Goal: Transaction & Acquisition: Purchase product/service

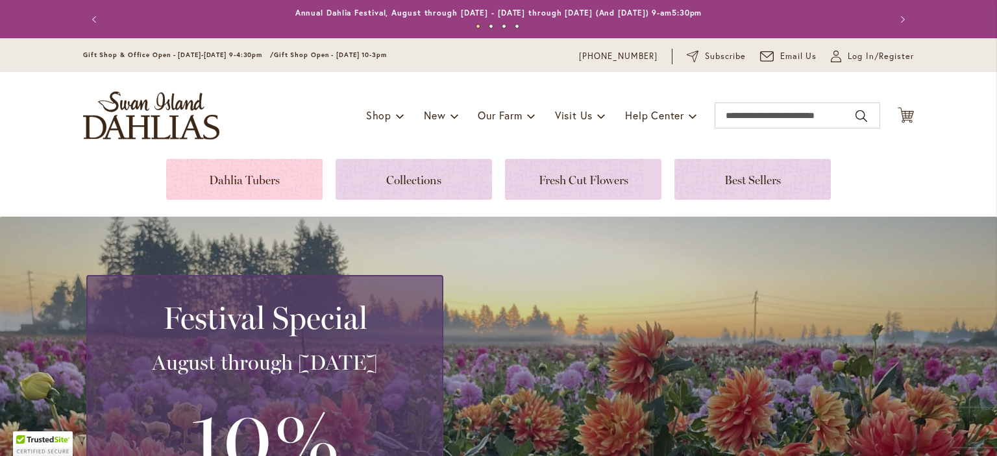
click at [245, 180] on link at bounding box center [244, 179] width 156 height 41
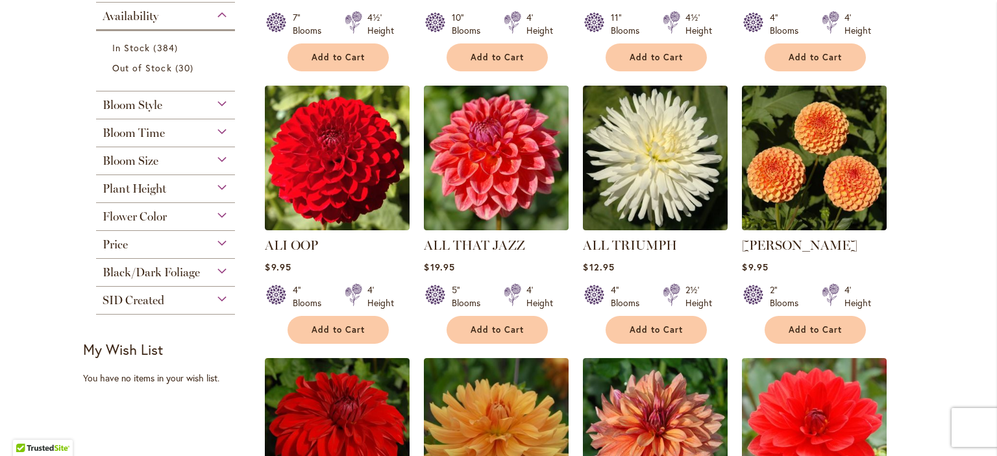
scroll to position [537, 0]
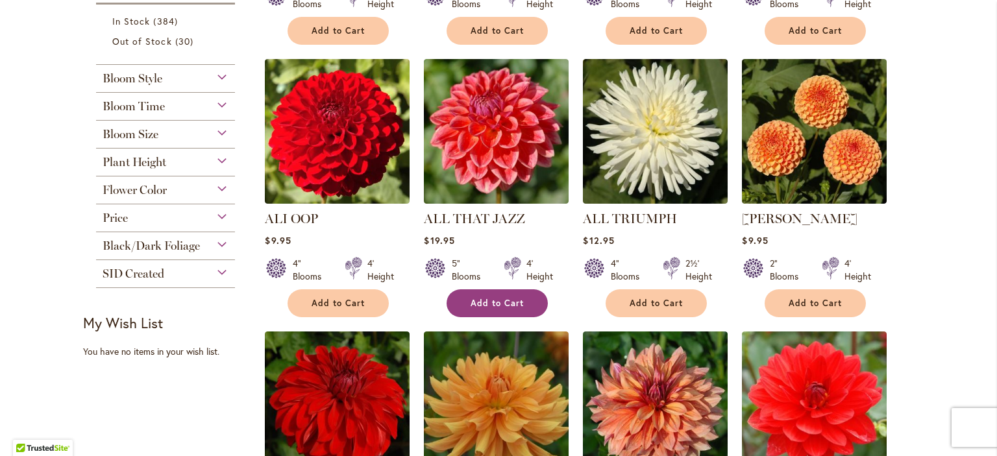
click at [511, 305] on span "Add to Cart" at bounding box center [496, 303] width 53 height 11
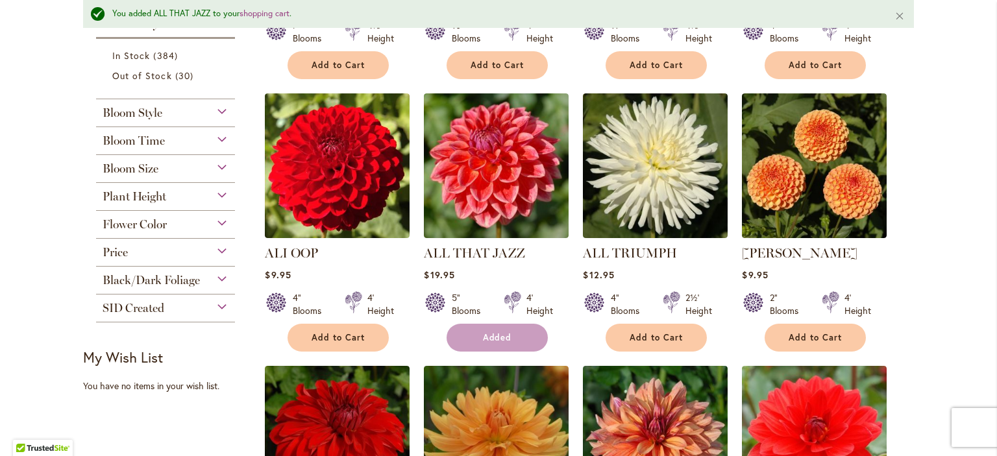
scroll to position [572, 0]
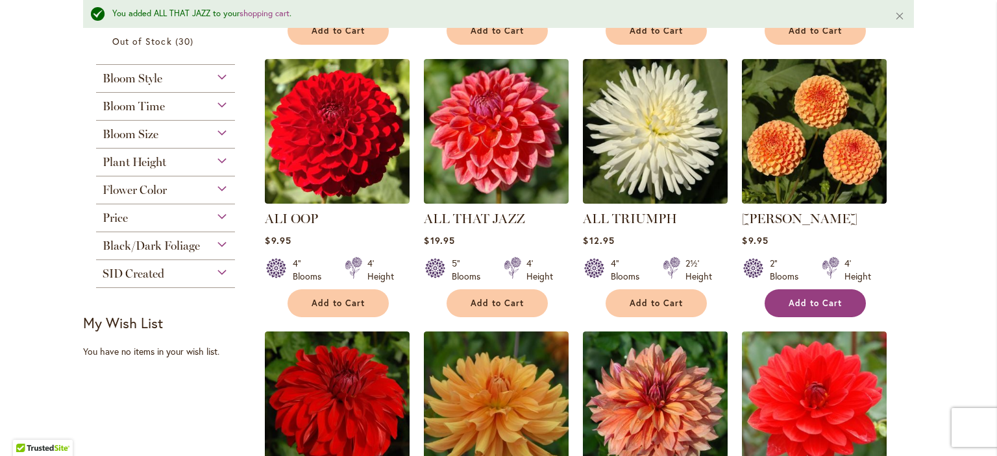
click at [819, 300] on span "Add to Cart" at bounding box center [814, 303] width 53 height 11
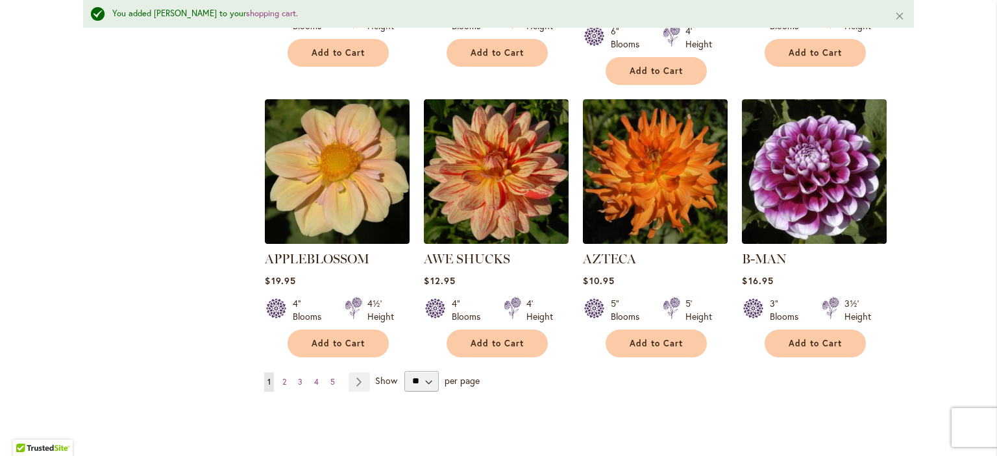
scroll to position [1110, 0]
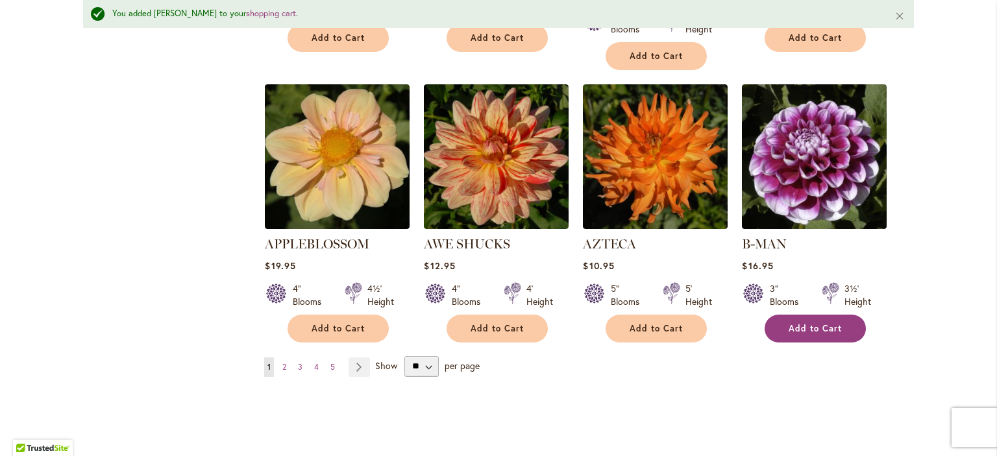
click at [816, 323] on span "Add to Cart" at bounding box center [814, 328] width 53 height 11
click at [285, 362] on span "2" at bounding box center [284, 367] width 4 height 10
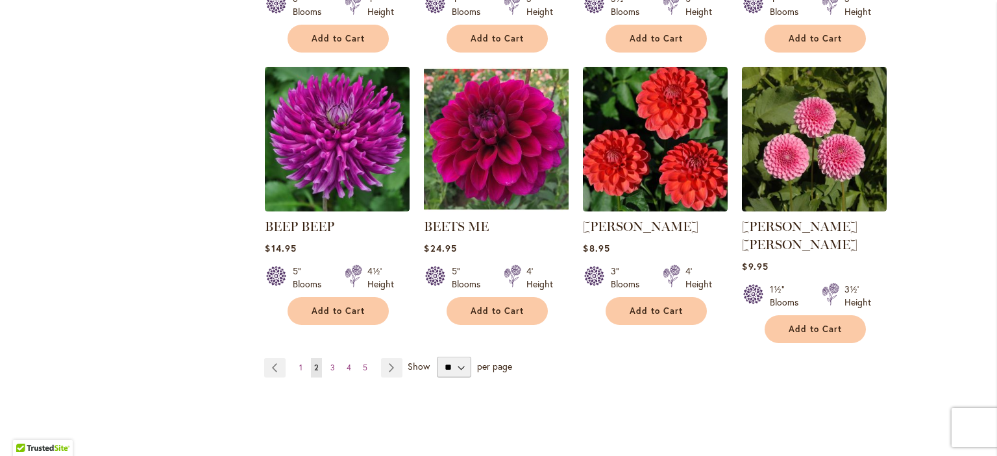
scroll to position [1082, 0]
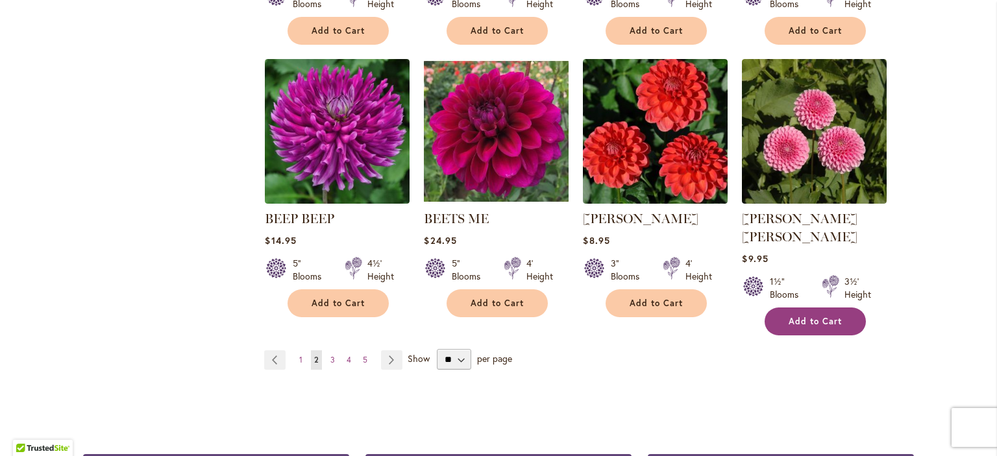
click at [801, 316] on span "Add to Cart" at bounding box center [814, 321] width 53 height 11
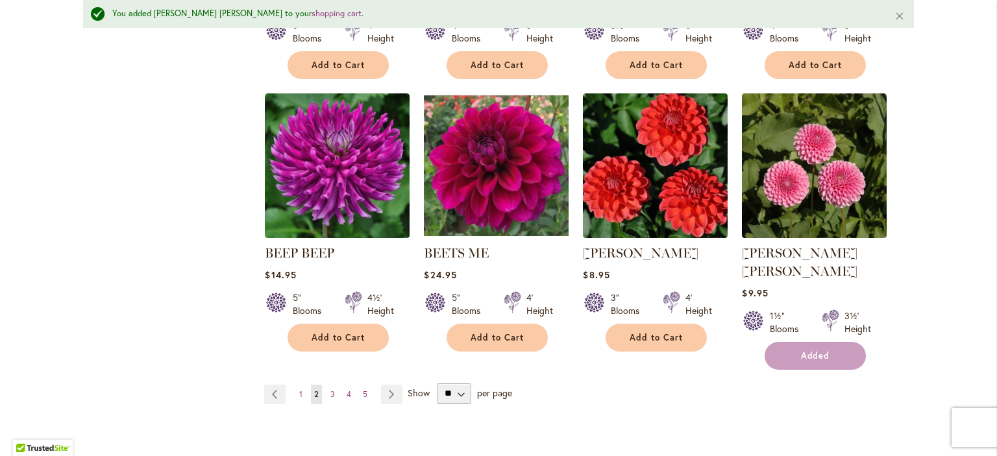
scroll to position [1116, 0]
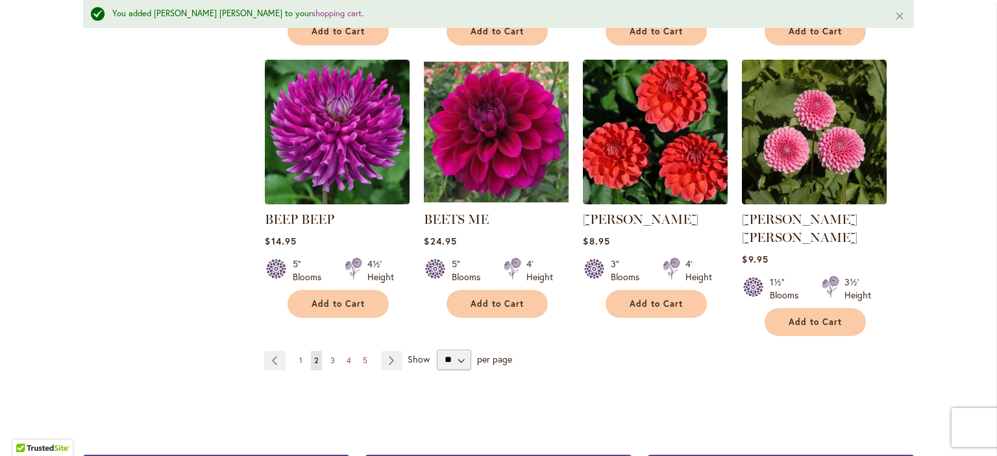
click at [331, 356] on span "3" at bounding box center [332, 361] width 5 height 10
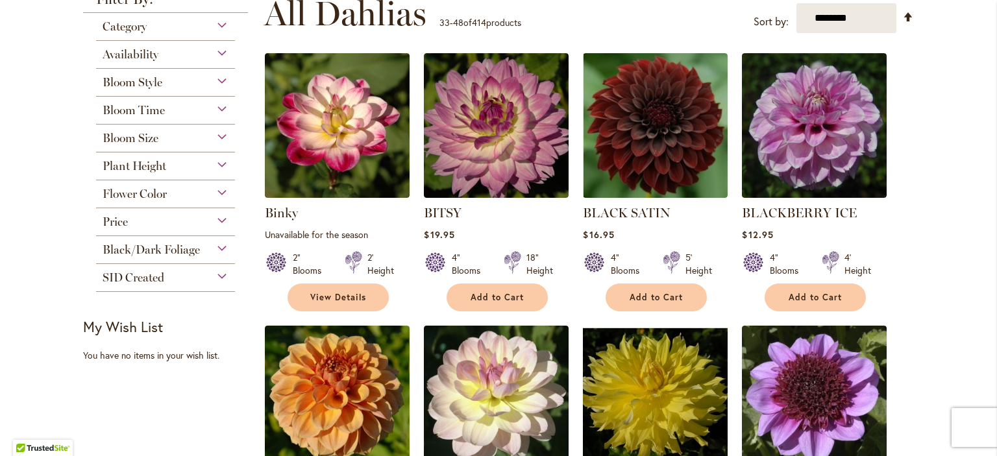
scroll to position [400, 0]
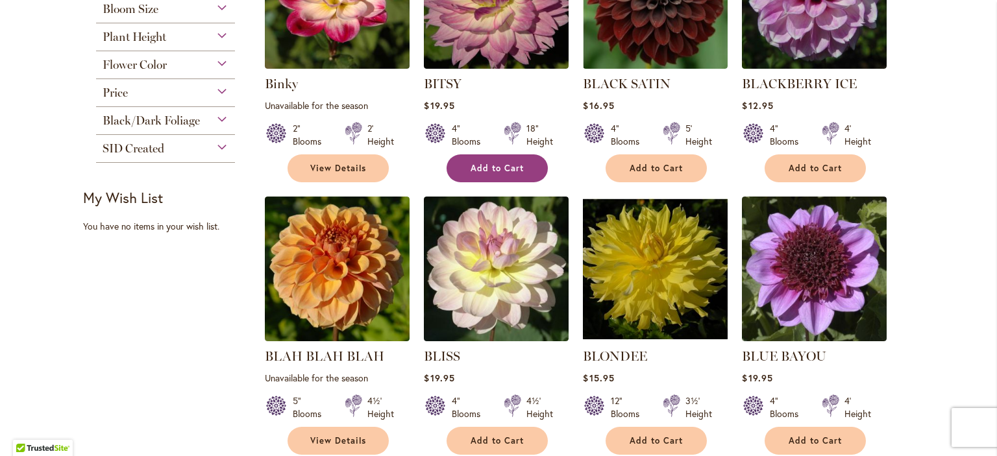
click at [476, 171] on span "Add to Cart" at bounding box center [496, 168] width 53 height 11
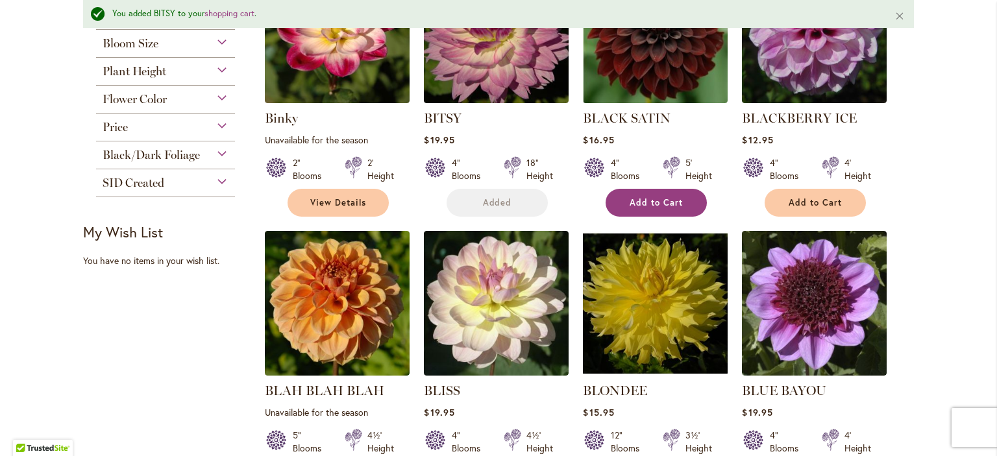
scroll to position [433, 0]
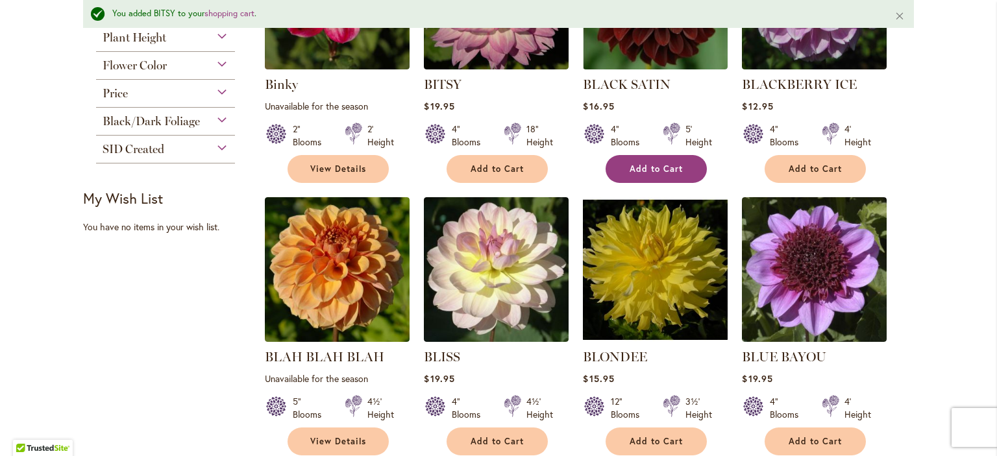
click at [671, 167] on span "Add to Cart" at bounding box center [655, 169] width 53 height 11
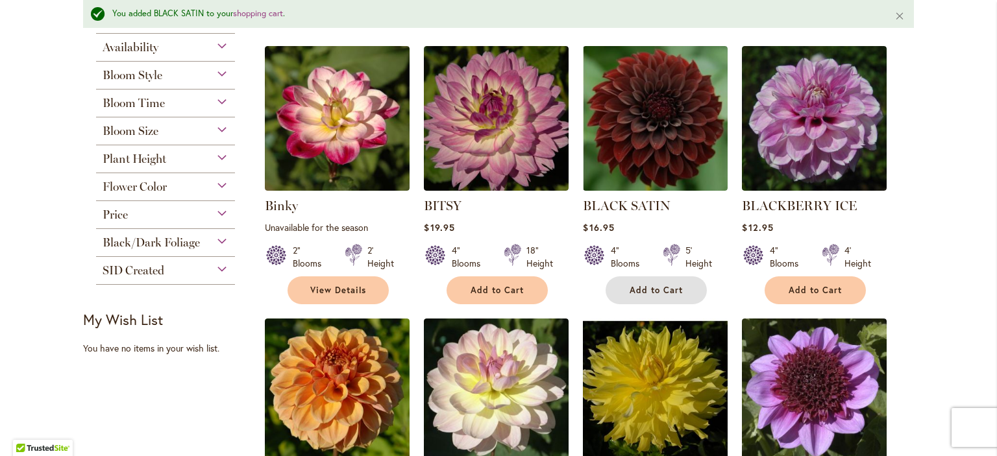
scroll to position [293, 0]
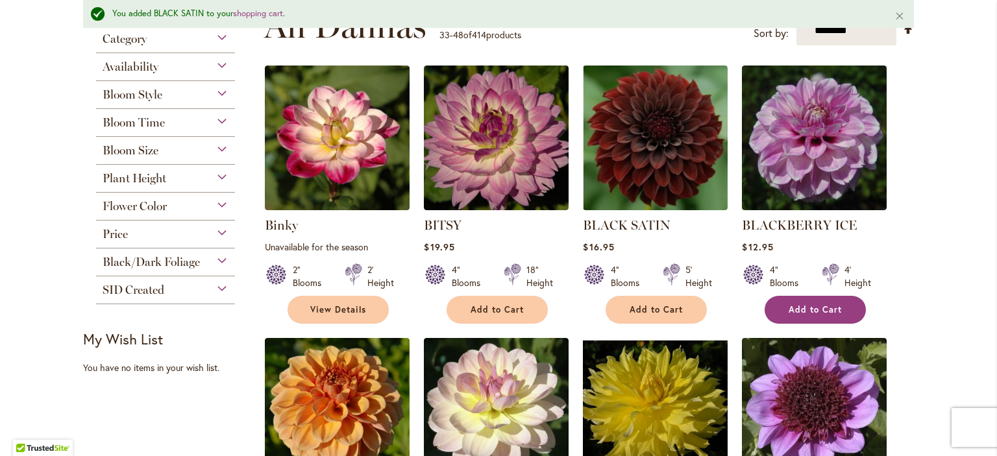
click at [806, 308] on span "Add to Cart" at bounding box center [814, 309] width 53 height 11
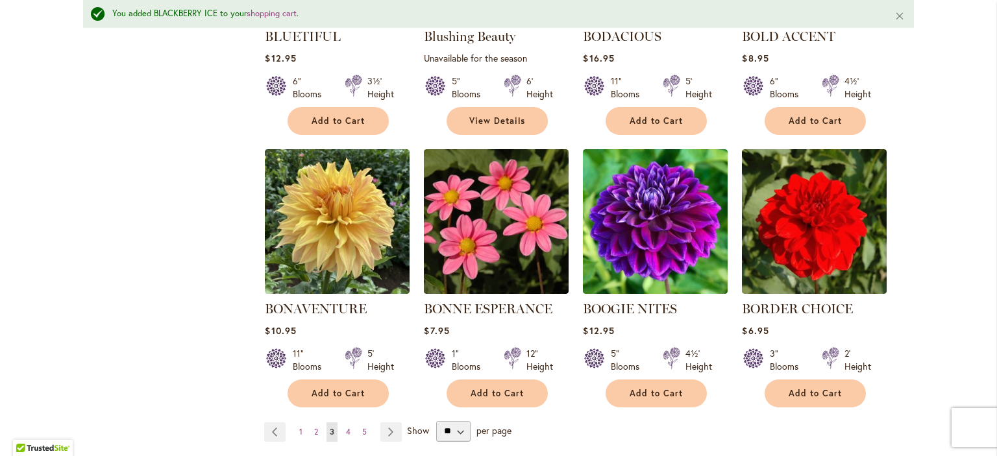
scroll to position [1041, 0]
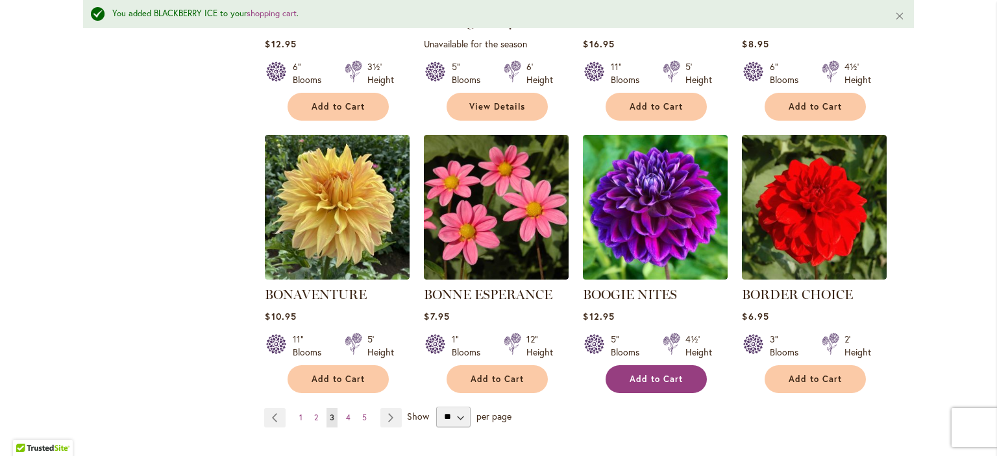
click at [640, 377] on span "Add to Cart" at bounding box center [655, 379] width 53 height 11
click at [349, 416] on span "4" at bounding box center [348, 418] width 5 height 10
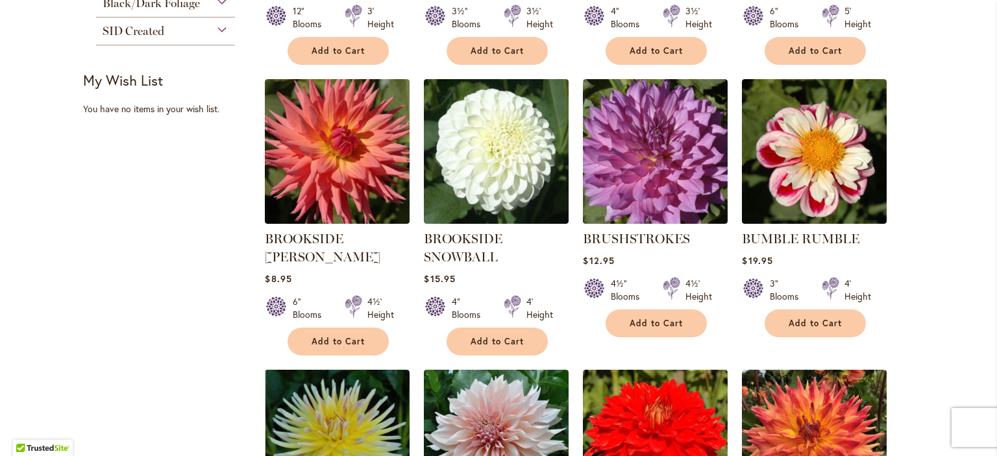
scroll to position [520, 0]
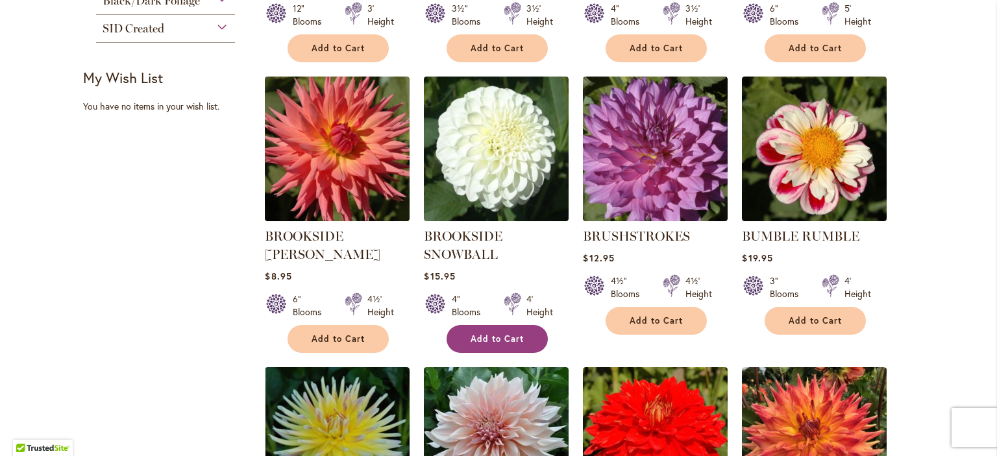
click at [470, 336] on button "Add to Cart" at bounding box center [496, 339] width 101 height 28
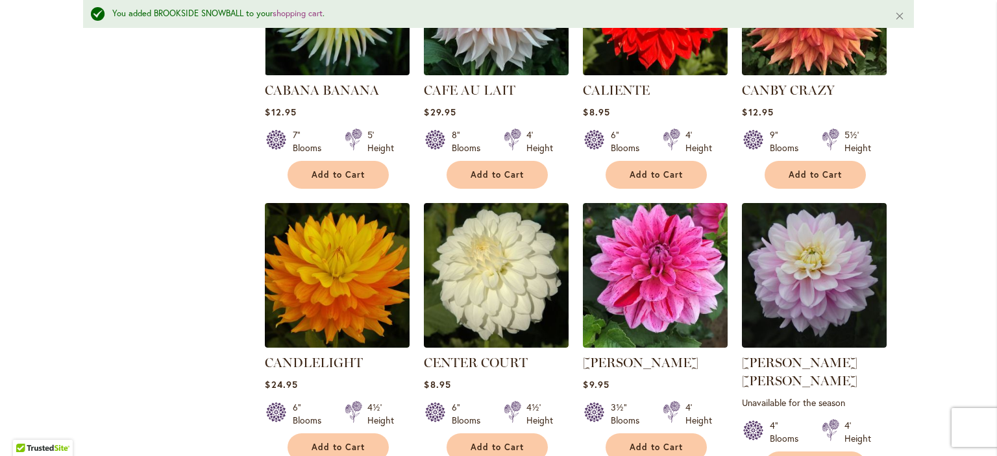
scroll to position [1105, 0]
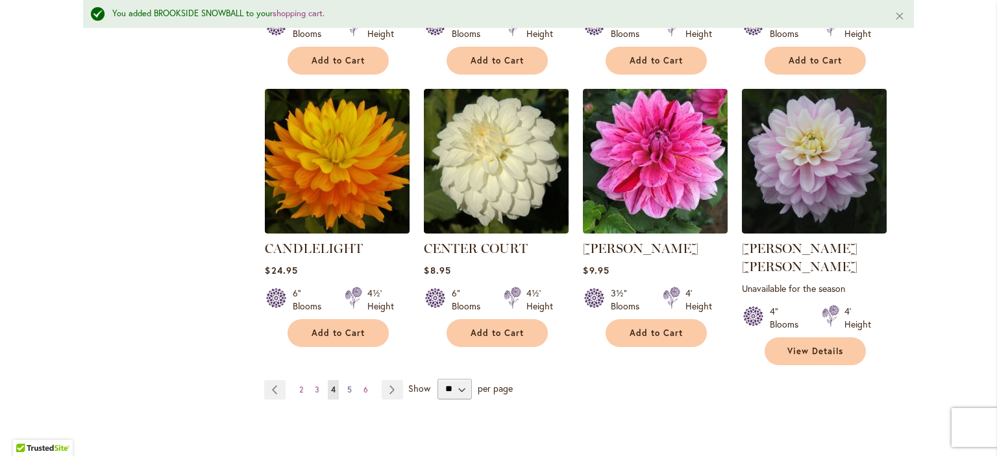
click at [350, 380] on link "Page 5" at bounding box center [349, 389] width 11 height 19
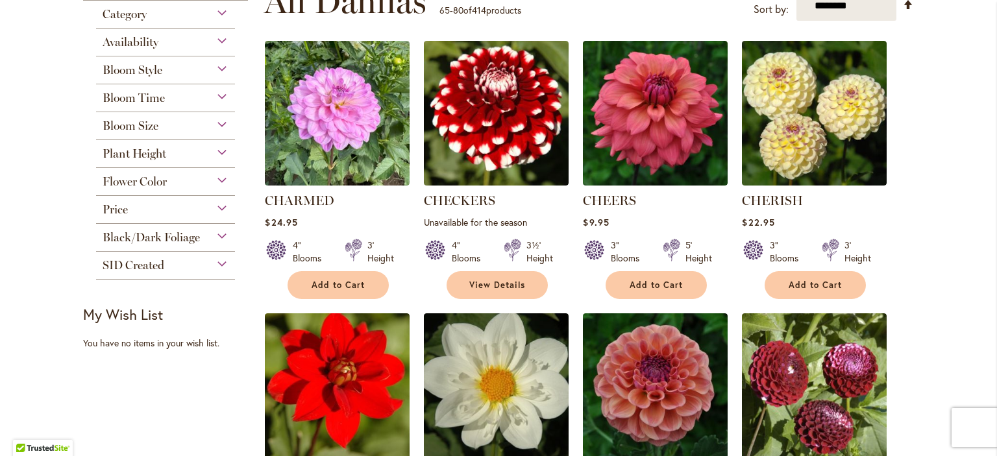
scroll to position [314, 0]
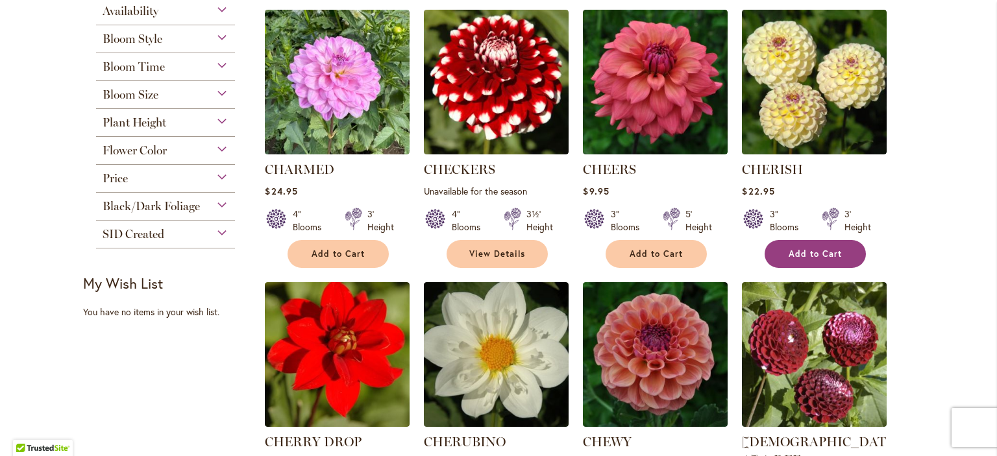
click at [810, 251] on span "Add to Cart" at bounding box center [814, 254] width 53 height 11
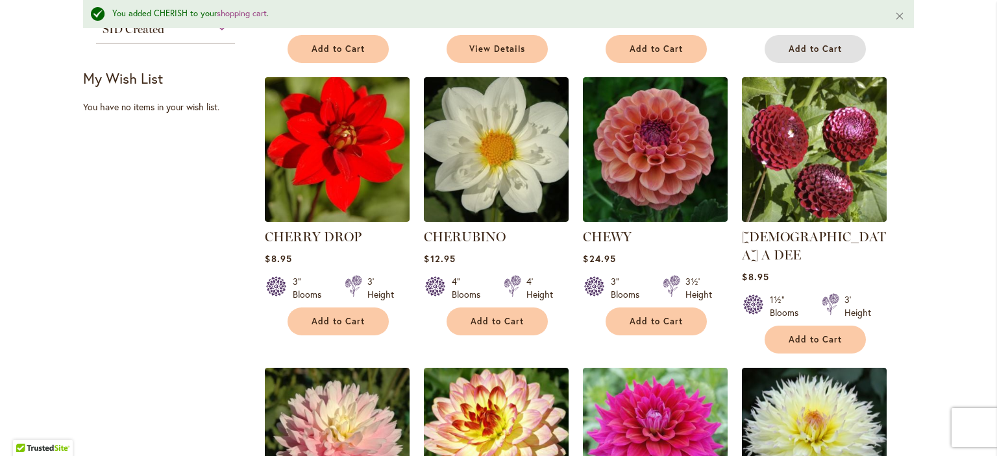
scroll to position [590, 0]
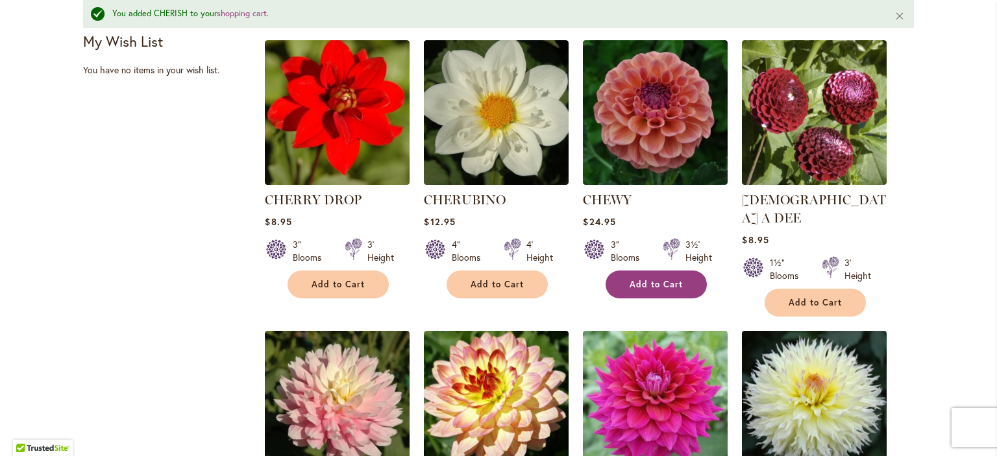
click at [658, 284] on span "Add to Cart" at bounding box center [655, 284] width 53 height 11
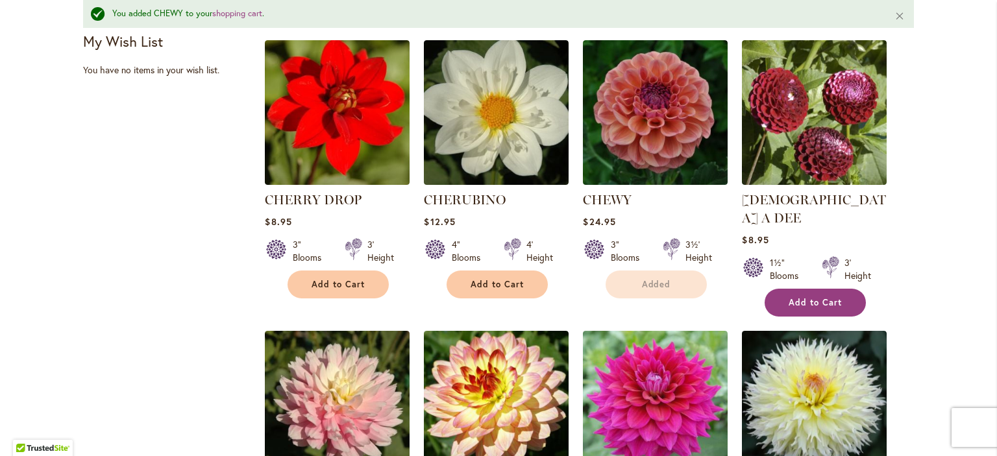
click at [797, 297] on span "Add to Cart" at bounding box center [814, 302] width 53 height 11
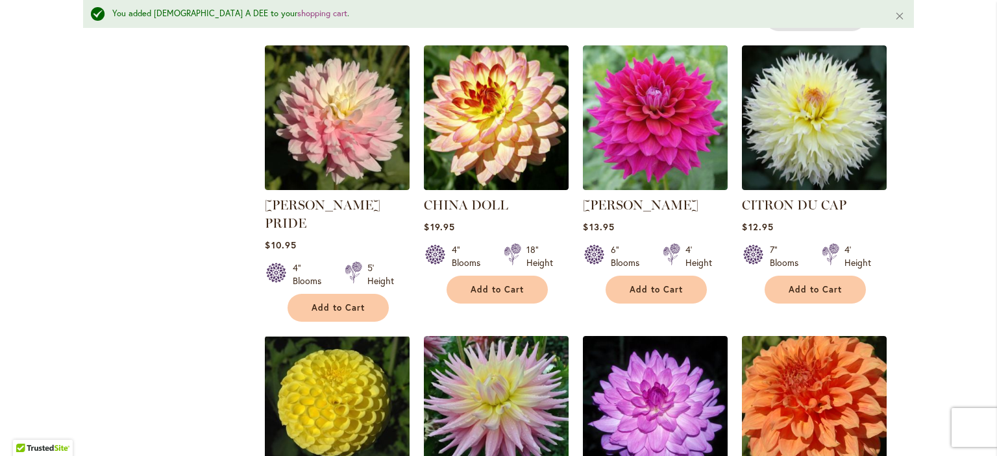
scroll to position [915, 0]
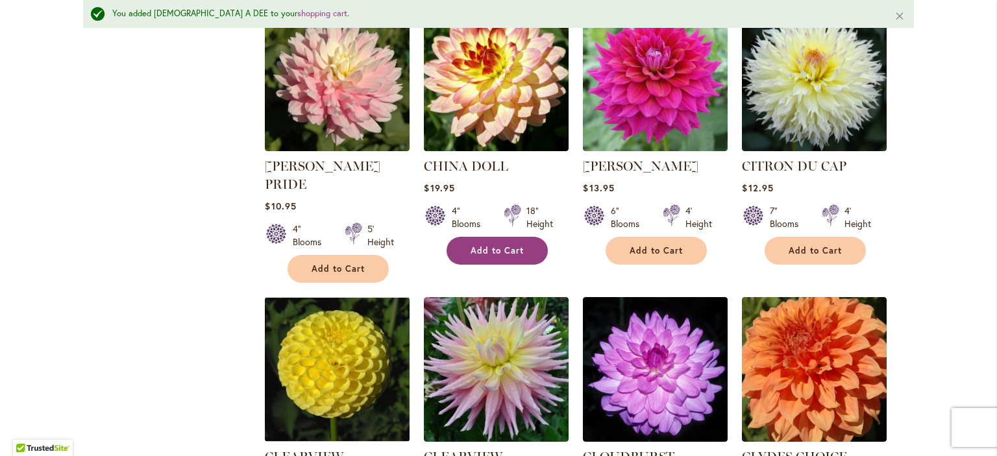
click at [497, 245] on span "Add to Cart" at bounding box center [496, 250] width 53 height 11
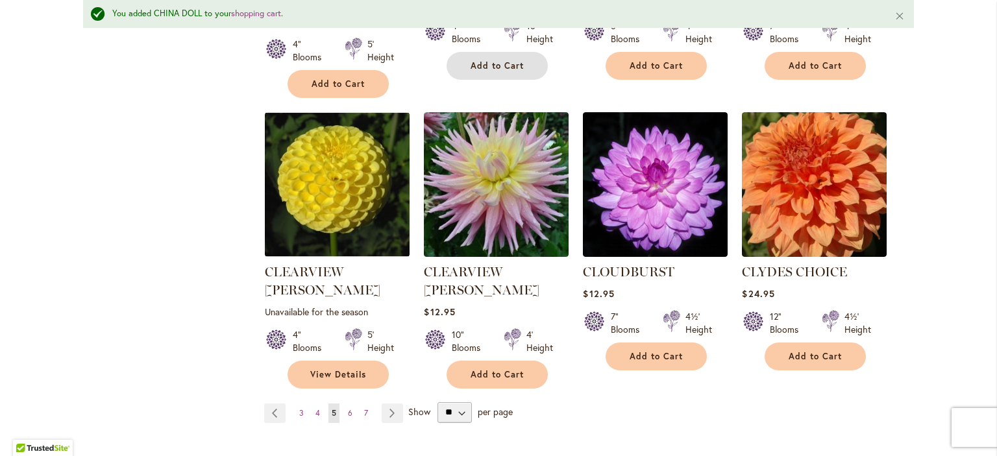
scroll to position [1117, 0]
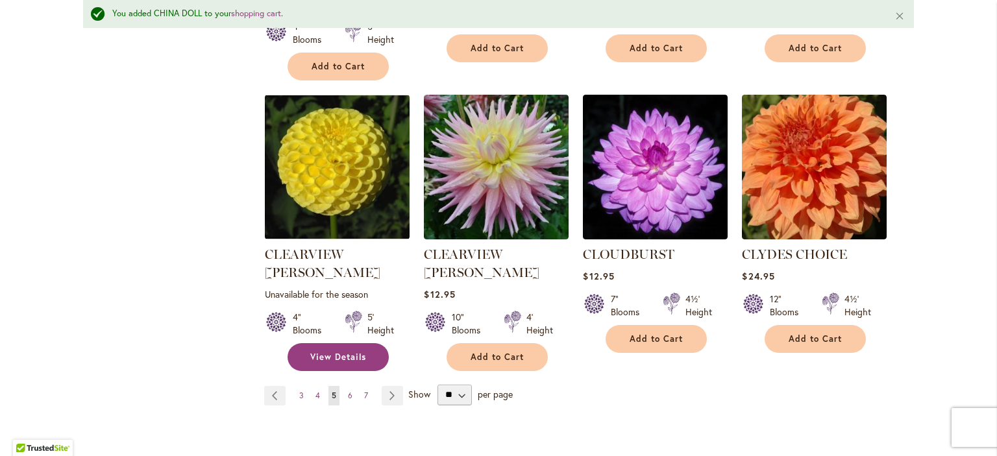
click at [341, 352] on span "View Details" at bounding box center [338, 357] width 56 height 11
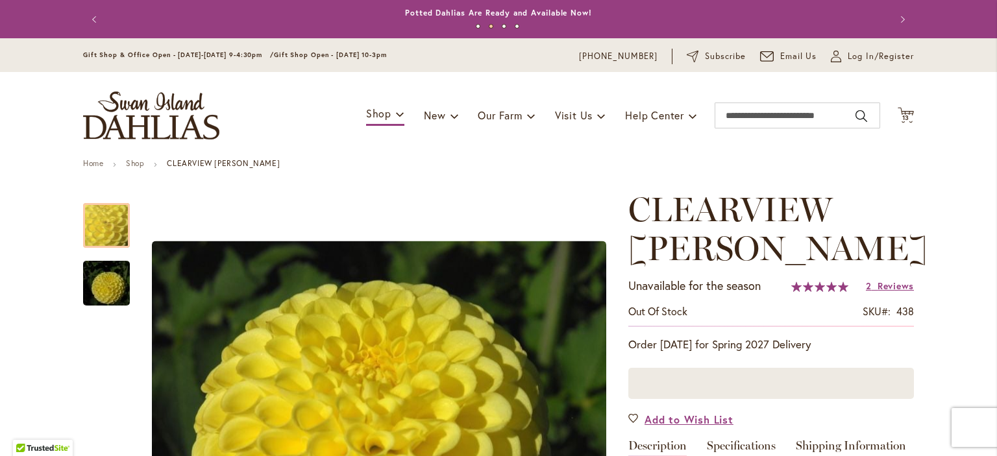
click at [90, 19] on button "Previous" at bounding box center [96, 19] width 26 height 26
click at [94, 22] on button "Previous" at bounding box center [96, 19] width 26 height 26
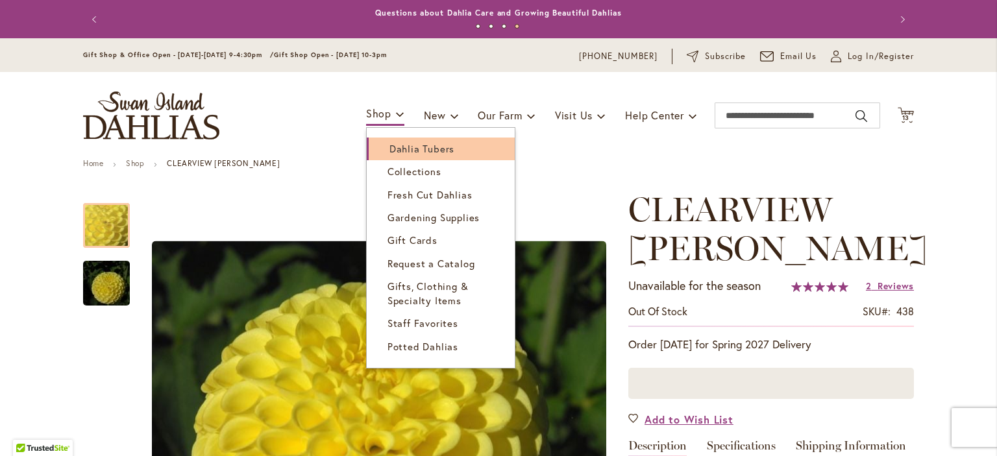
click at [391, 147] on span "Dahlia Tubers" at bounding box center [421, 148] width 65 height 13
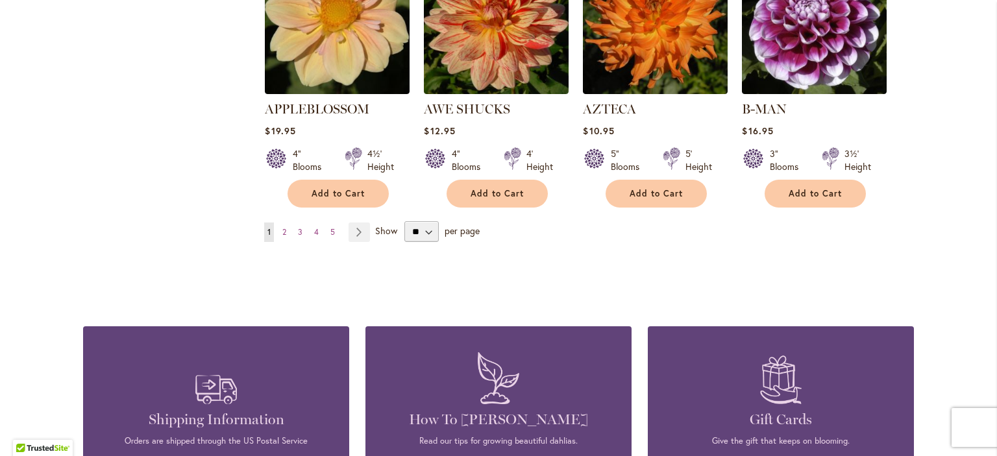
scroll to position [1220, 0]
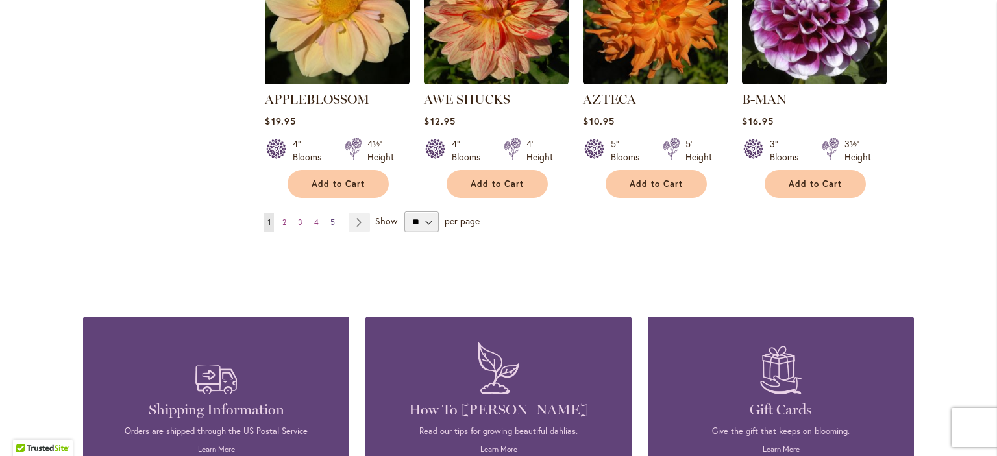
click at [334, 217] on span "5" at bounding box center [332, 222] width 5 height 10
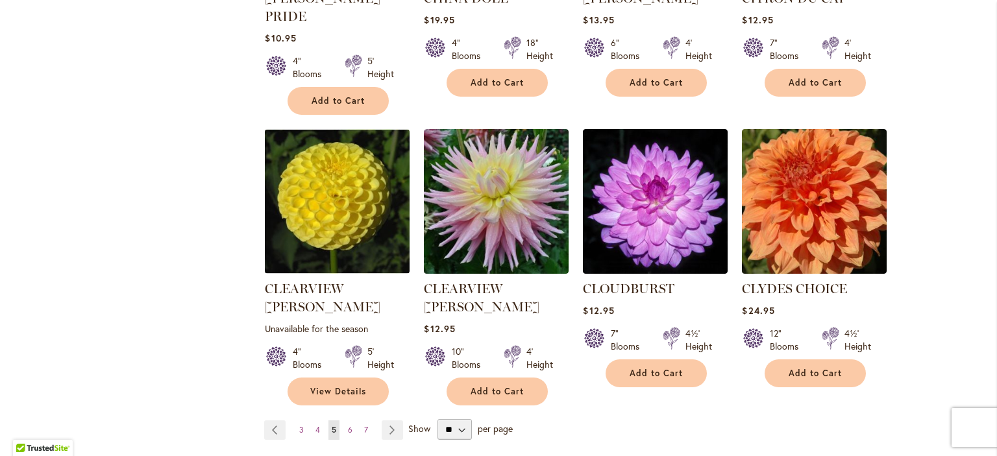
scroll to position [1056, 0]
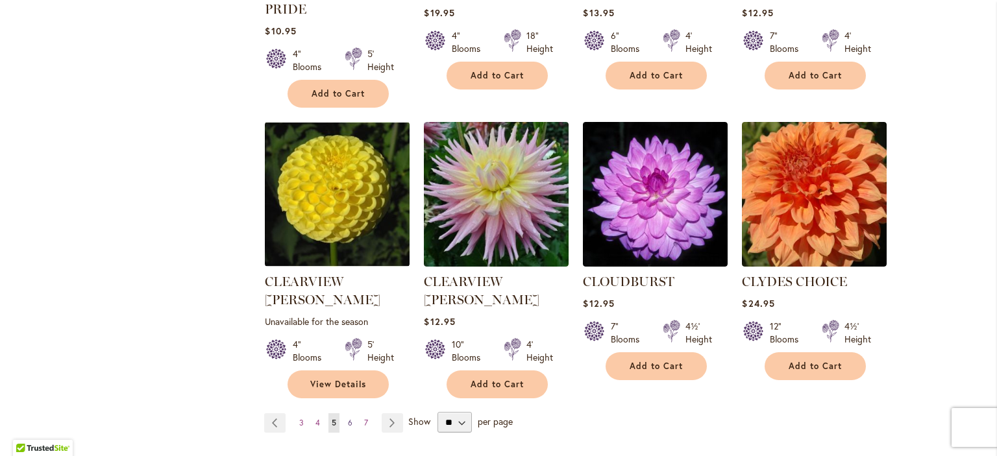
click at [348, 418] on span "6" at bounding box center [350, 423] width 5 height 10
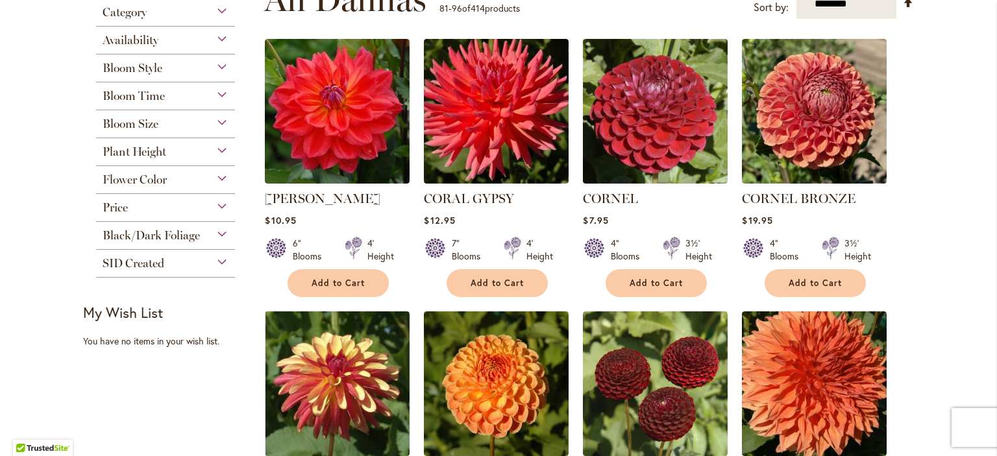
scroll to position [299, 0]
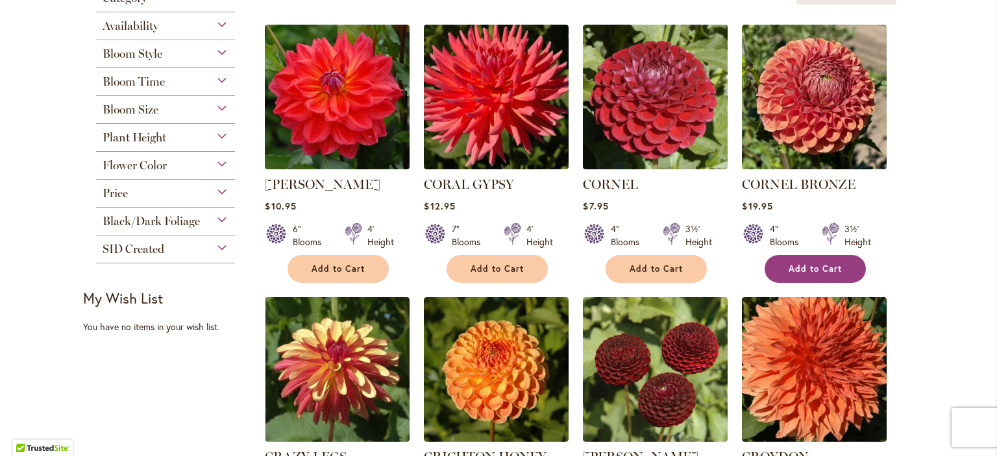
click at [826, 271] on span "Add to Cart" at bounding box center [814, 268] width 53 height 11
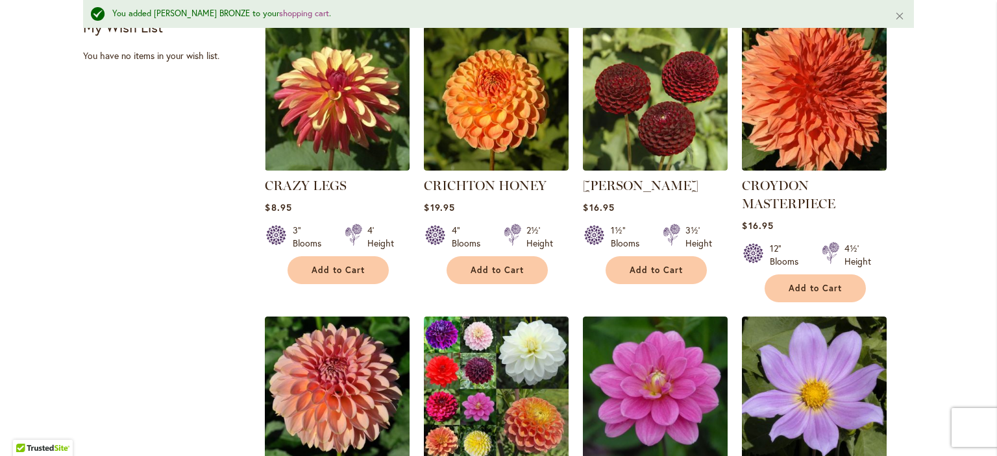
scroll to position [612, 0]
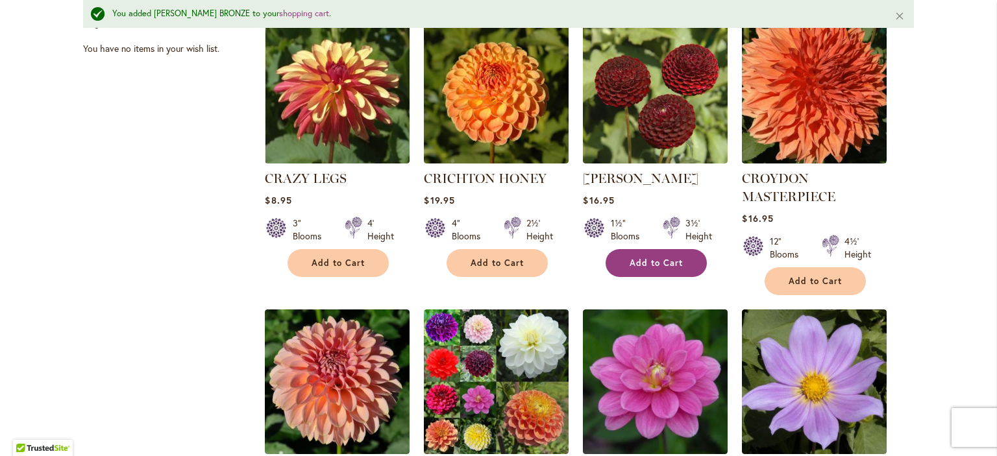
click at [646, 258] on span "Add to Cart" at bounding box center [655, 263] width 53 height 11
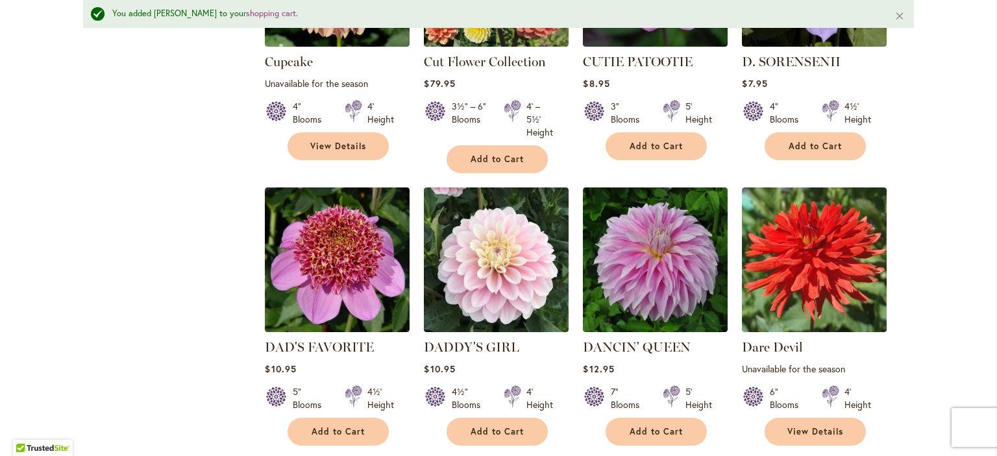
scroll to position [1080, 0]
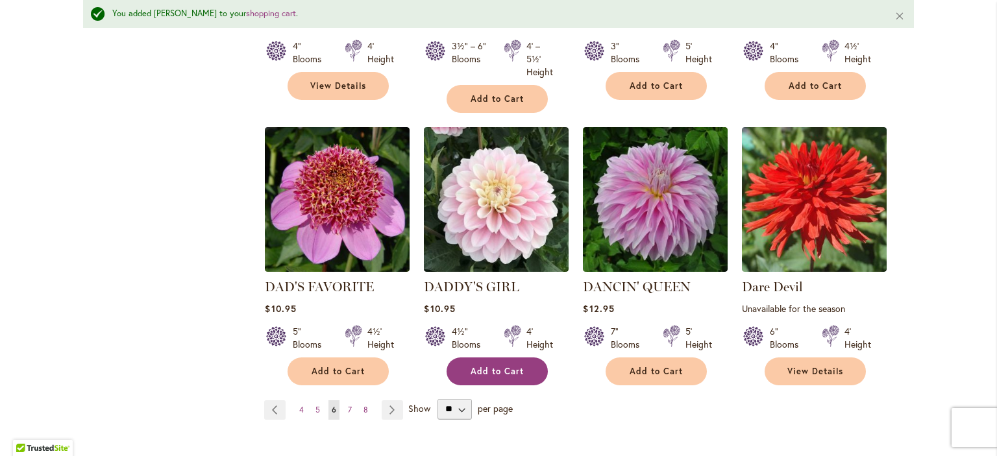
click at [509, 366] on span "Add to Cart" at bounding box center [496, 371] width 53 height 11
click at [346, 407] on link "Page 7" at bounding box center [350, 409] width 10 height 19
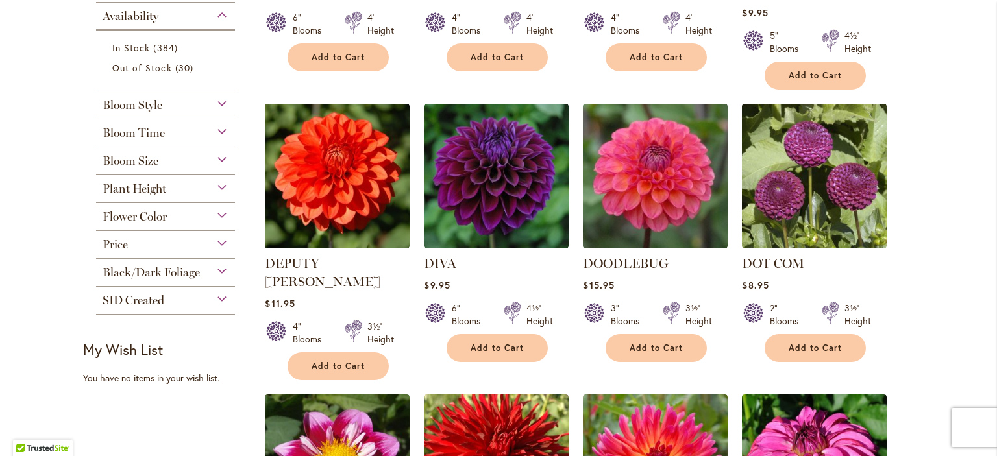
scroll to position [528, 0]
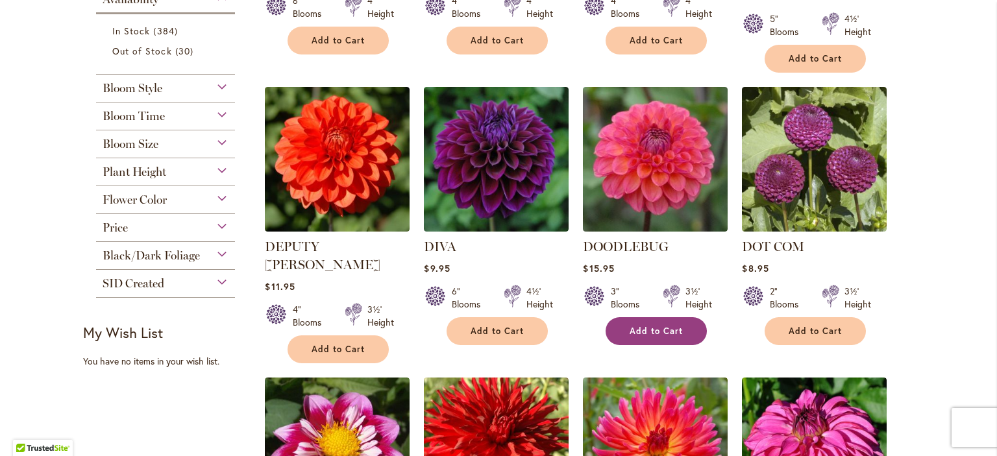
click at [642, 326] on span "Add to Cart" at bounding box center [655, 331] width 53 height 11
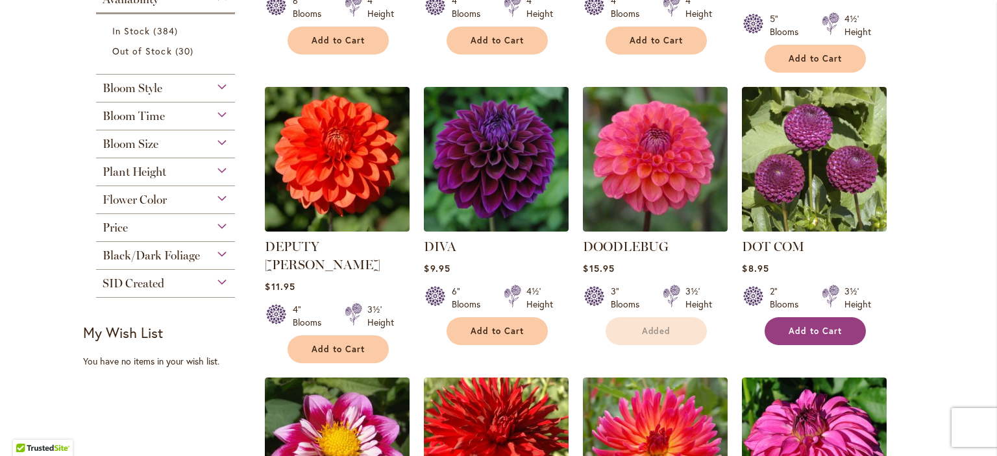
click at [820, 326] on span "Add to Cart" at bounding box center [814, 331] width 53 height 11
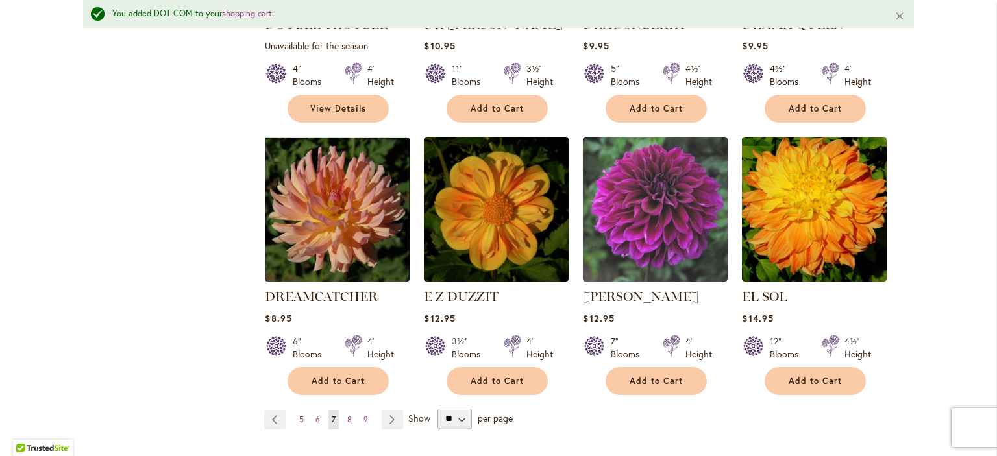
scroll to position [1093, 0]
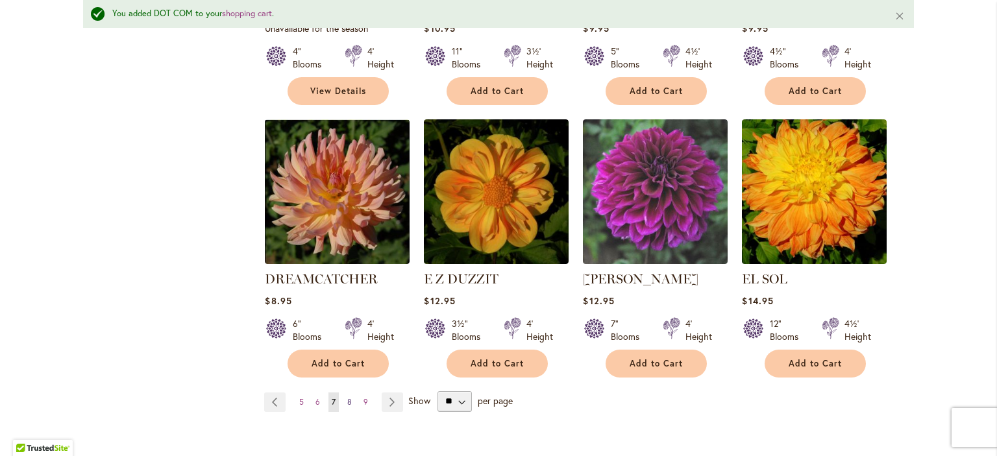
click at [350, 397] on span "8" at bounding box center [349, 402] width 5 height 10
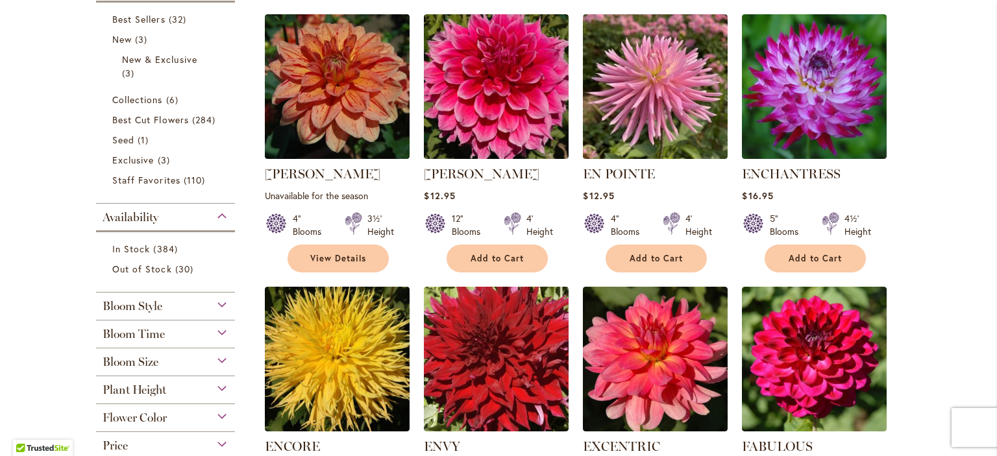
scroll to position [337, 0]
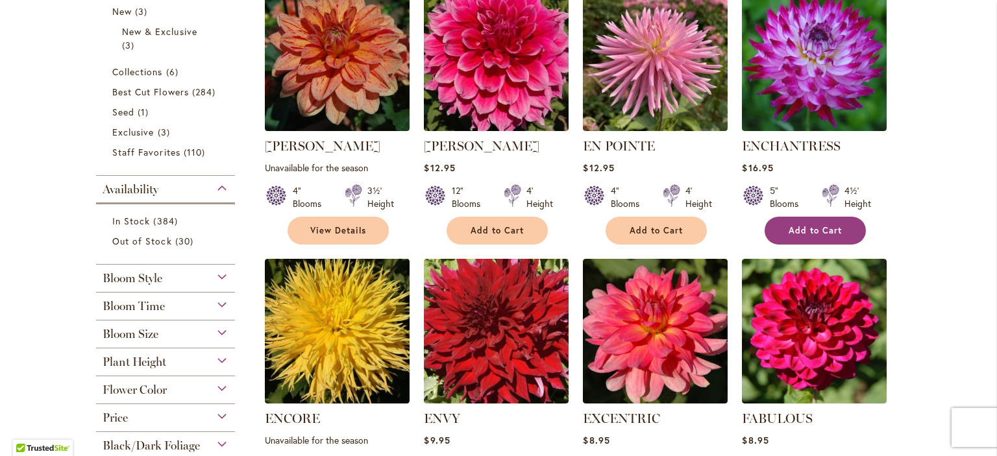
click at [812, 229] on span "Add to Cart" at bounding box center [814, 230] width 53 height 11
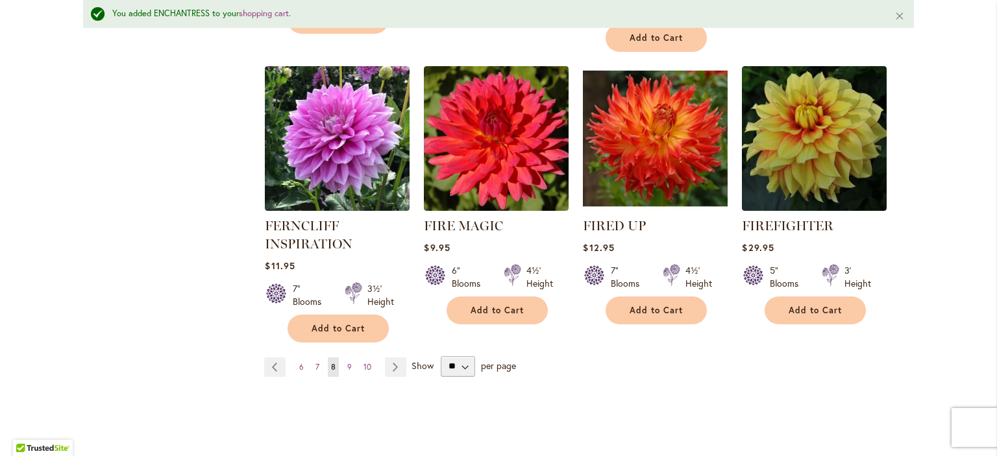
scroll to position [1151, 0]
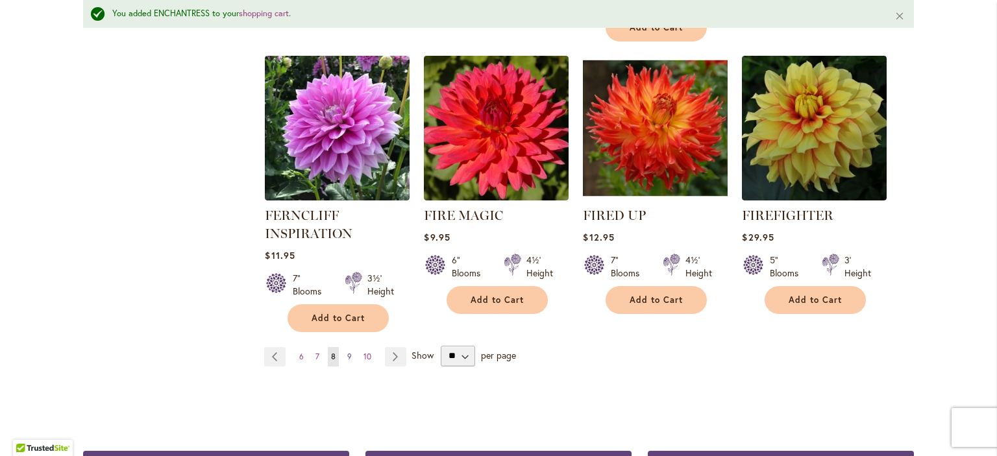
click at [348, 352] on span "9" at bounding box center [349, 357] width 5 height 10
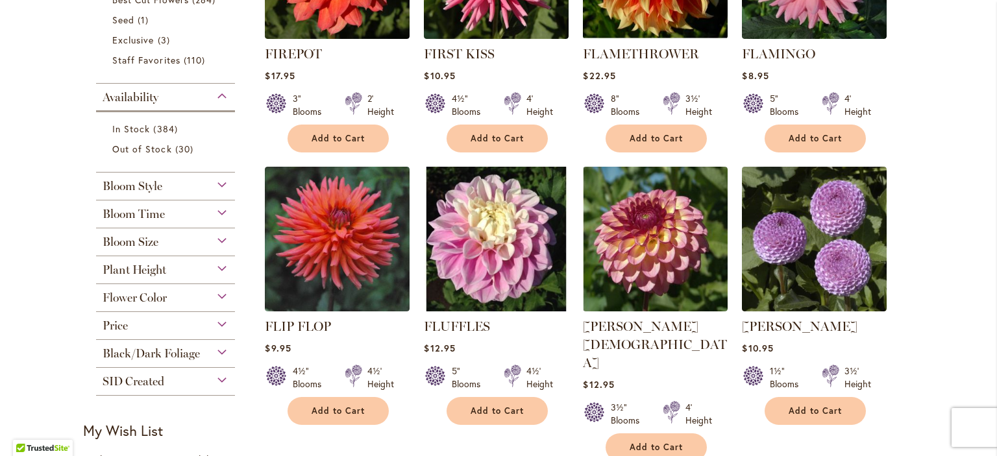
scroll to position [437, 0]
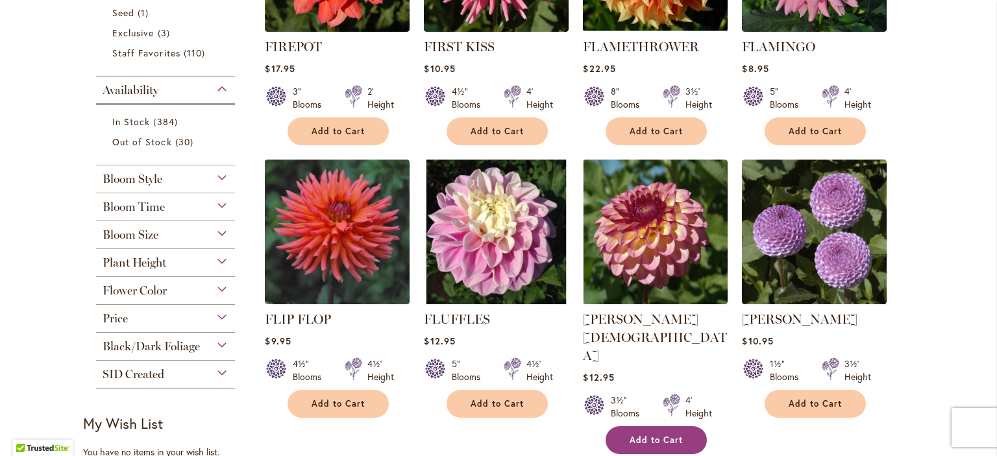
click at [645, 435] on span "Add to Cart" at bounding box center [655, 440] width 53 height 11
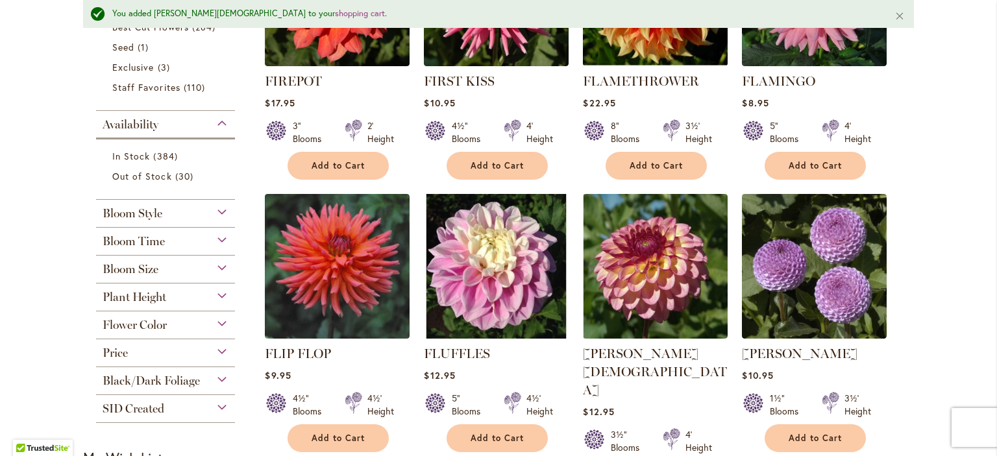
scroll to position [471, 0]
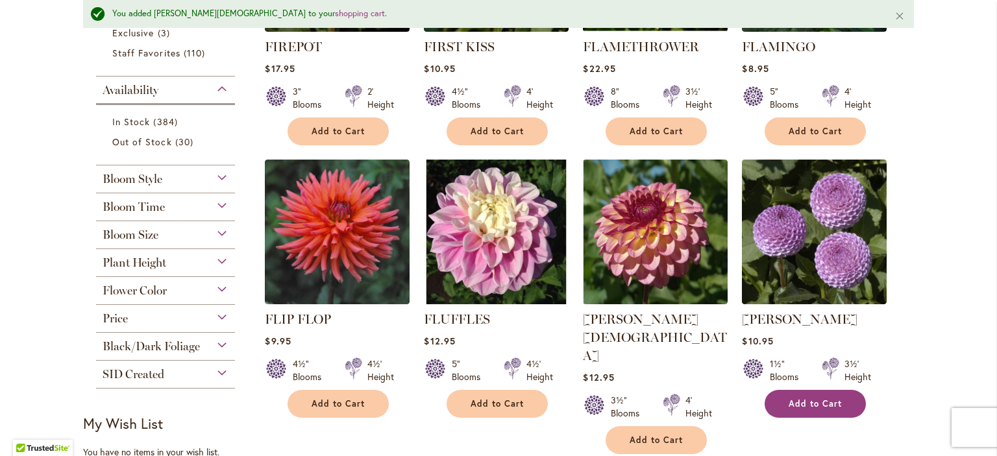
click at [823, 398] on span "Add to Cart" at bounding box center [814, 403] width 53 height 11
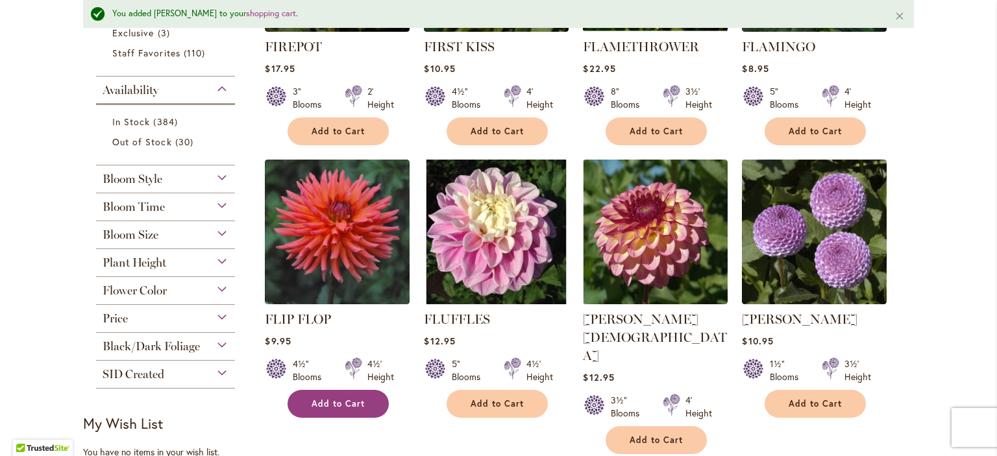
click at [334, 404] on span "Add to Cart" at bounding box center [337, 403] width 53 height 11
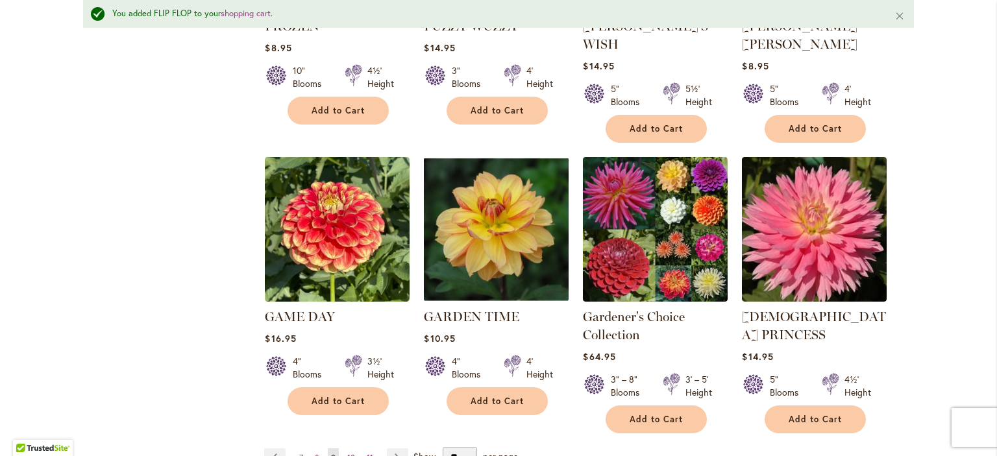
scroll to position [1055, 0]
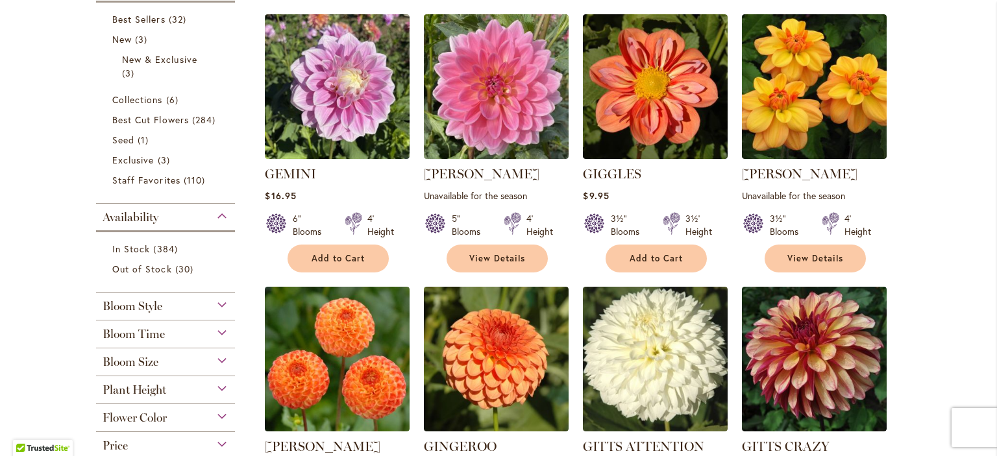
scroll to position [312, 0]
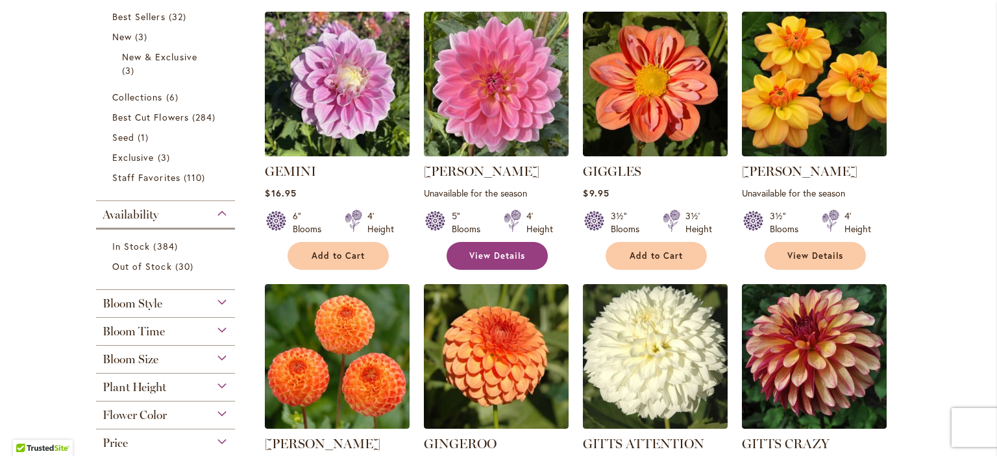
click at [468, 257] on link "View Details" at bounding box center [496, 256] width 101 height 28
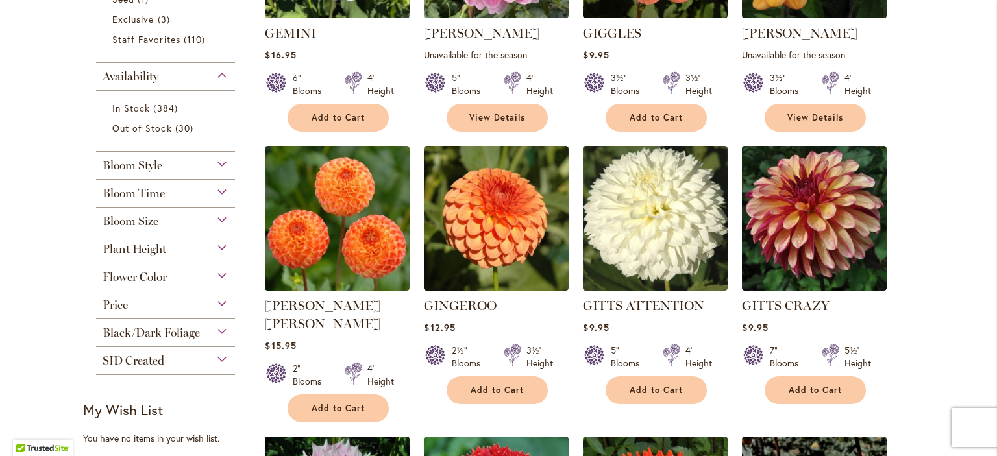
scroll to position [564, 0]
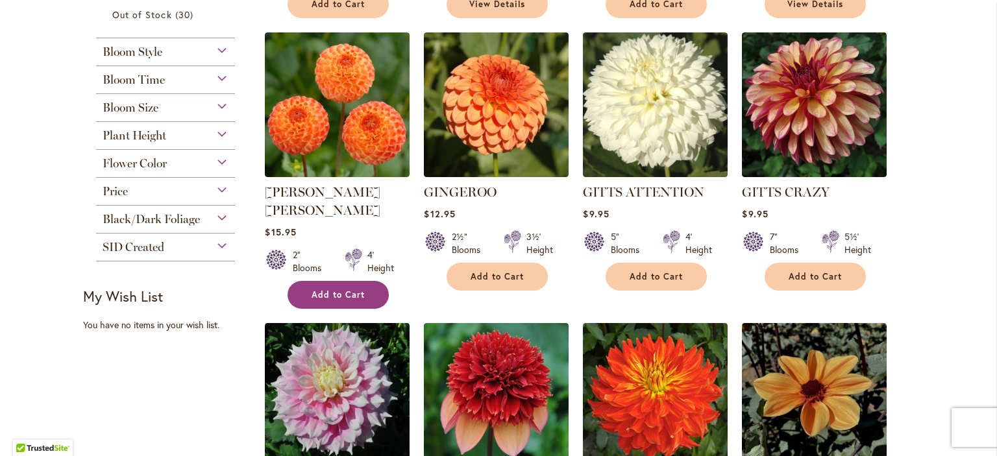
click at [331, 289] on span "Add to Cart" at bounding box center [337, 294] width 53 height 11
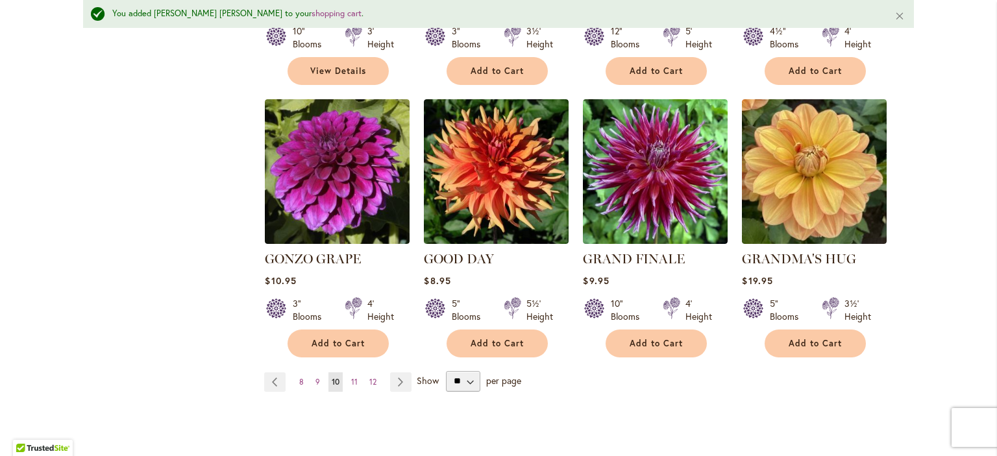
scroll to position [1102, 0]
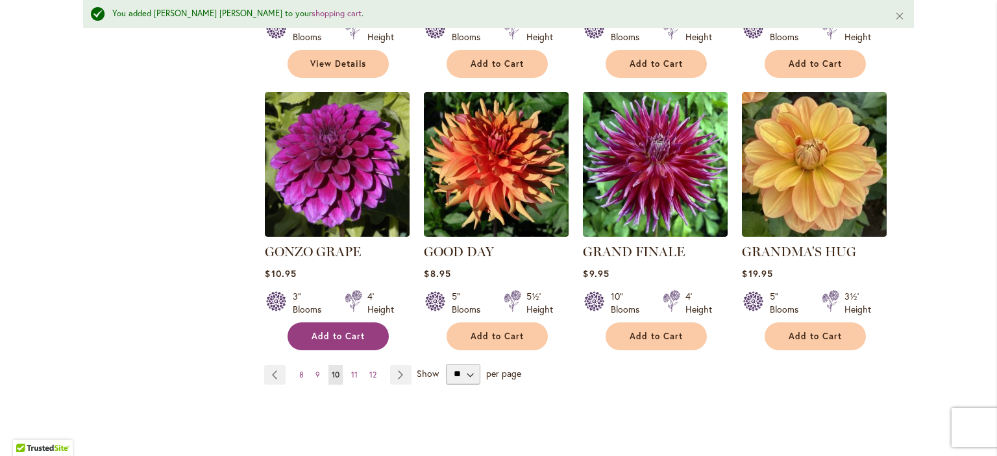
click at [331, 331] on span "Add to Cart" at bounding box center [337, 336] width 53 height 11
click at [356, 370] on span "11" at bounding box center [354, 375] width 6 height 10
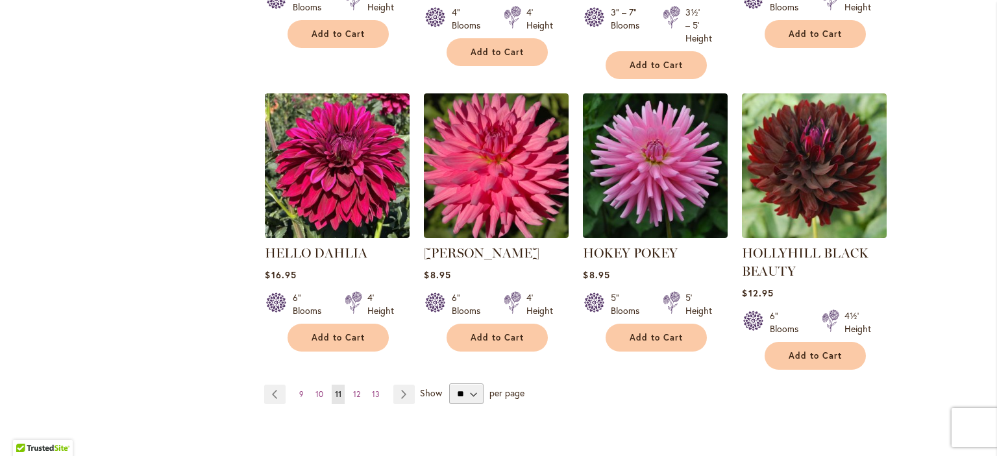
scroll to position [1104, 0]
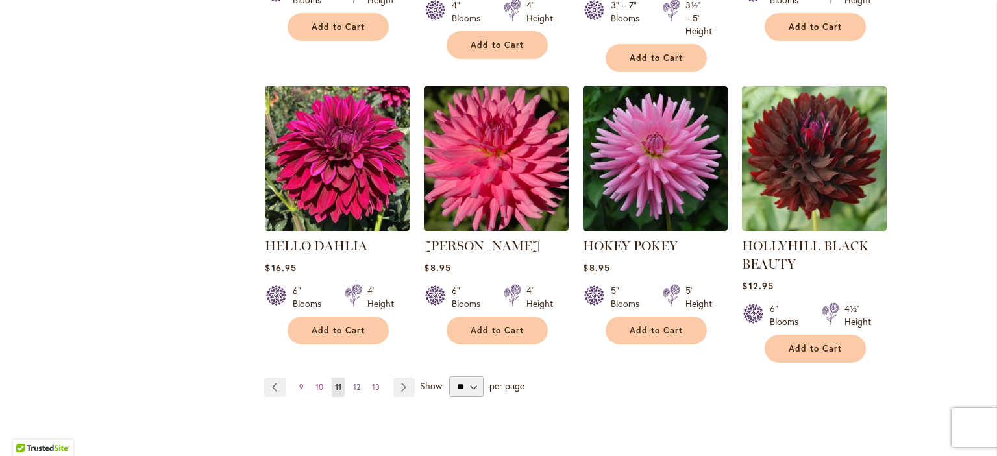
click at [356, 383] on span "12" at bounding box center [356, 387] width 7 height 10
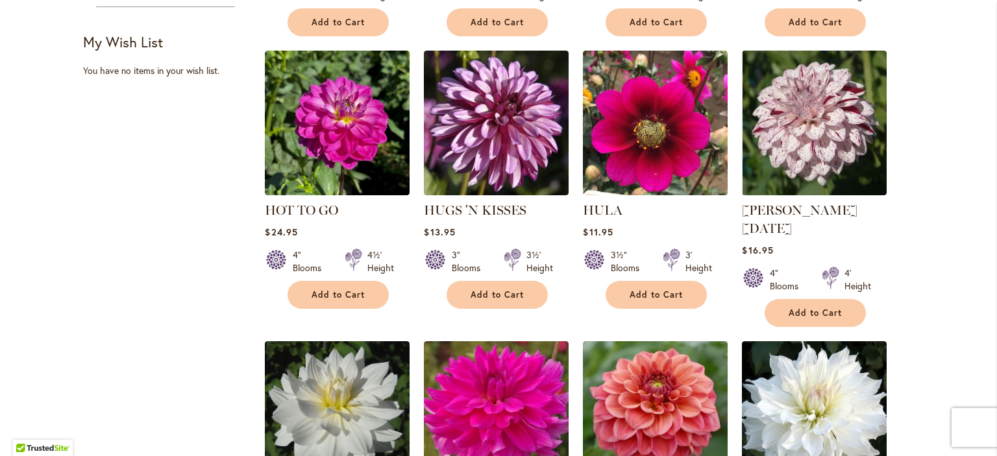
scroll to position [886, 0]
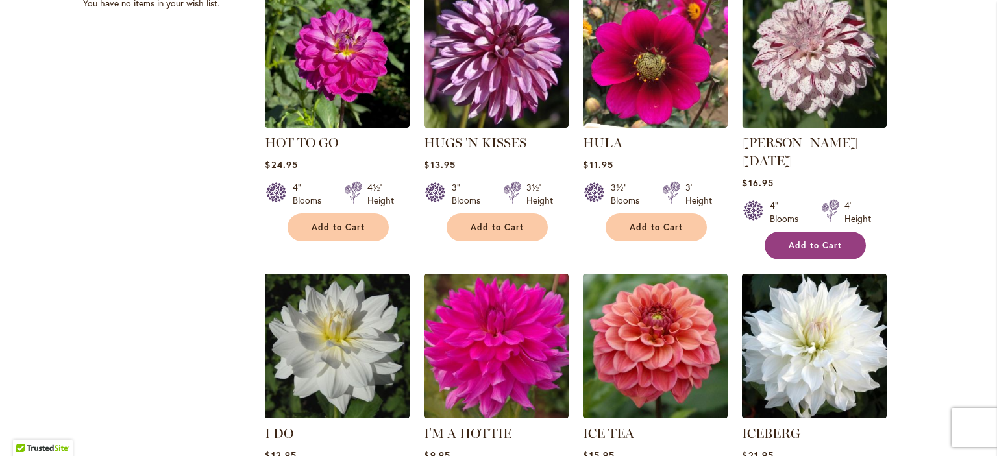
click at [796, 240] on span "Add to Cart" at bounding box center [814, 245] width 53 height 11
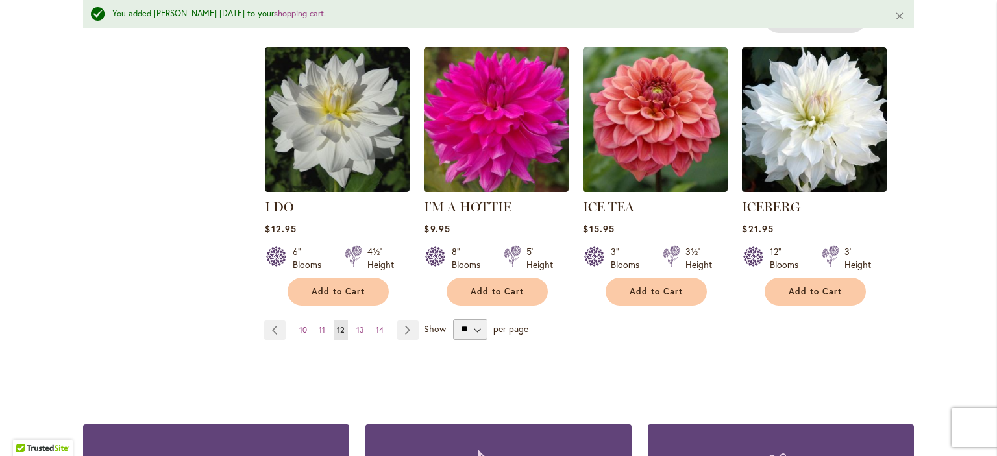
scroll to position [1213, 0]
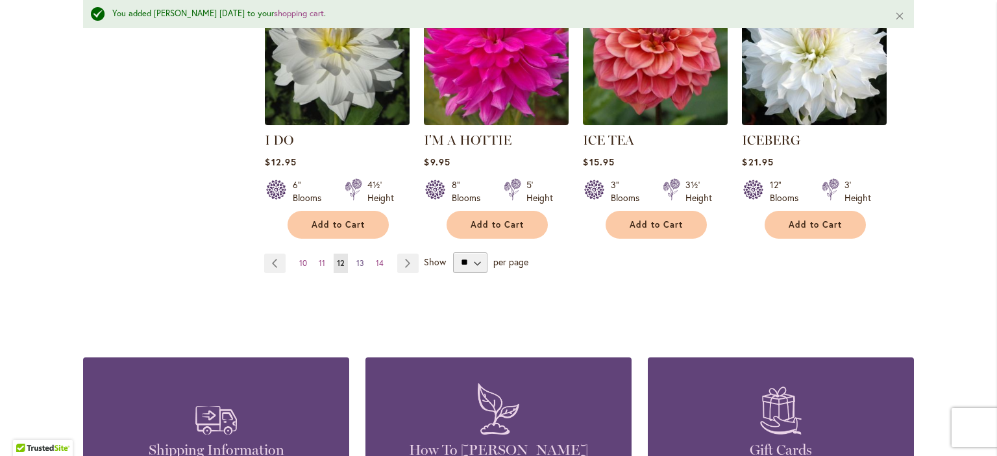
click at [358, 258] on span "13" at bounding box center [360, 263] width 8 height 10
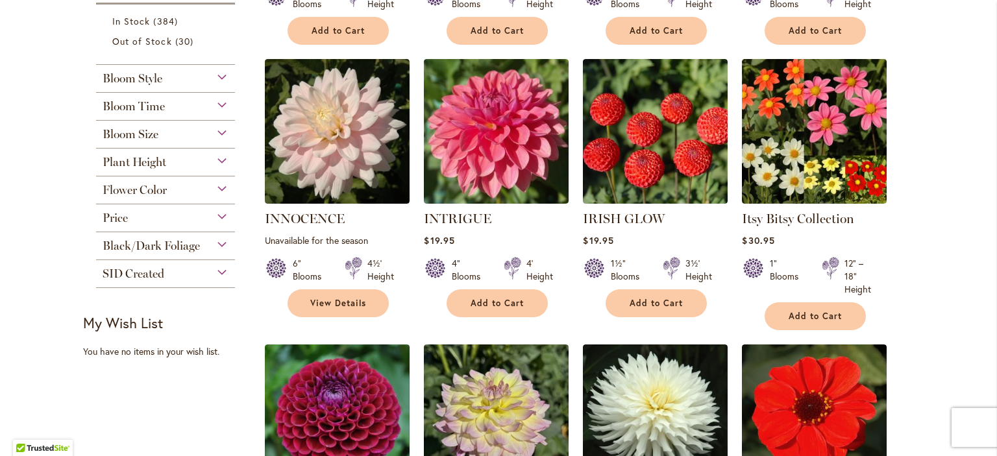
scroll to position [542, 0]
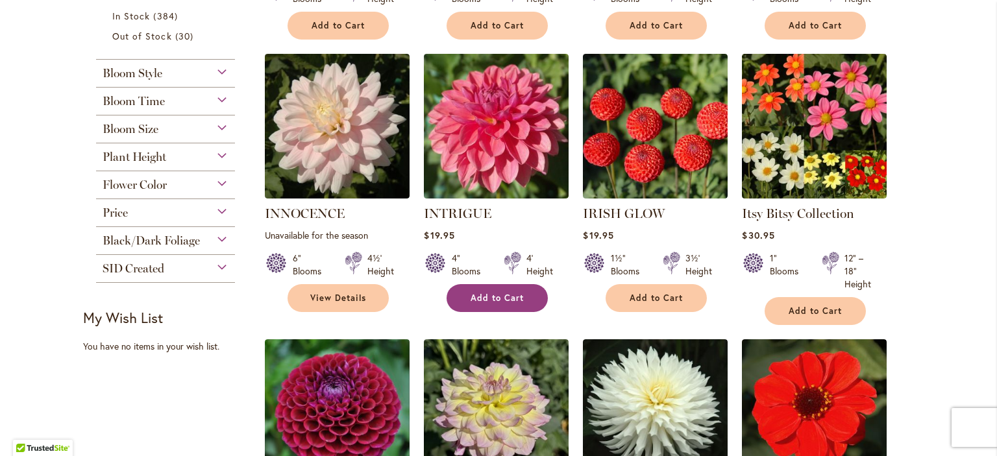
click at [497, 297] on span "Add to Cart" at bounding box center [496, 298] width 53 height 11
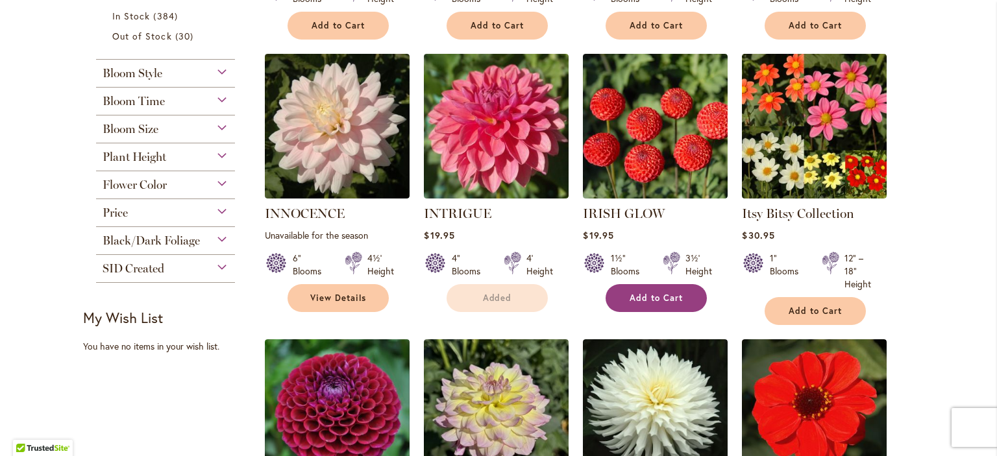
click at [653, 300] on span "Add to Cart" at bounding box center [655, 298] width 53 height 11
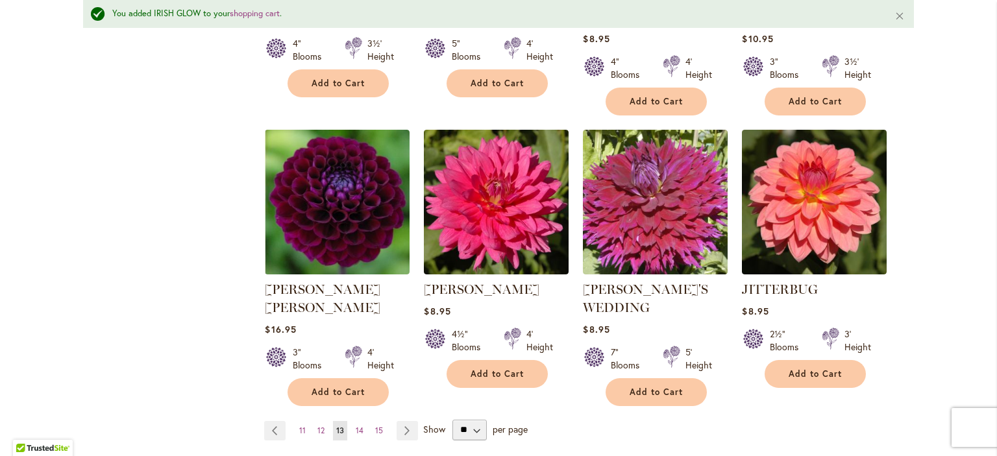
scroll to position [1099, 0]
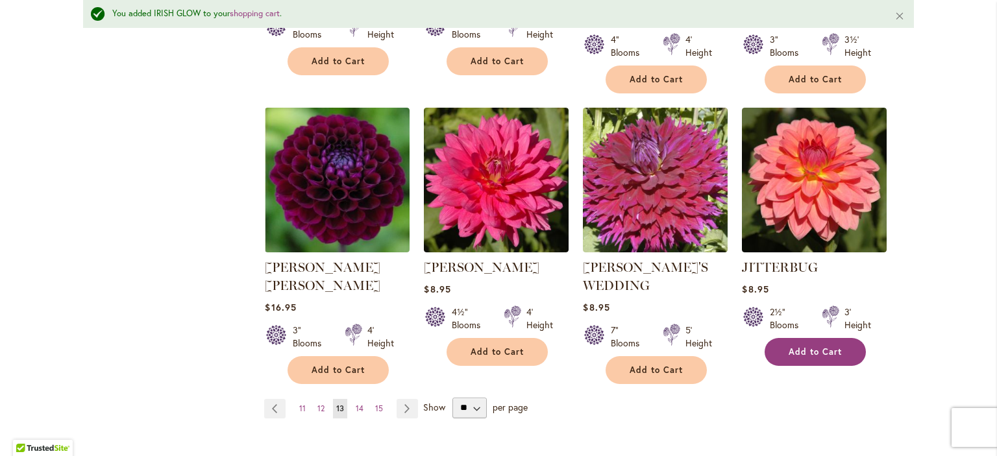
click at [812, 346] on span "Add to Cart" at bounding box center [814, 351] width 53 height 11
click at [365, 399] on link "Page 14" at bounding box center [359, 408] width 14 height 19
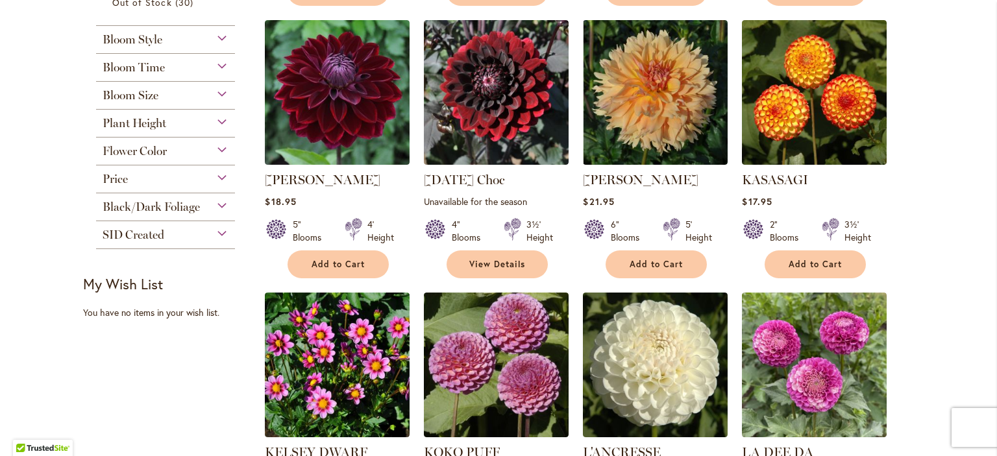
scroll to position [589, 0]
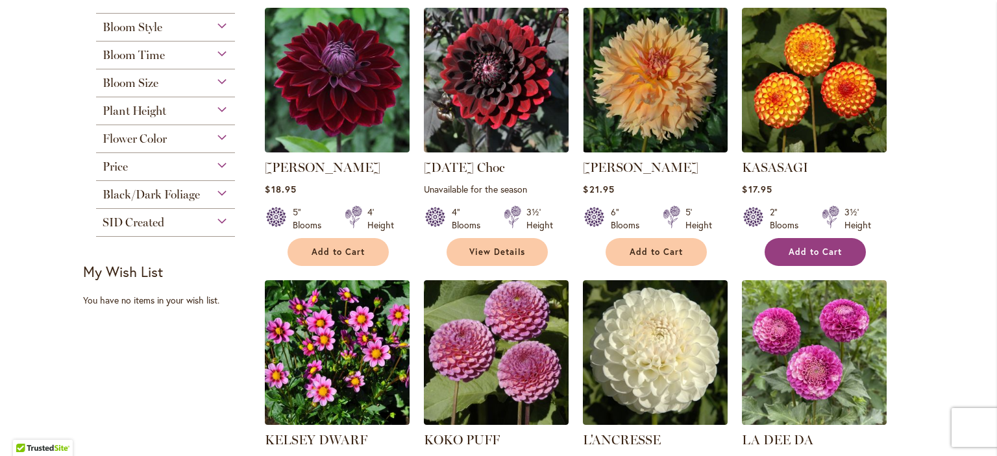
click at [801, 248] on span "Add to Cart" at bounding box center [814, 252] width 53 height 11
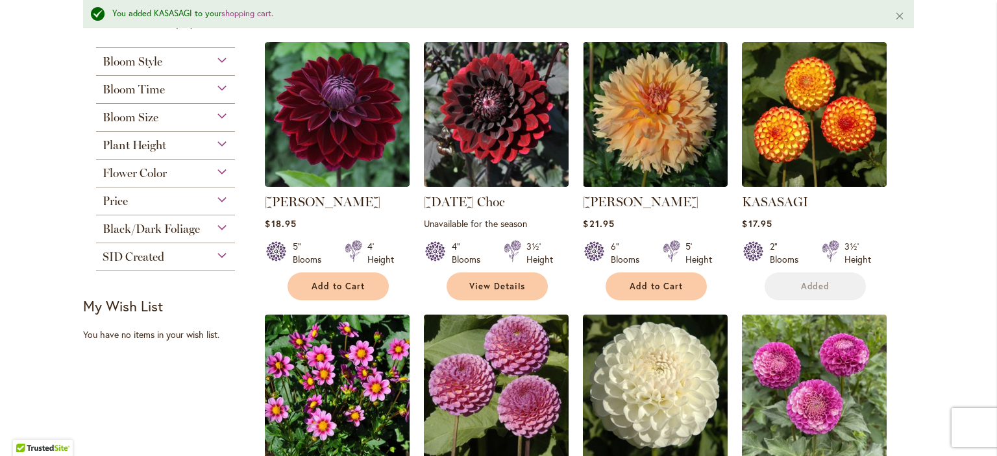
scroll to position [850, 0]
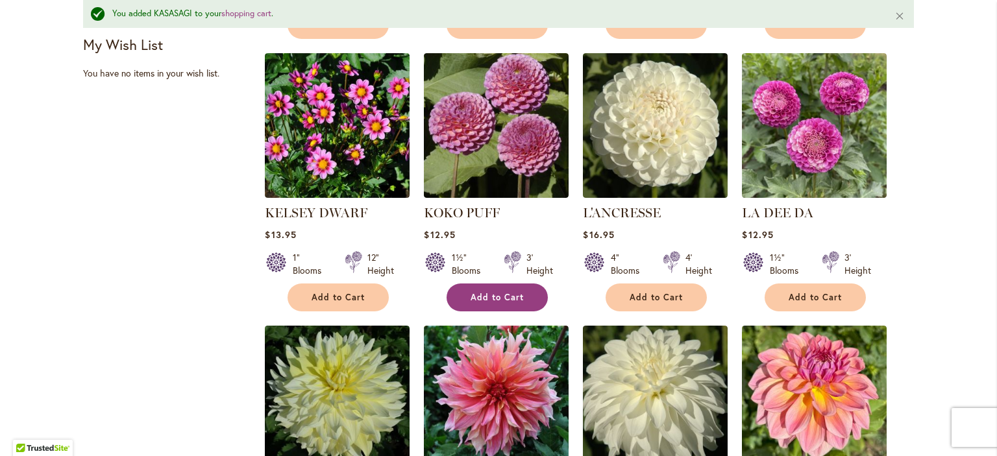
click at [497, 292] on span "Add to Cart" at bounding box center [496, 297] width 53 height 11
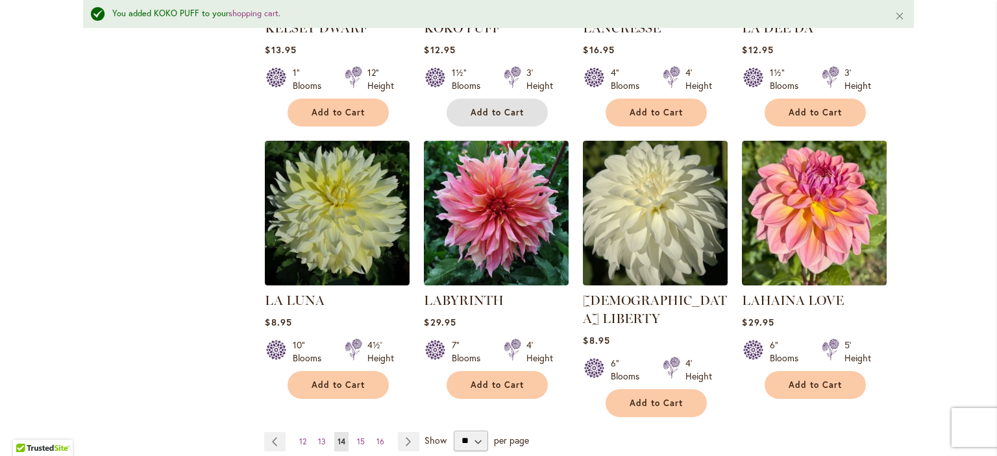
scroll to position [1107, 0]
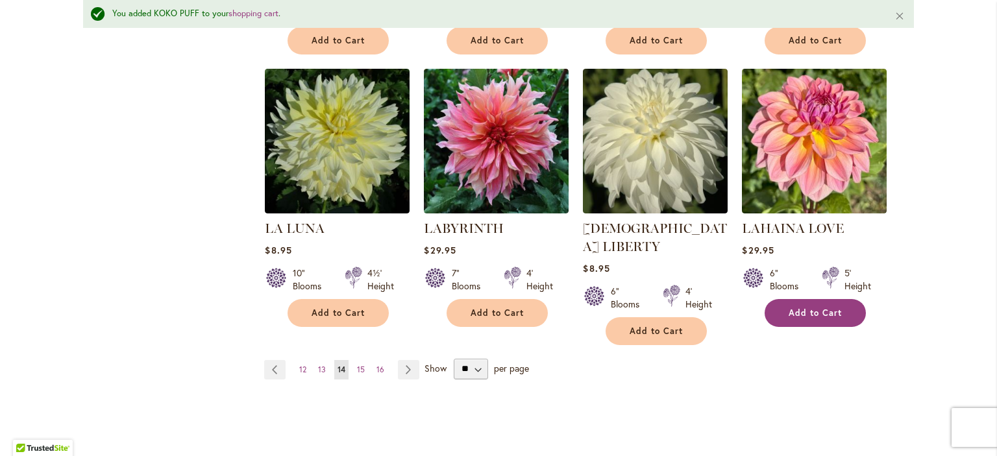
click at [805, 308] on span "Add to Cart" at bounding box center [814, 313] width 53 height 11
click at [363, 365] on span "15" at bounding box center [361, 370] width 8 height 10
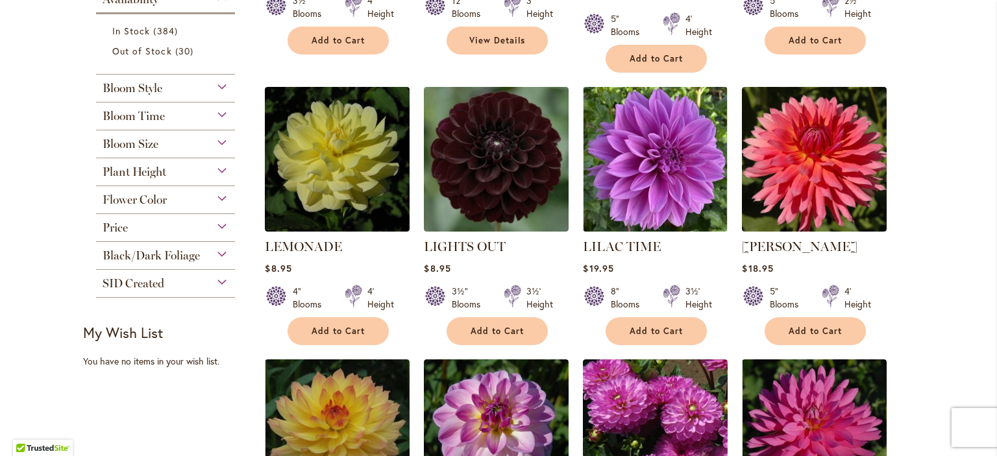
scroll to position [545, 0]
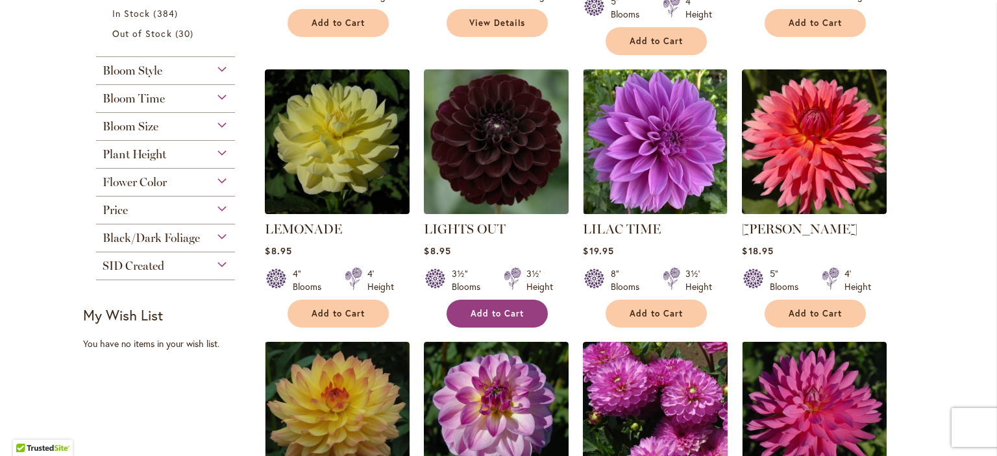
click at [485, 308] on span "Add to Cart" at bounding box center [496, 313] width 53 height 11
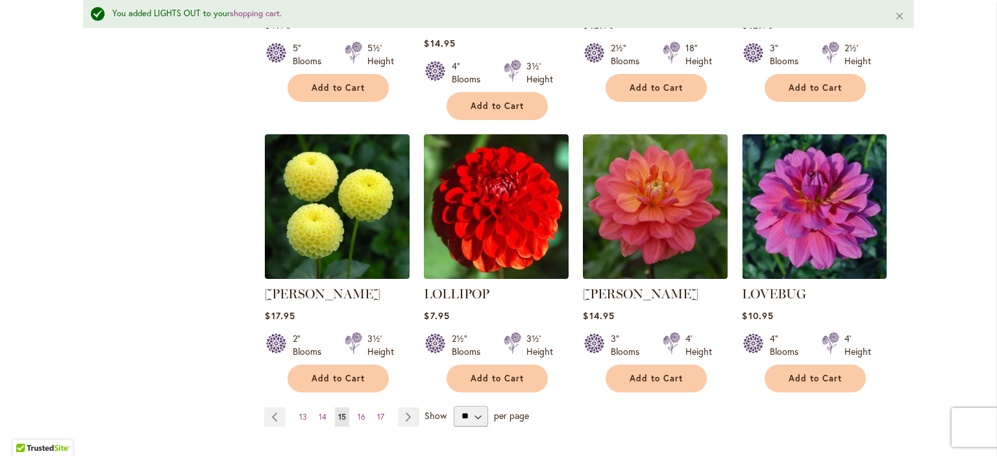
scroll to position [1085, 0]
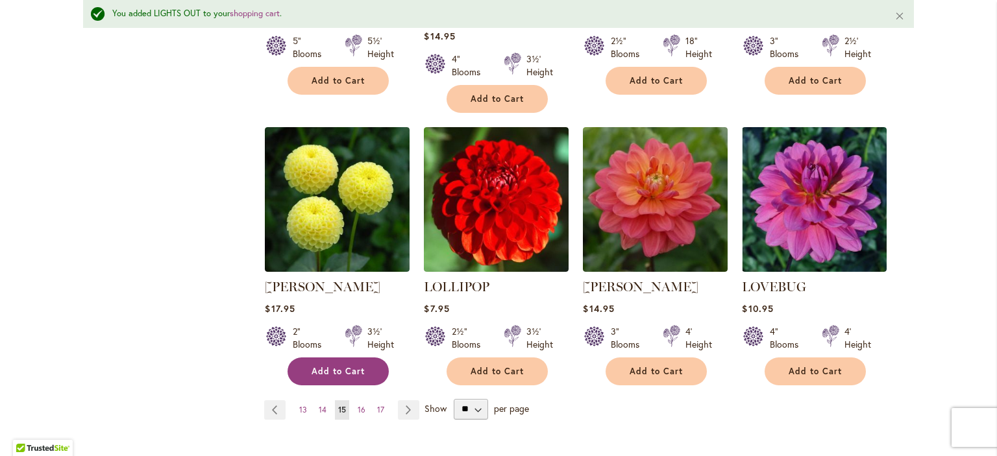
click at [339, 366] on span "Add to Cart" at bounding box center [337, 371] width 53 height 11
click at [362, 405] on span "16" at bounding box center [362, 410] width 8 height 10
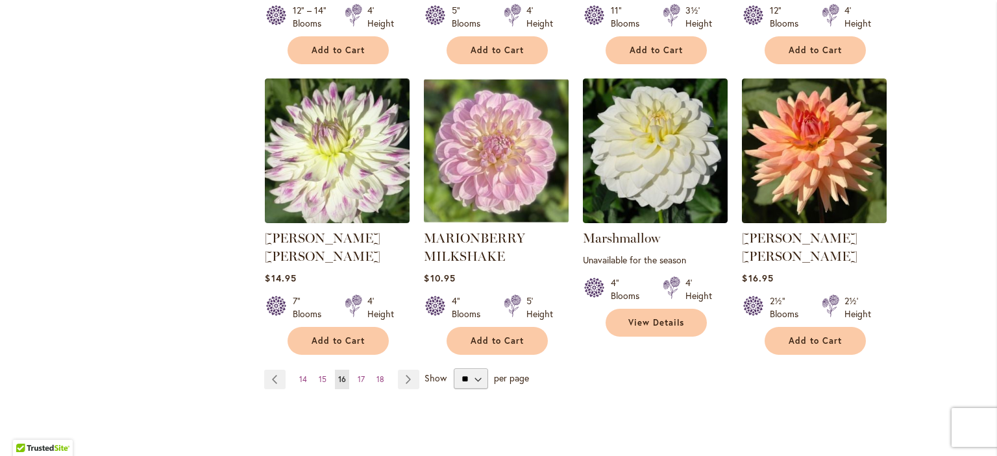
scroll to position [1100, 0]
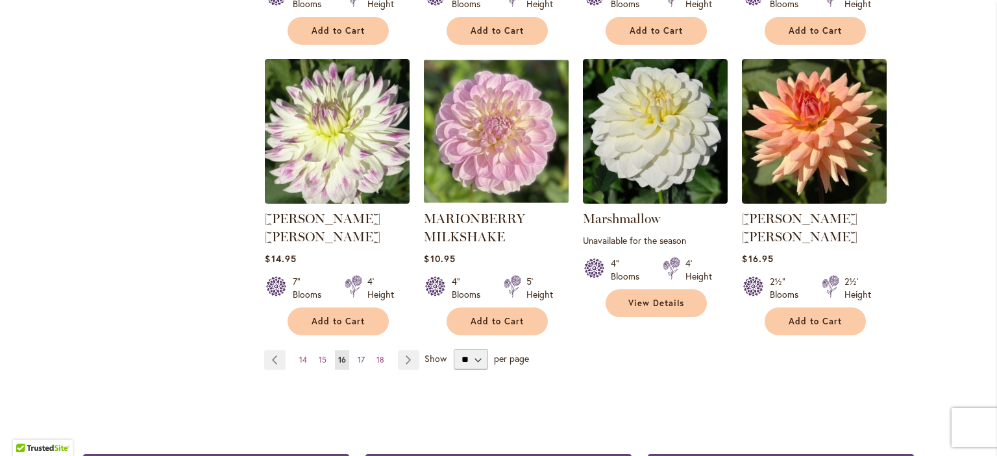
click at [363, 355] on span "17" at bounding box center [361, 360] width 7 height 10
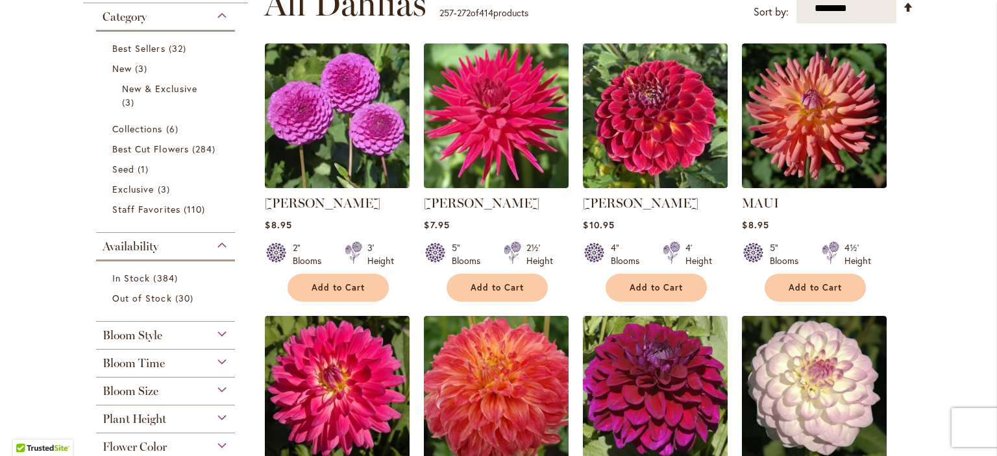
scroll to position [283, 0]
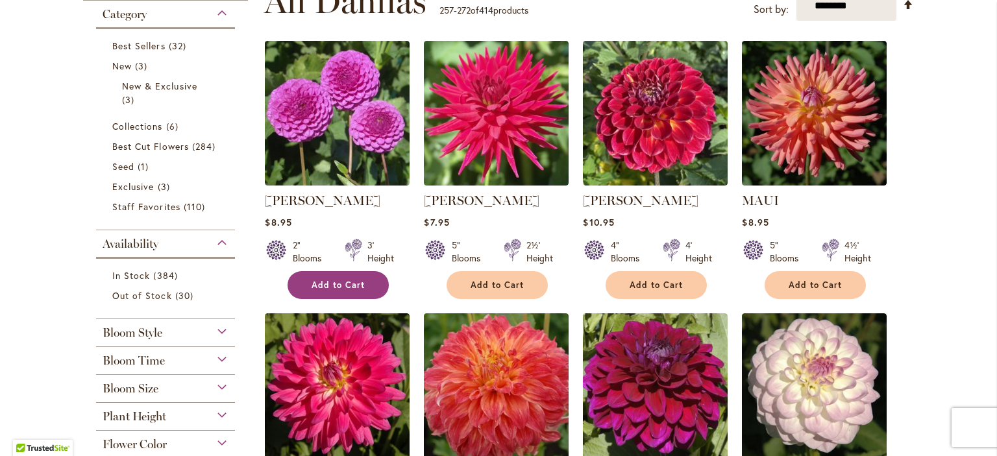
click at [342, 286] on span "Add to Cart" at bounding box center [337, 285] width 53 height 11
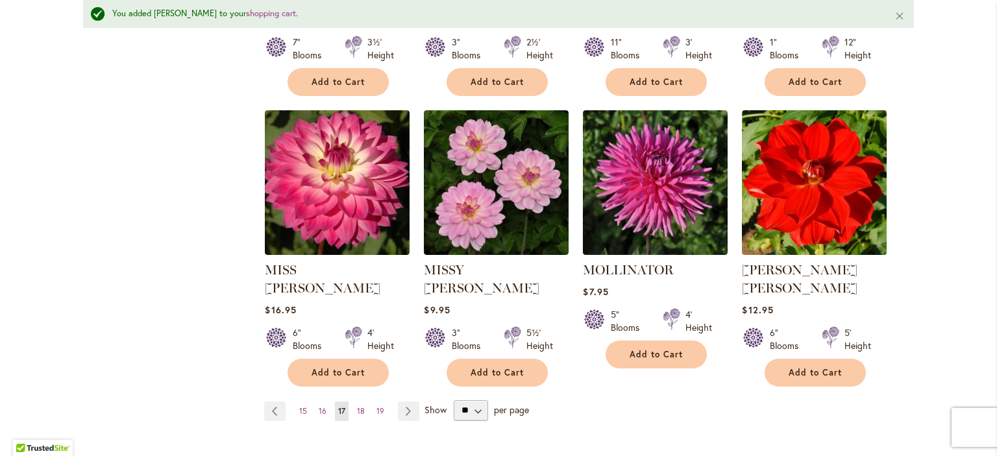
scroll to position [1083, 0]
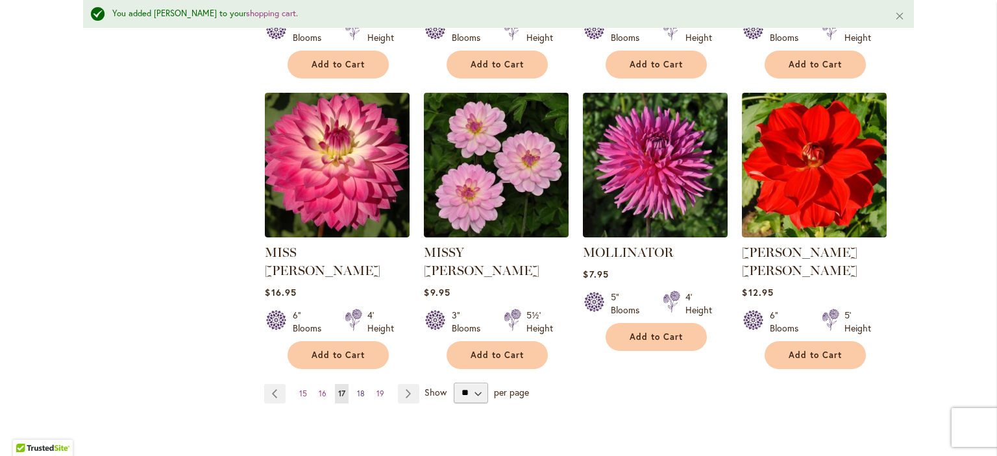
click at [365, 384] on link "Page 18" at bounding box center [361, 393] width 14 height 19
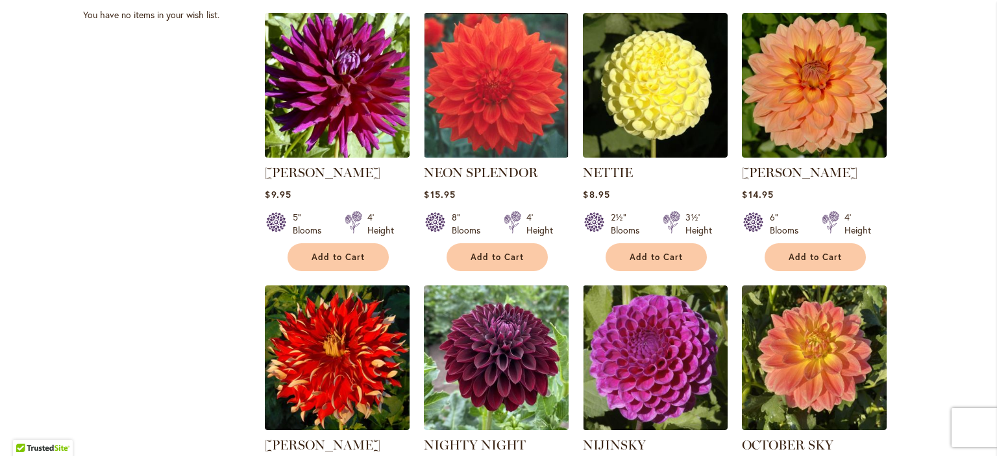
scroll to position [871, 0]
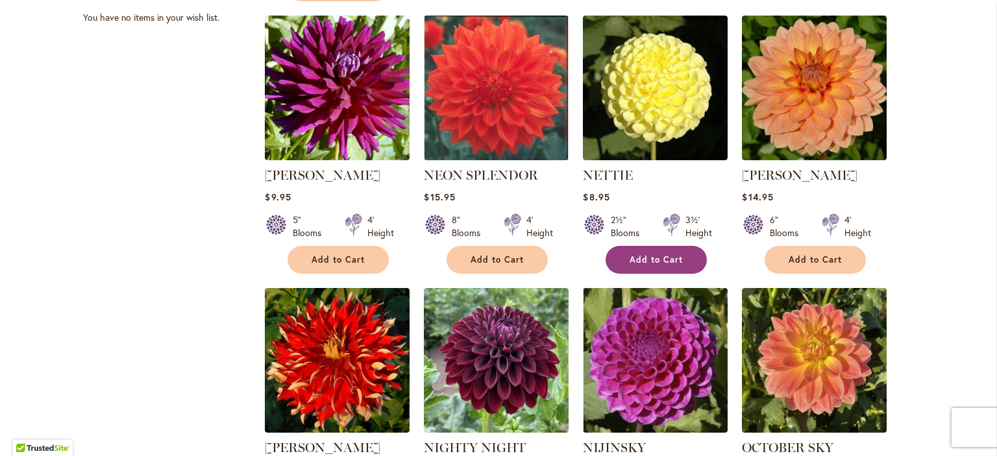
click at [679, 246] on button "Add to Cart" at bounding box center [655, 260] width 101 height 28
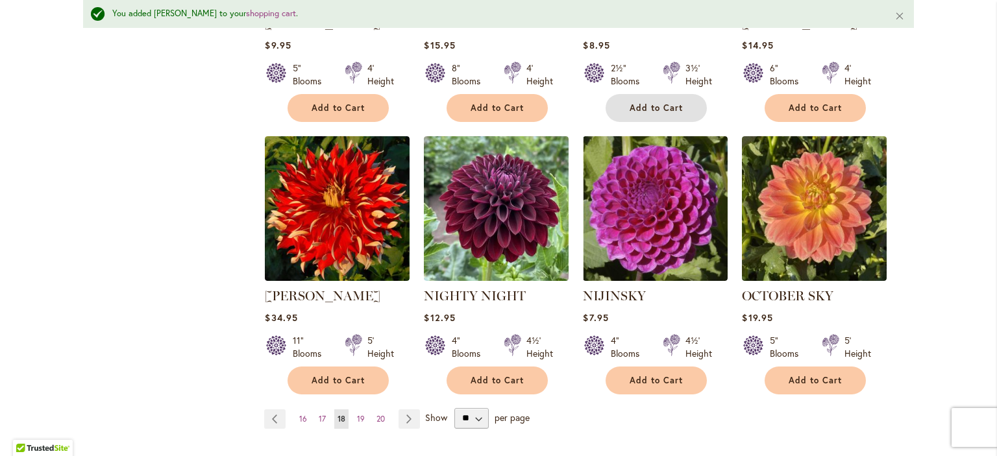
scroll to position [1124, 0]
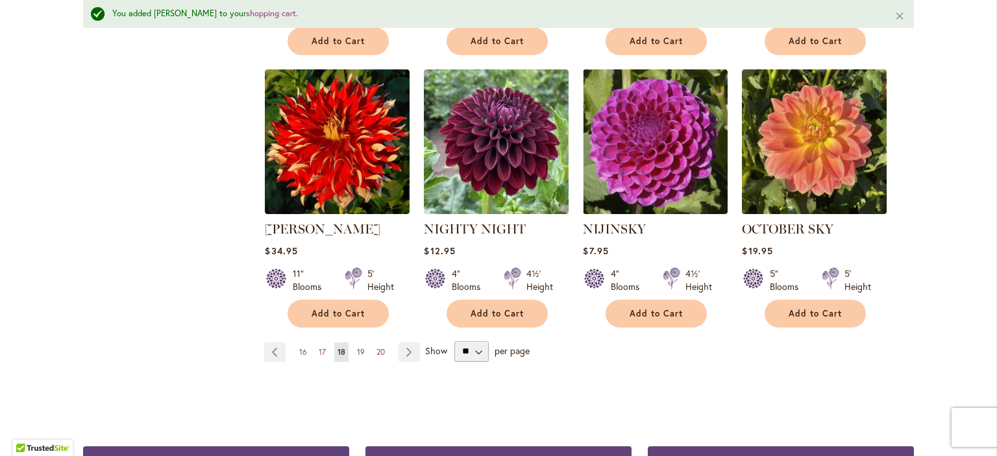
click at [361, 347] on span "19" at bounding box center [361, 352] width 8 height 10
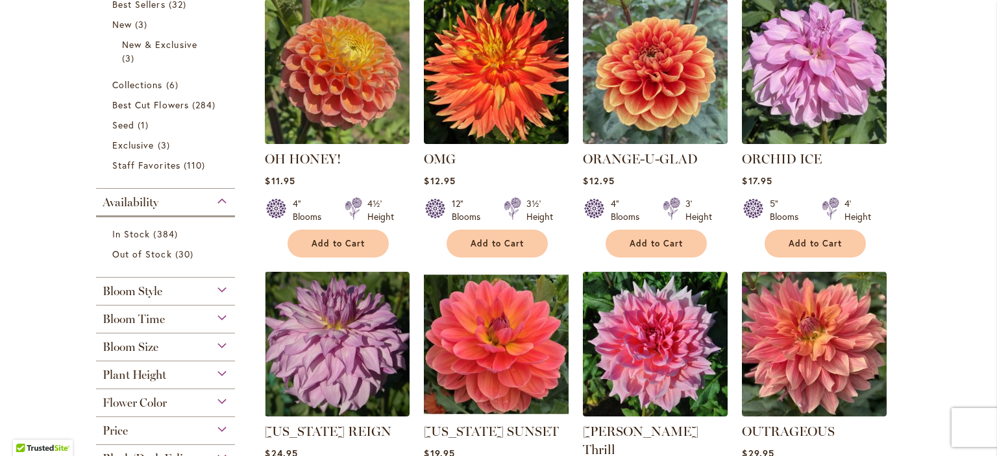
scroll to position [334, 0]
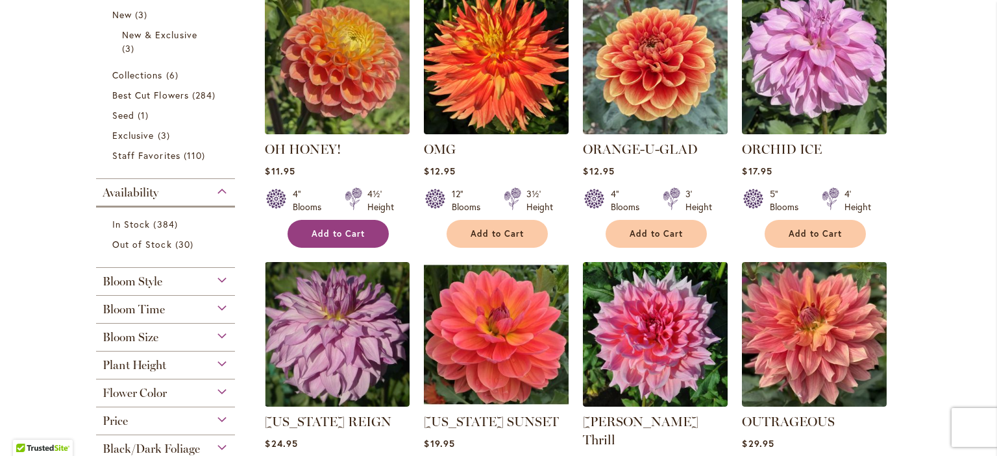
click at [326, 232] on span "Add to Cart" at bounding box center [337, 233] width 53 height 11
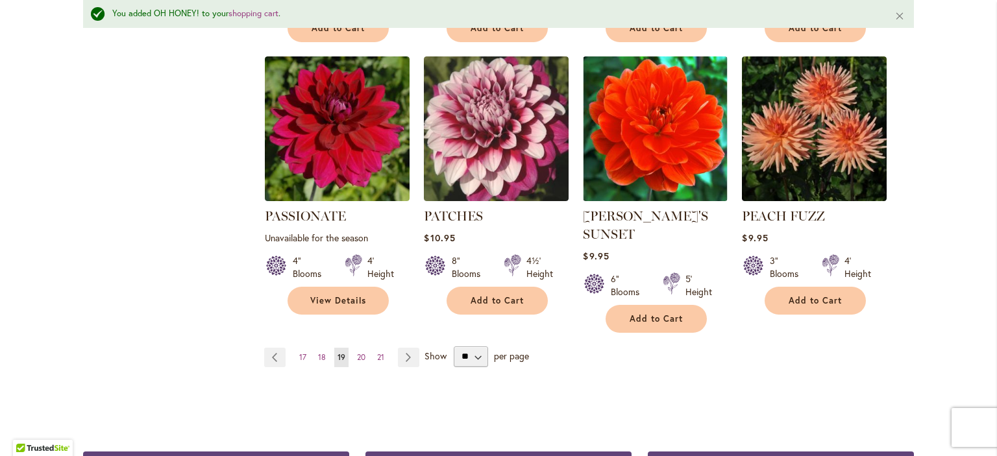
scroll to position [1158, 0]
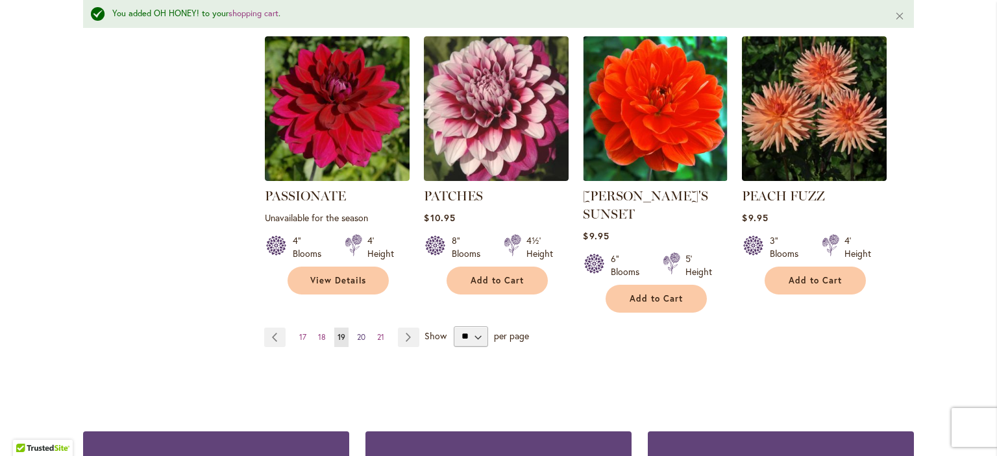
click at [363, 332] on span "20" at bounding box center [361, 337] width 8 height 10
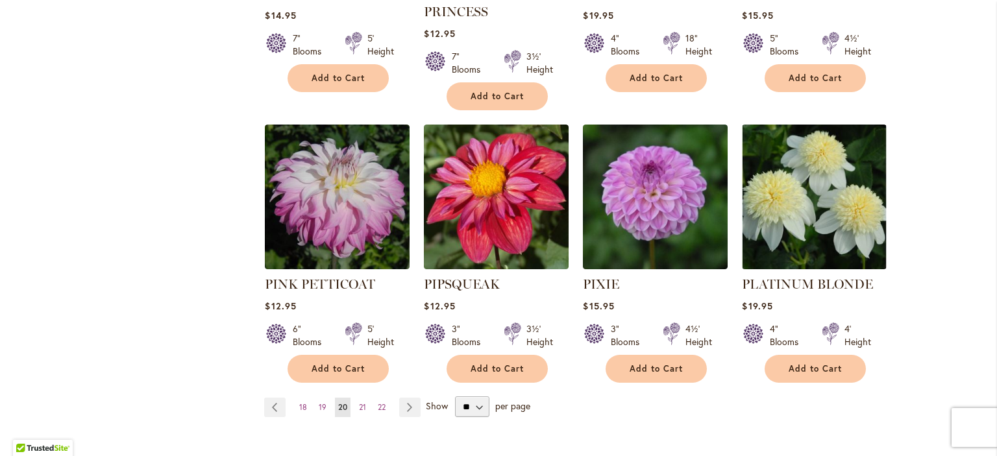
scroll to position [1076, 0]
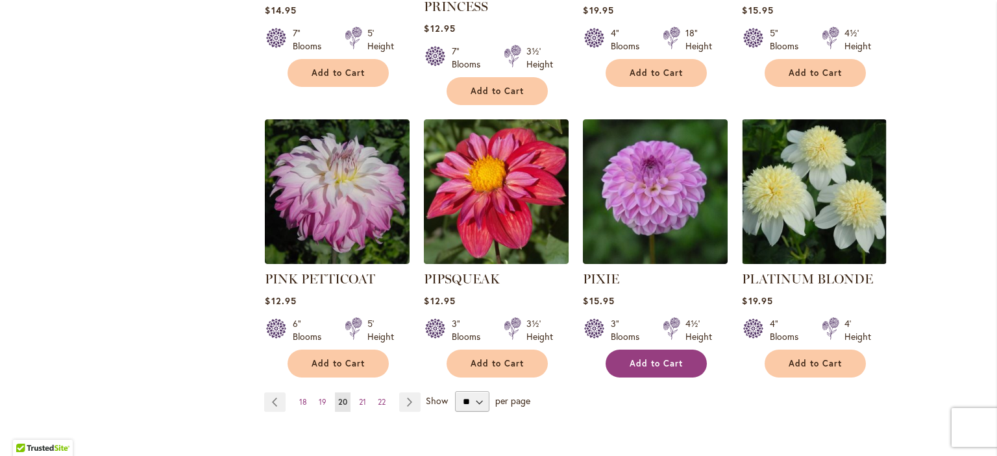
click at [646, 358] on span "Add to Cart" at bounding box center [655, 363] width 53 height 11
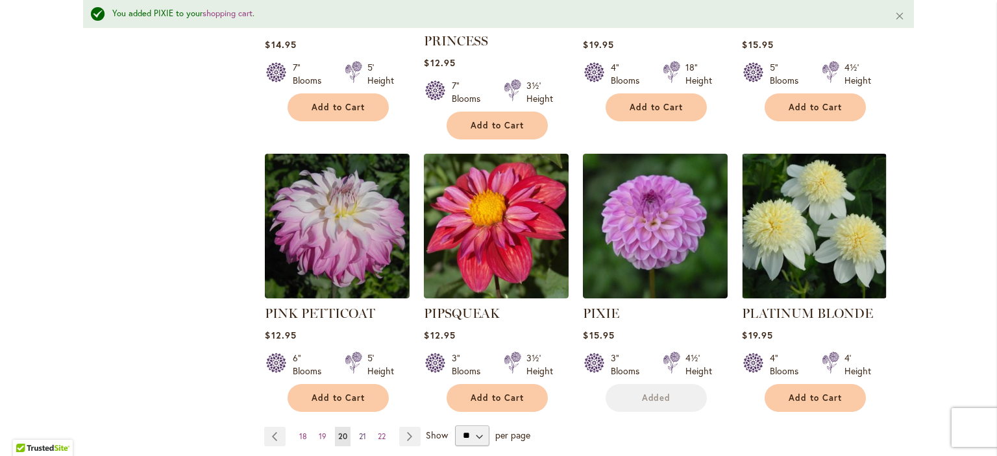
scroll to position [1110, 0]
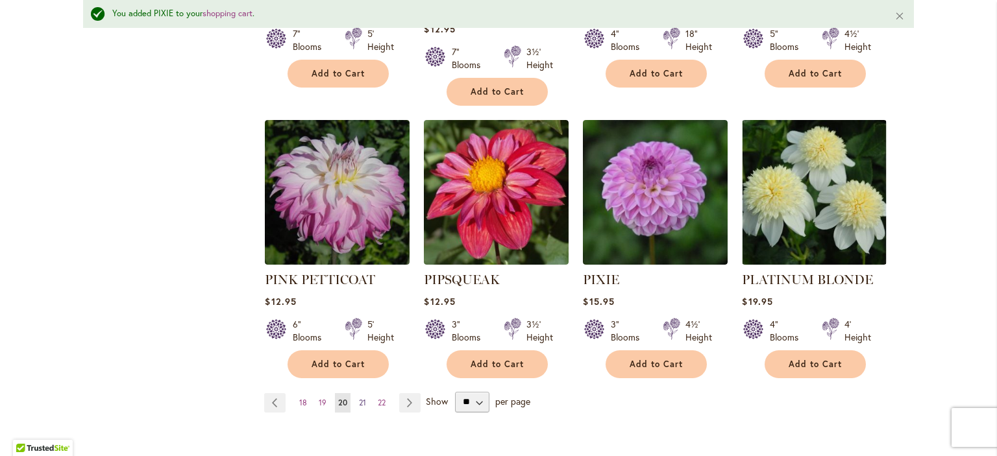
click at [363, 398] on span "21" at bounding box center [362, 403] width 7 height 10
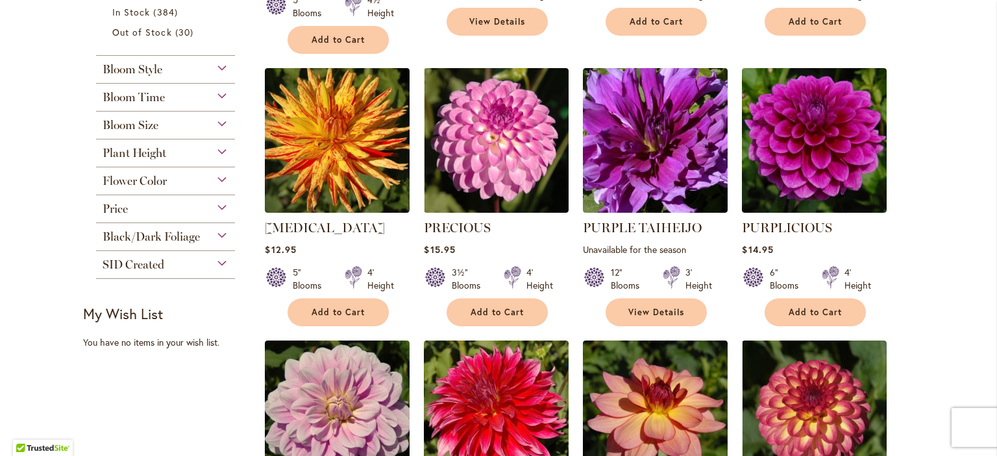
scroll to position [552, 0]
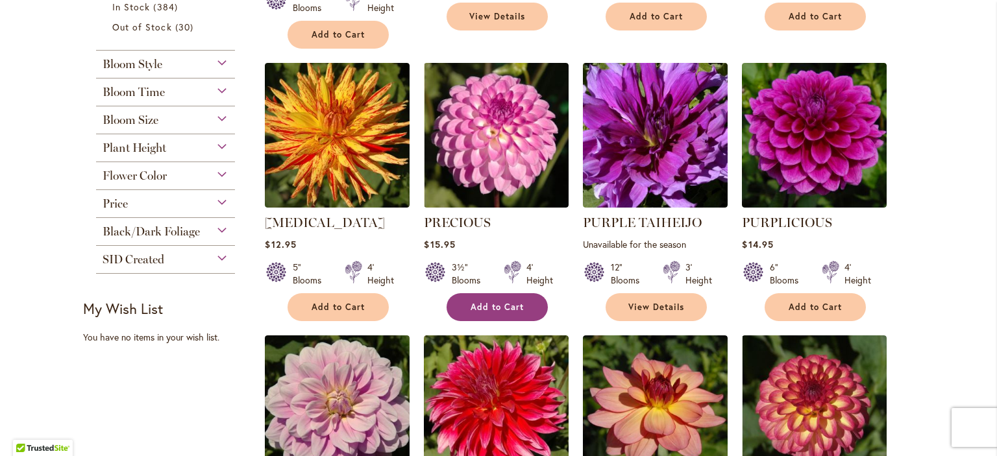
click at [485, 307] on span "Add to Cart" at bounding box center [496, 307] width 53 height 11
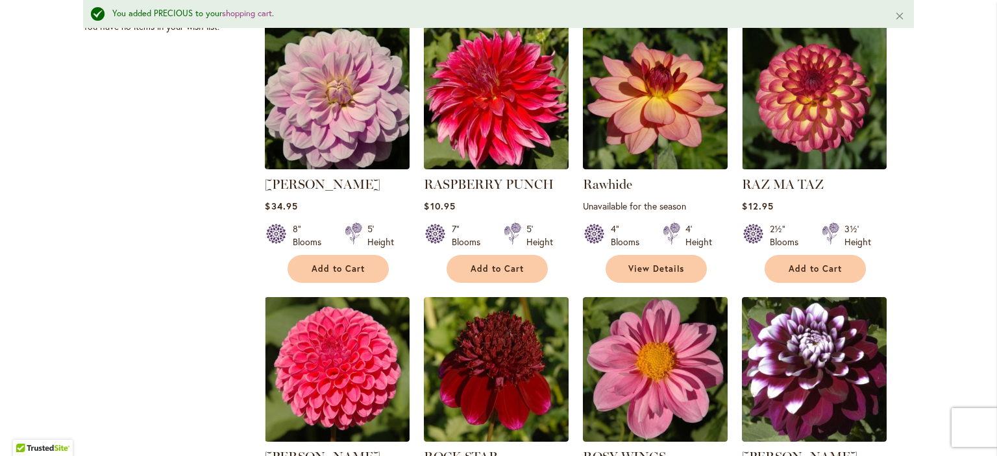
scroll to position [899, 0]
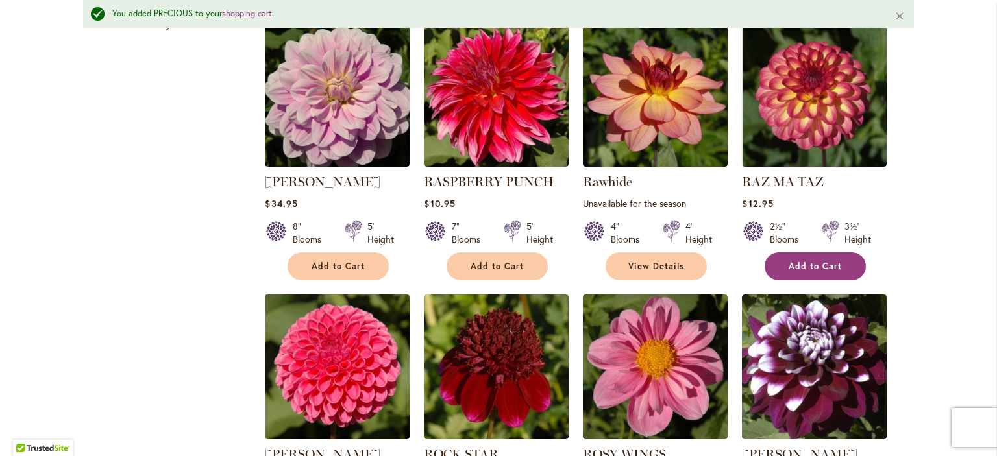
click at [823, 261] on span "Add to Cart" at bounding box center [814, 266] width 53 height 11
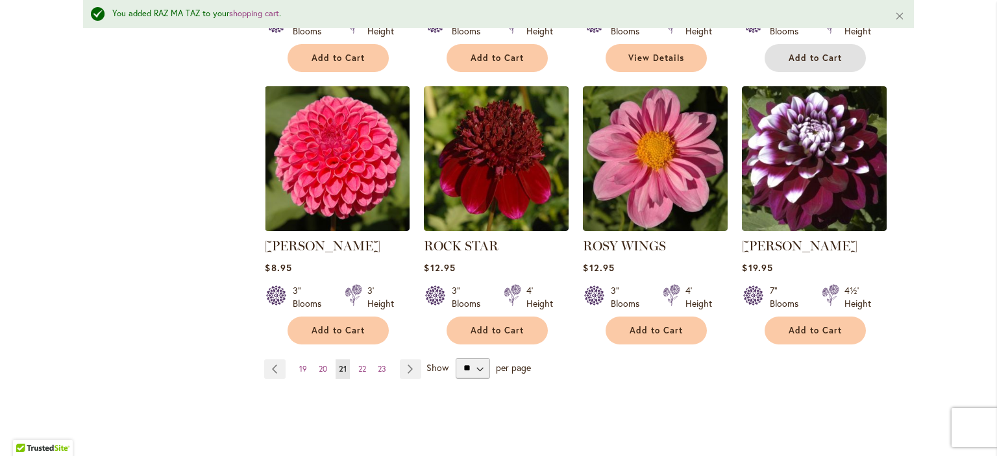
scroll to position [1167, 0]
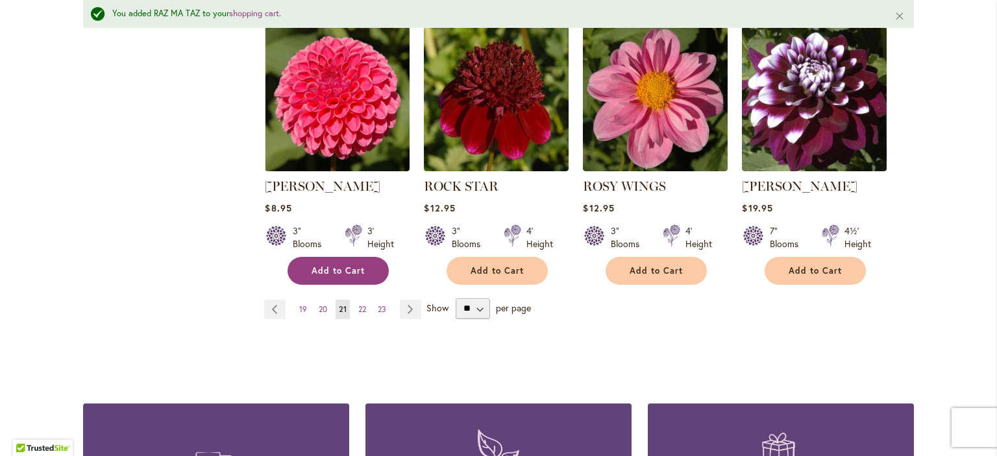
click at [320, 267] on span "Add to Cart" at bounding box center [337, 270] width 53 height 11
click at [360, 305] on span "22" at bounding box center [362, 309] width 8 height 10
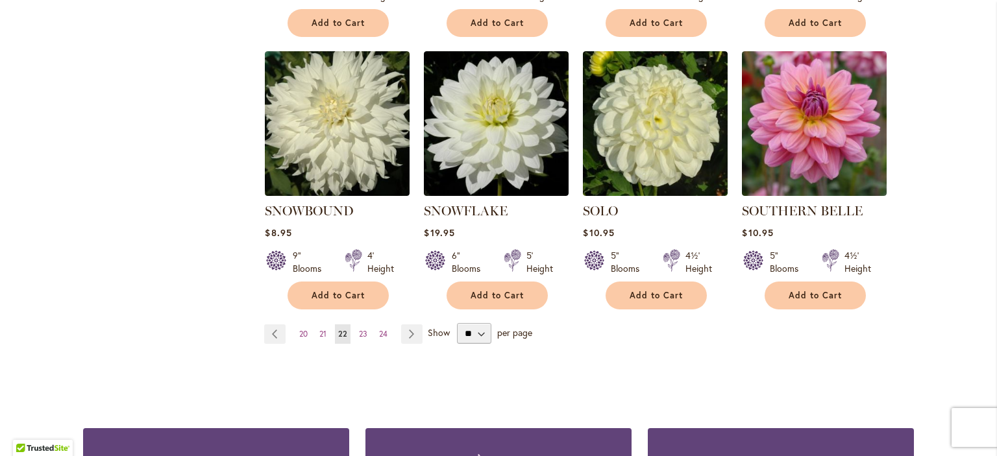
scroll to position [1133, 0]
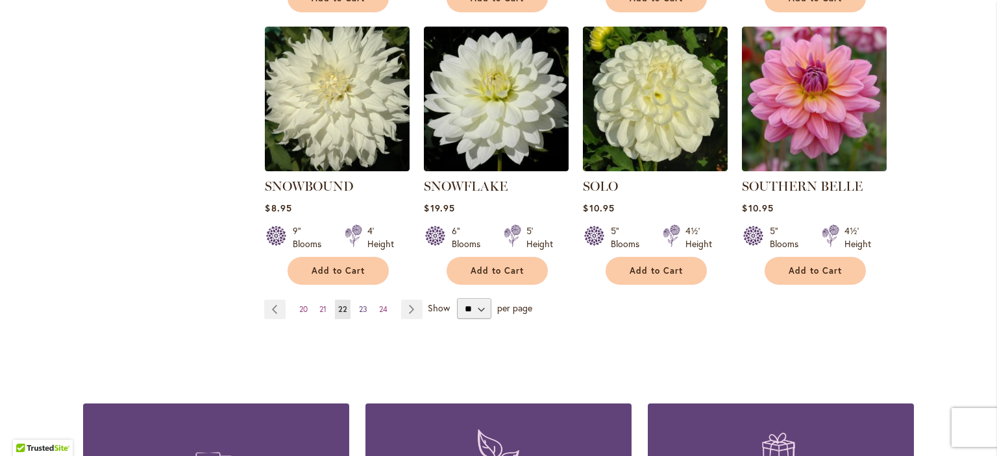
click at [365, 304] on span "23" at bounding box center [363, 309] width 8 height 10
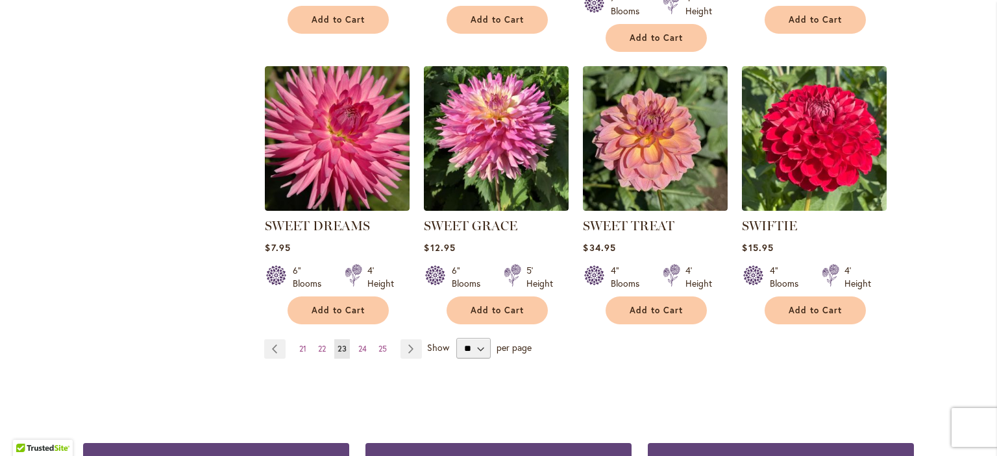
scroll to position [1100, 0]
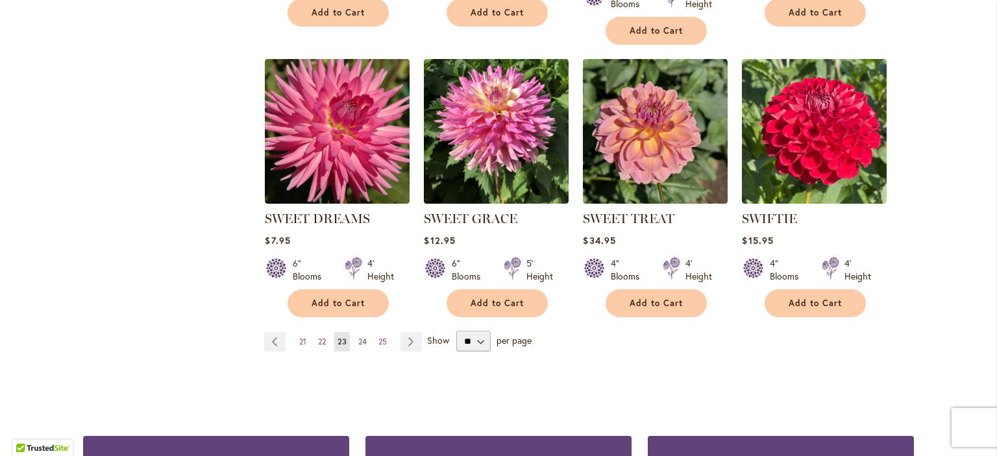
click at [361, 341] on span "24" at bounding box center [362, 342] width 8 height 10
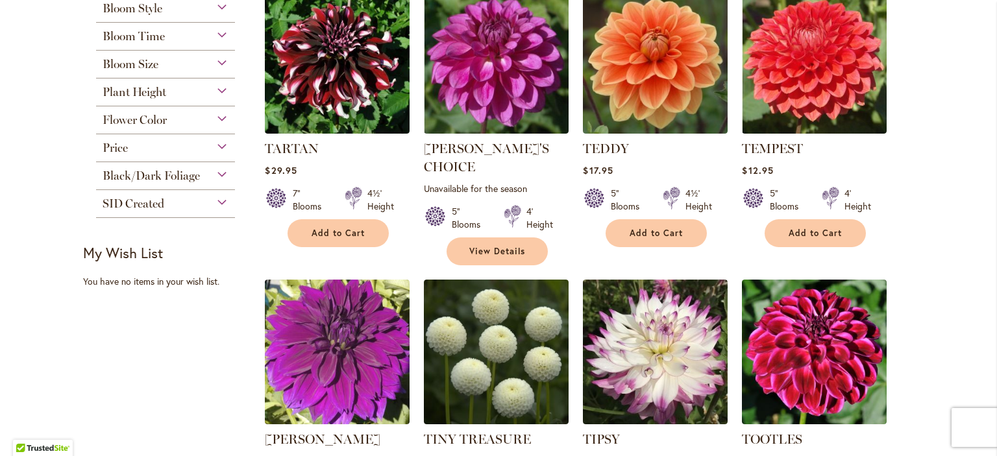
scroll to position [613, 0]
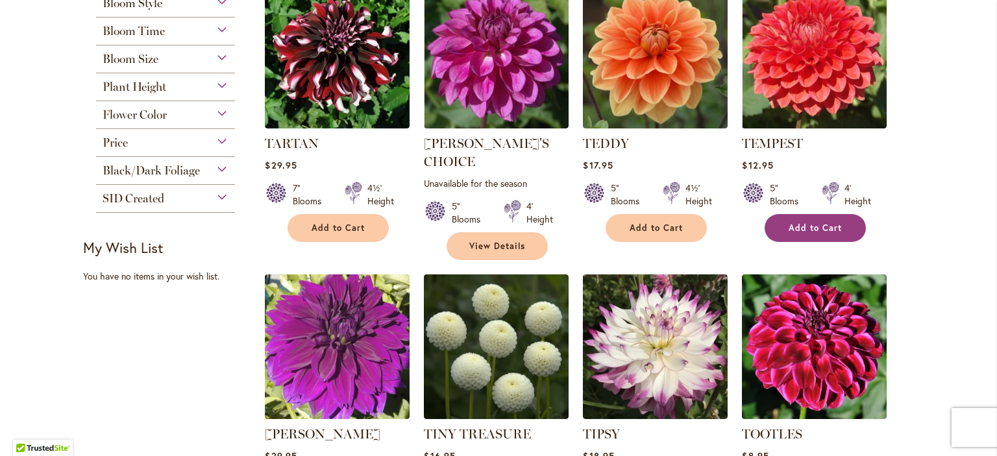
click at [806, 230] on span "Add to Cart" at bounding box center [814, 228] width 53 height 11
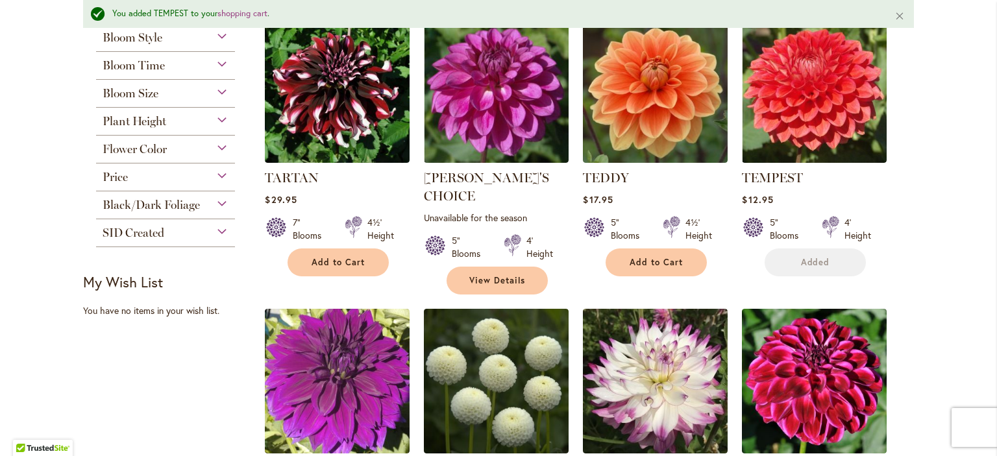
scroll to position [853, 0]
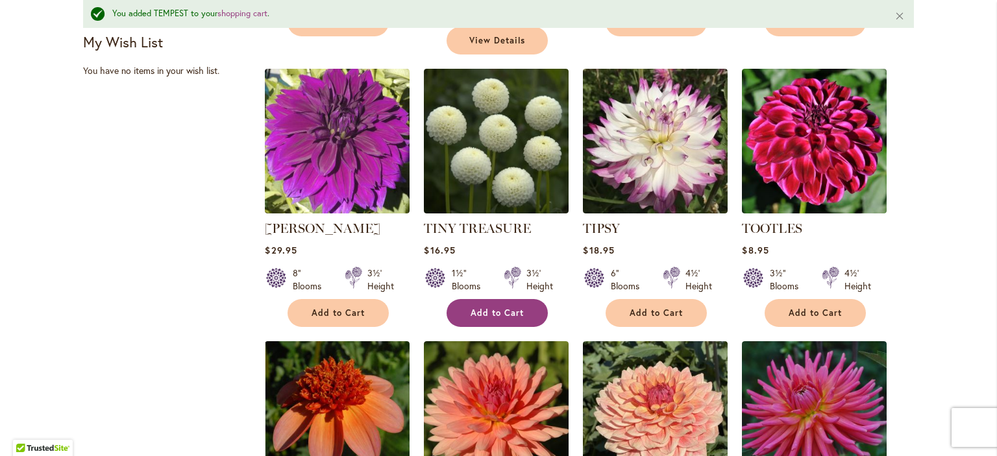
click at [499, 308] on span "Add to Cart" at bounding box center [496, 313] width 53 height 11
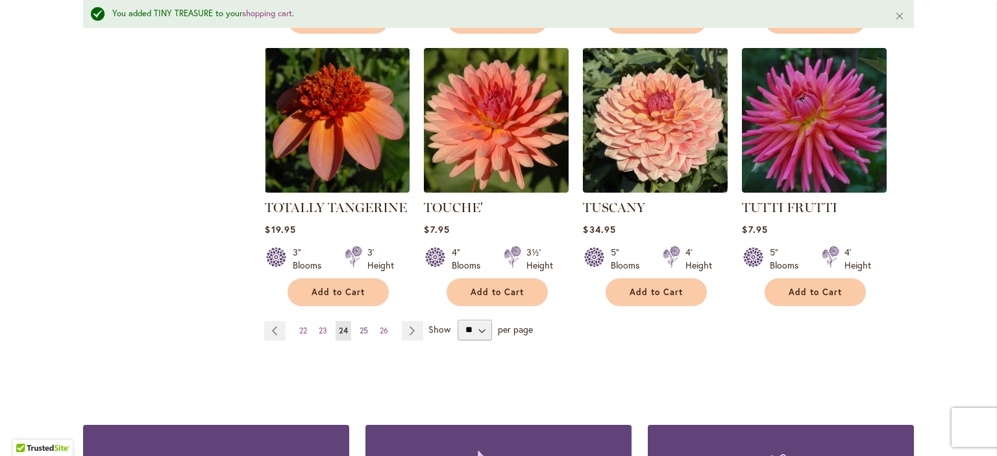
click at [359, 321] on link "Page 25" at bounding box center [363, 330] width 15 height 19
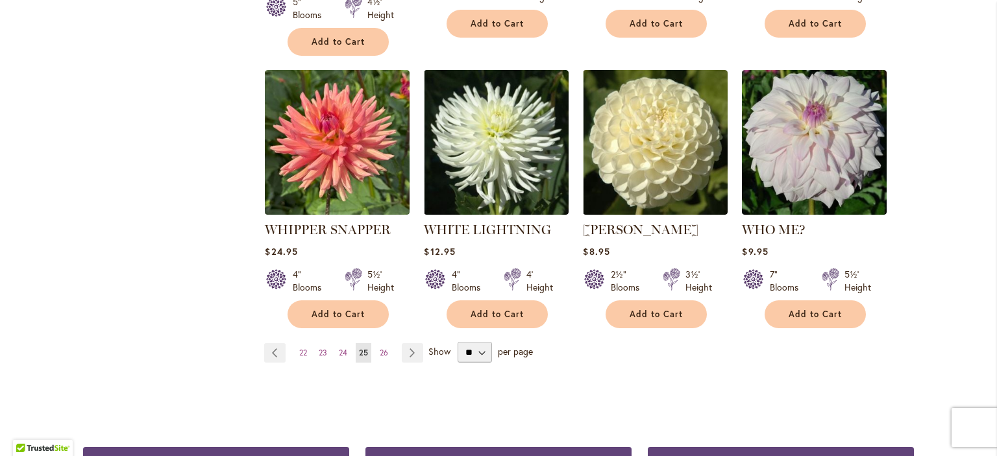
scroll to position [1092, 0]
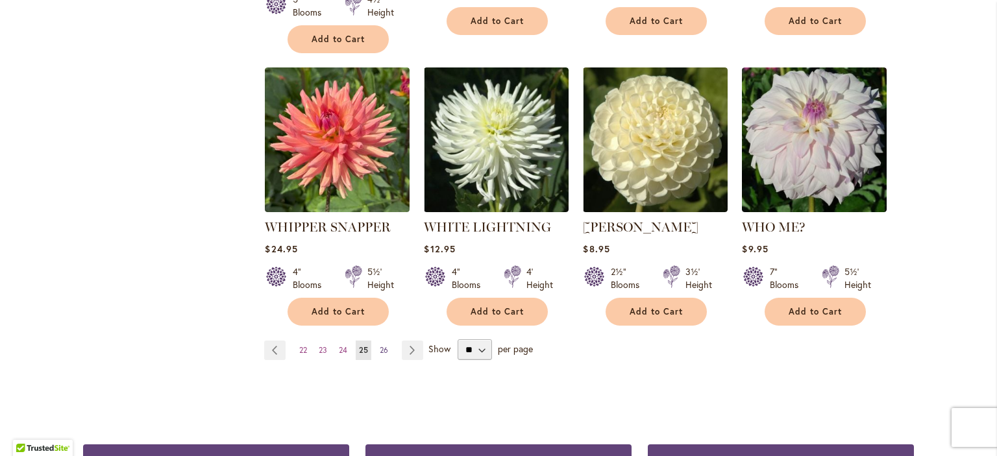
click at [382, 345] on span "26" at bounding box center [384, 350] width 8 height 10
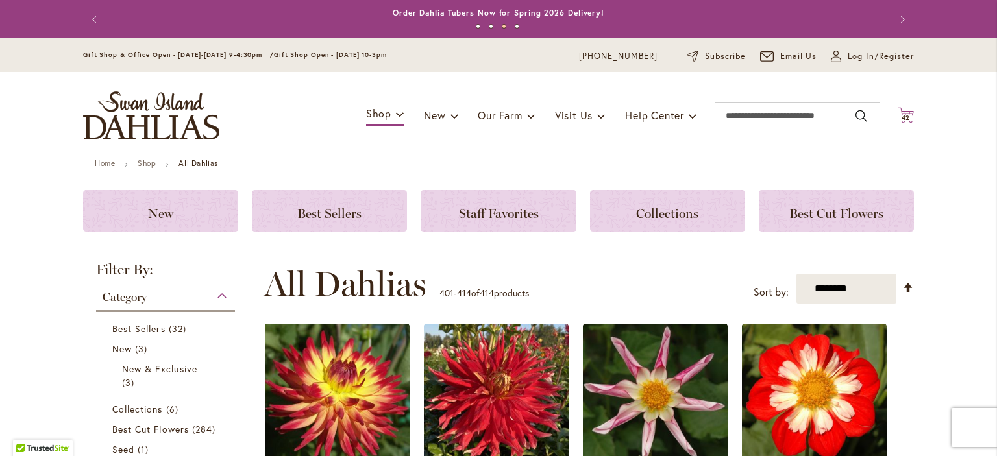
click at [906, 112] on icon "Cart .cls-1 { fill: #231f20; }" at bounding box center [905, 115] width 16 height 16
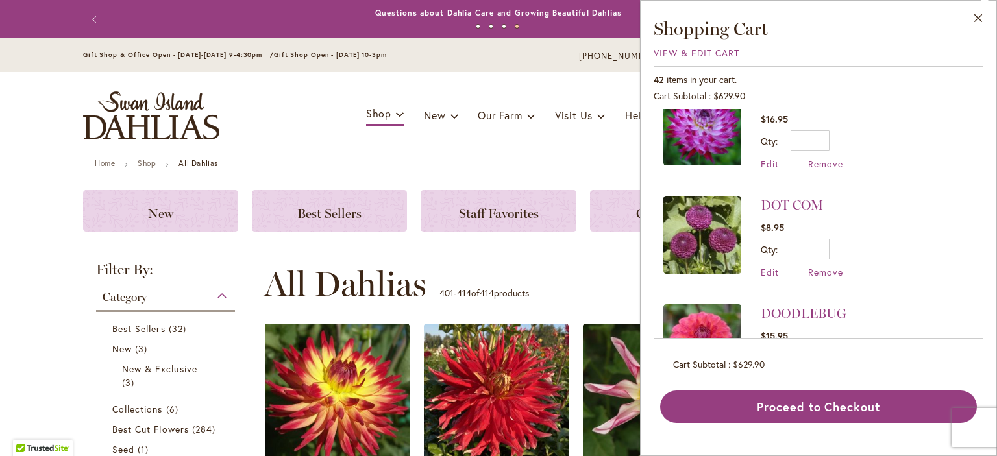
scroll to position [2744, 0]
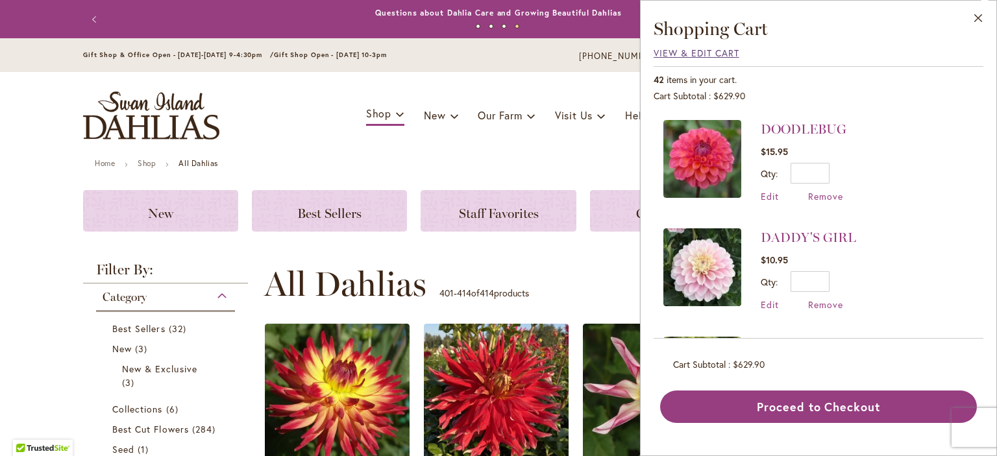
click at [697, 56] on span "View & Edit Cart" at bounding box center [696, 53] width 86 height 12
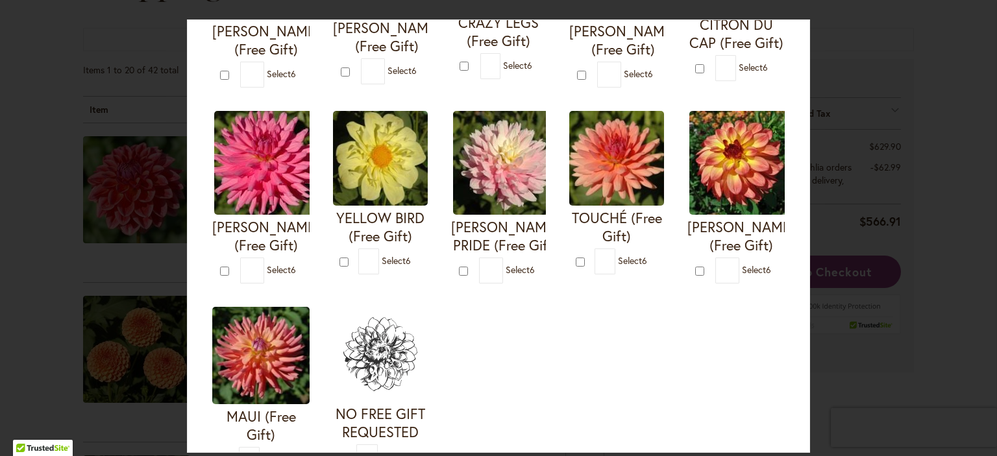
scroll to position [441, 0]
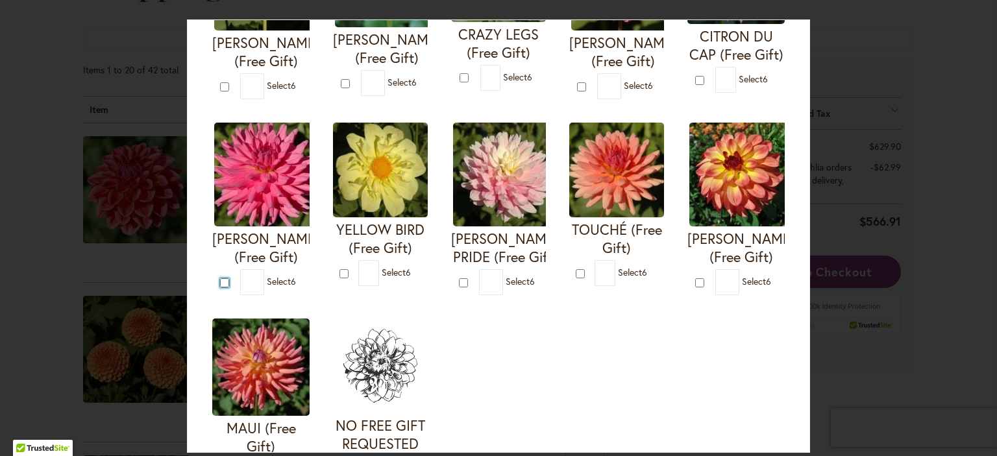
type input "*"
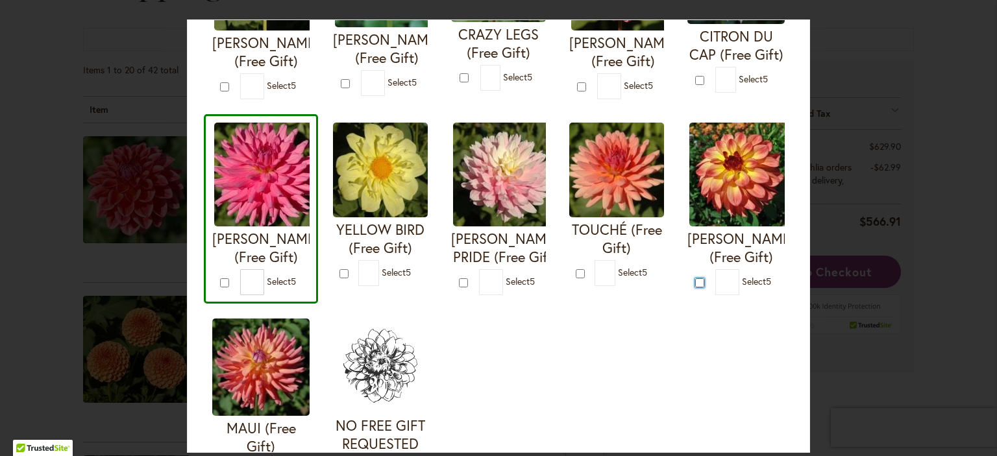
type input "*"
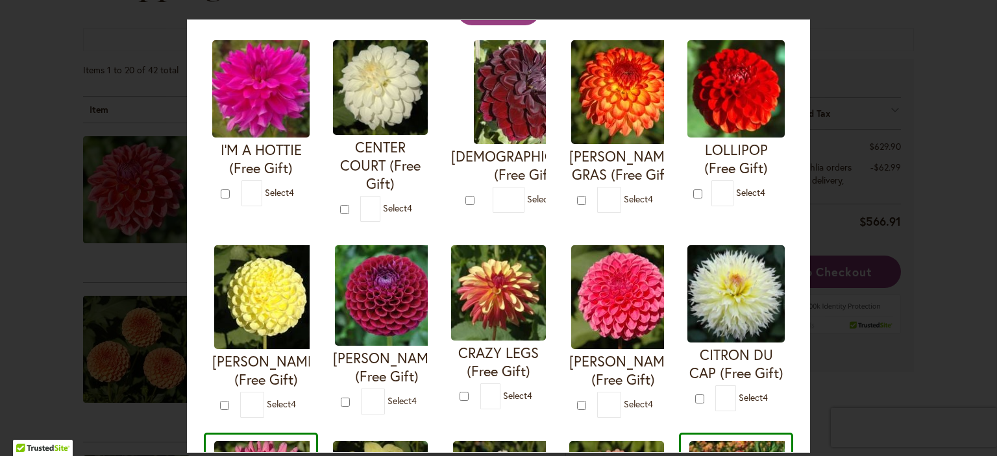
scroll to position [115, 0]
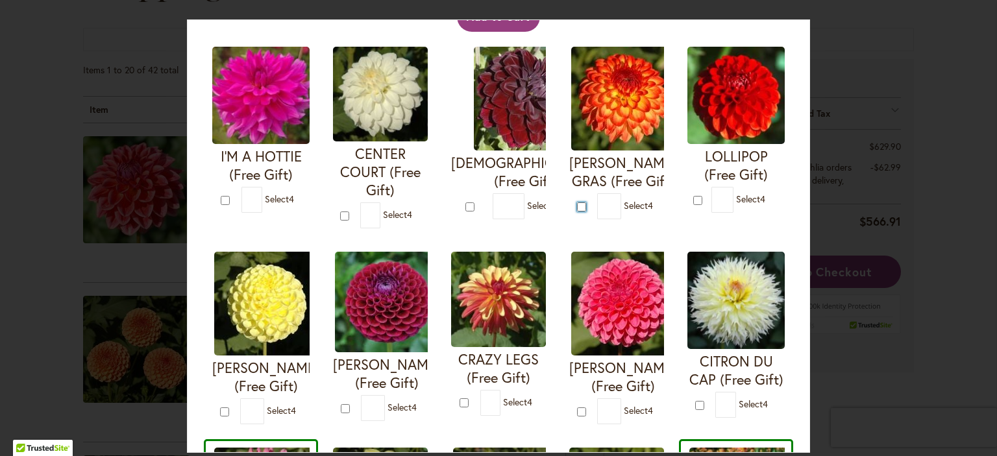
type input "*"
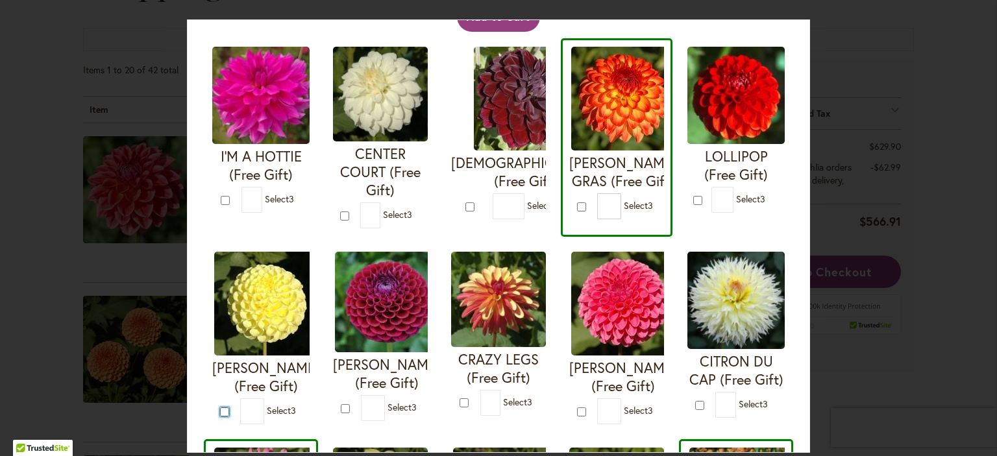
type input "*"
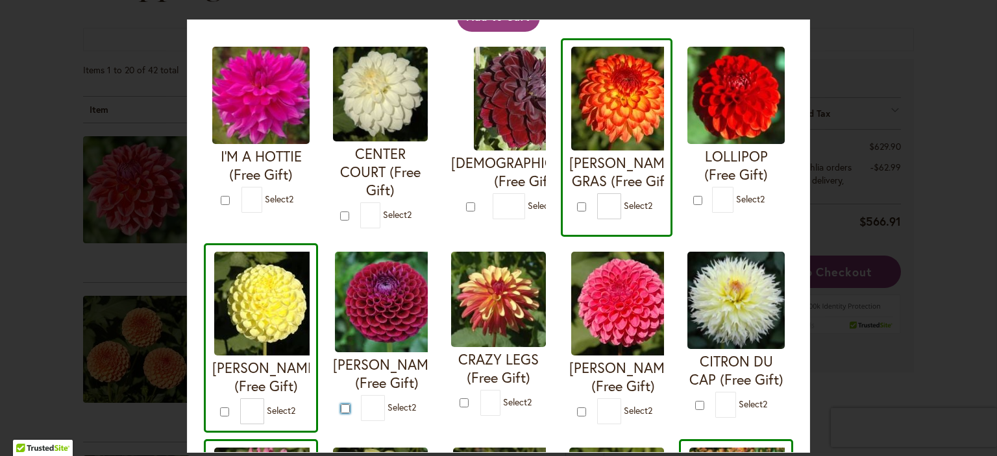
type input "*"
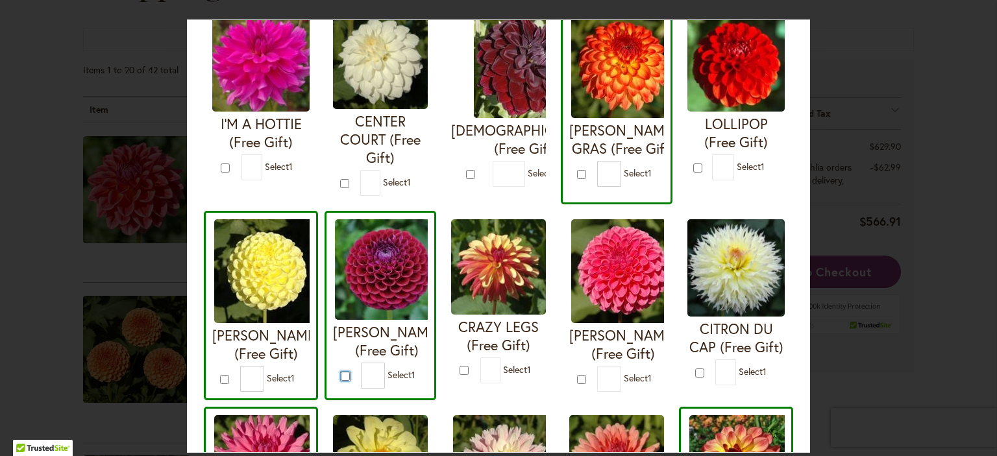
scroll to position [151, 0]
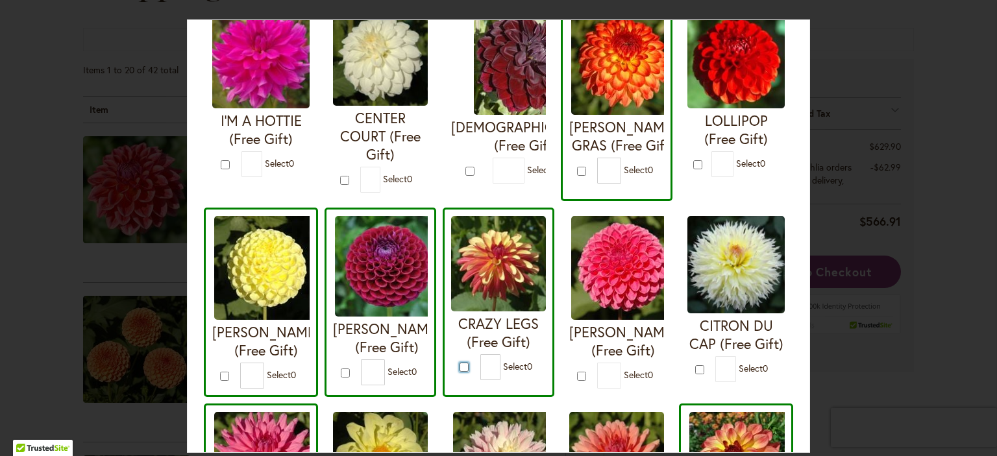
type input "*"
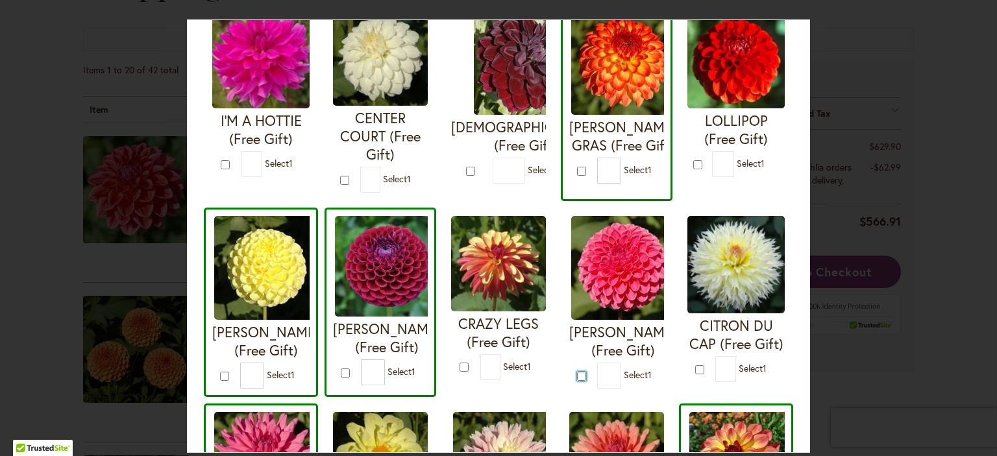
type input "*"
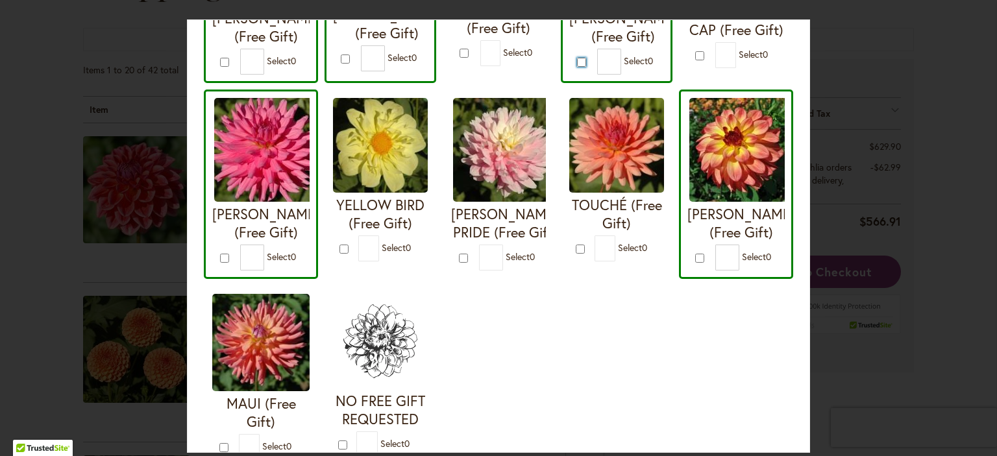
scroll to position [560, 0]
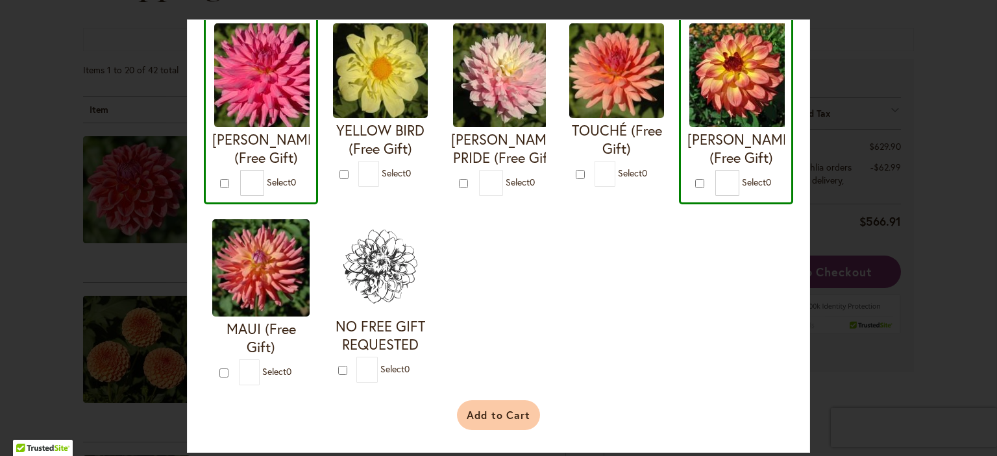
click at [509, 415] on button "Add to Cart" at bounding box center [499, 415] width 84 height 30
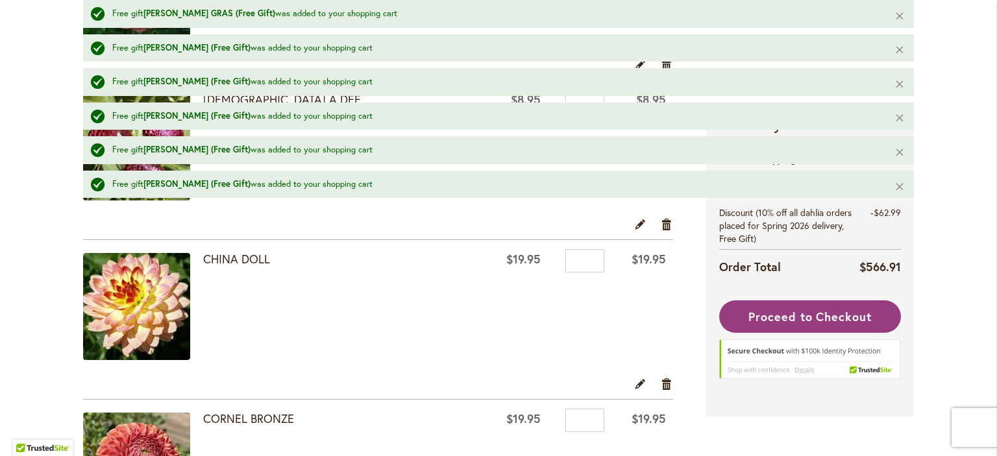
scroll to position [2133, 0]
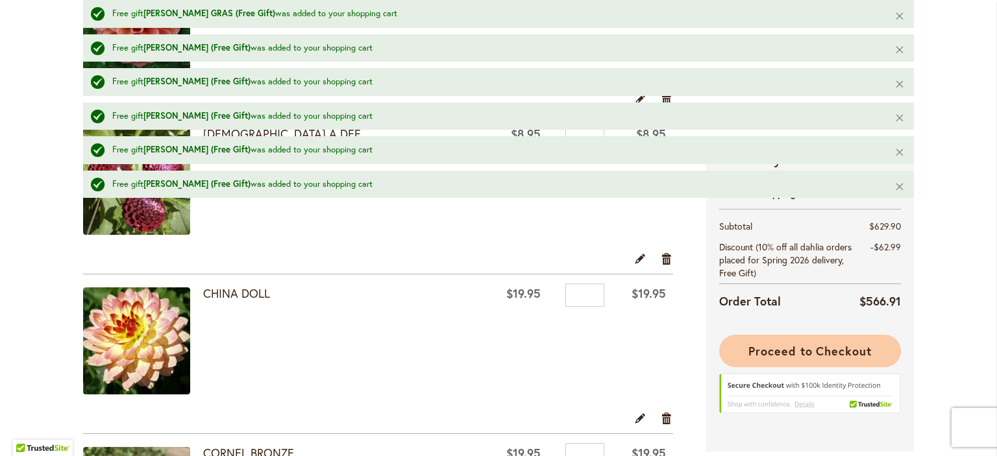
click at [785, 355] on span "Proceed to Checkout" at bounding box center [809, 351] width 123 height 16
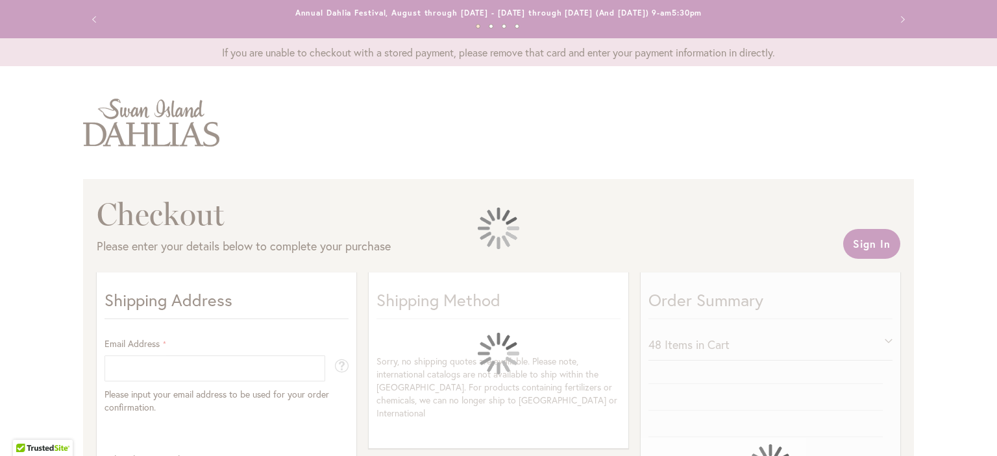
select select "**"
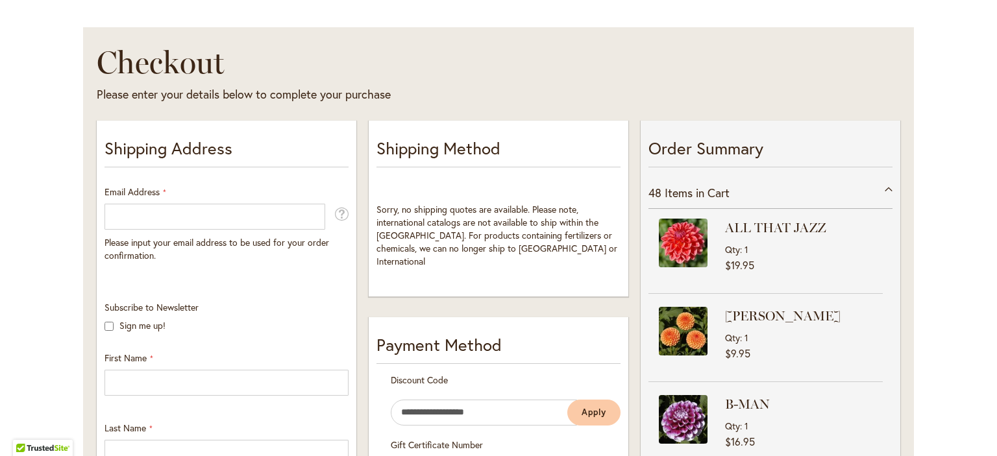
scroll to position [208, 0]
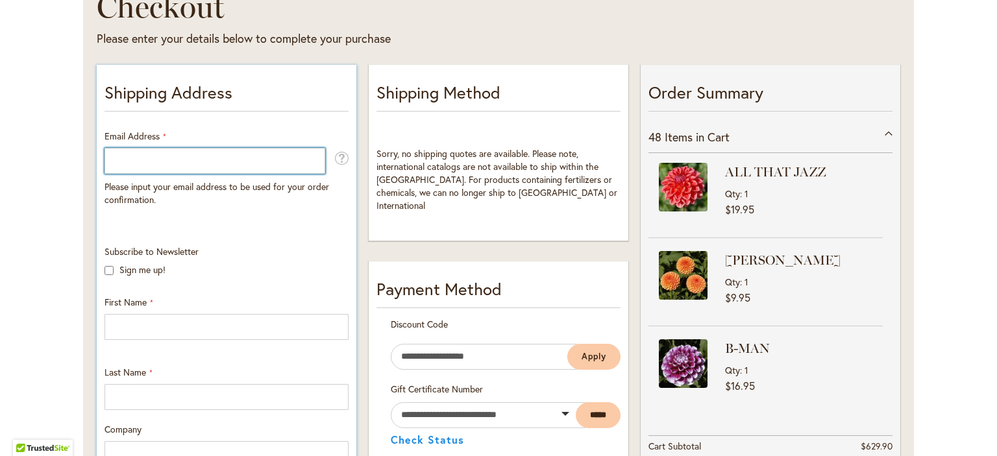
click at [193, 148] on input "Email Address" at bounding box center [214, 161] width 221 height 26
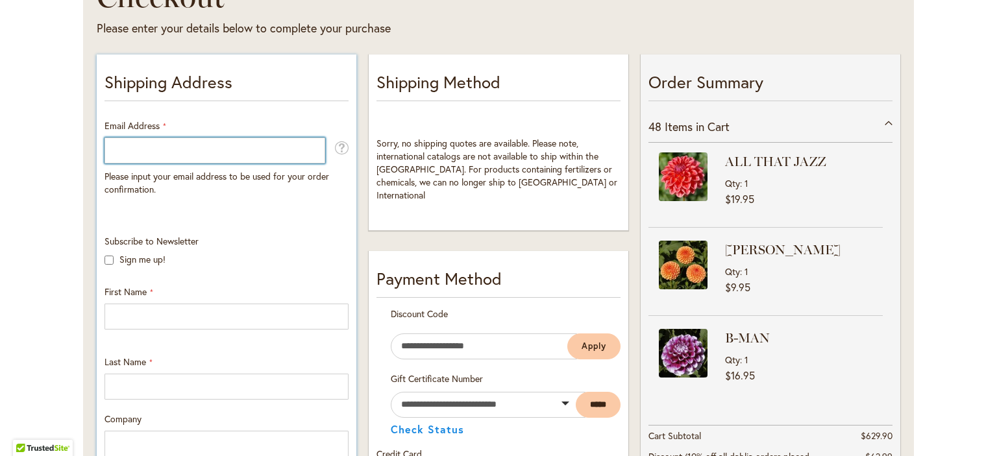
click at [193, 144] on input "Email Address" at bounding box center [214, 151] width 221 height 26
type input "**********"
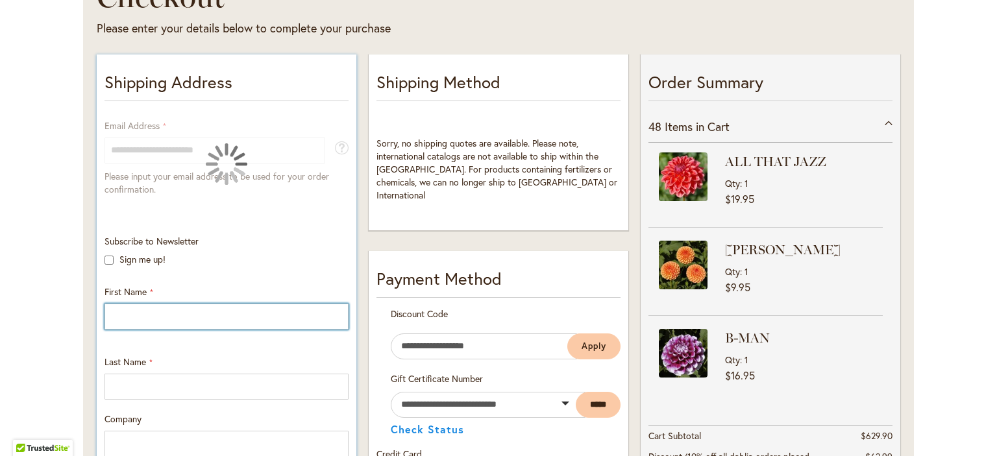
click at [118, 312] on input "First Name" at bounding box center [226, 317] width 244 height 26
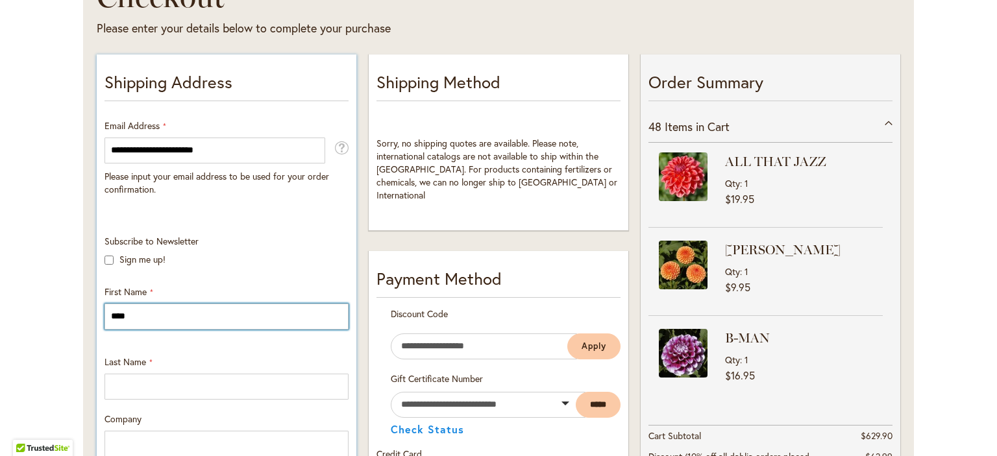
click at [148, 316] on input "****" at bounding box center [226, 317] width 244 height 26
type input "****"
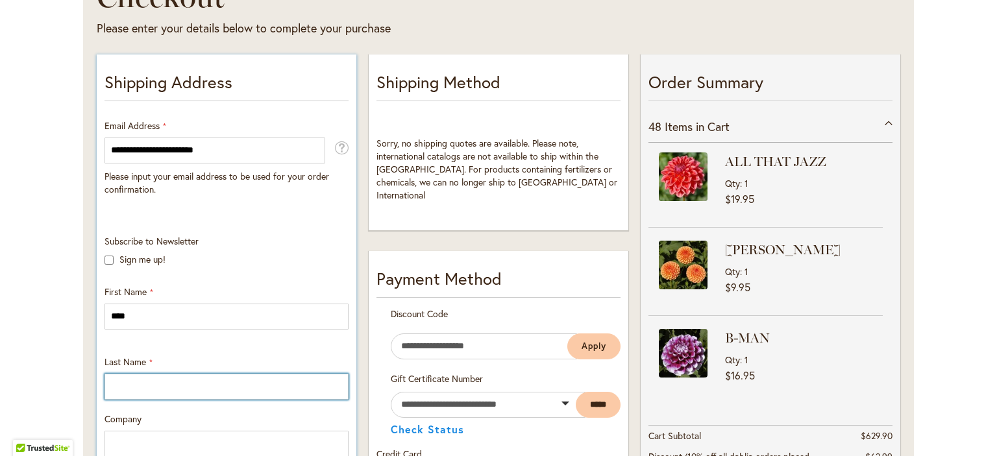
click at [145, 391] on input "Last Name" at bounding box center [226, 387] width 244 height 26
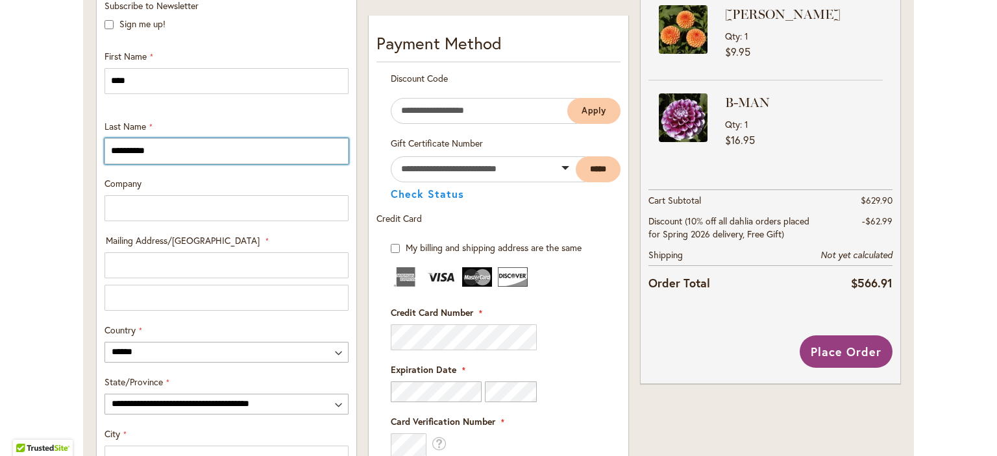
scroll to position [481, 0]
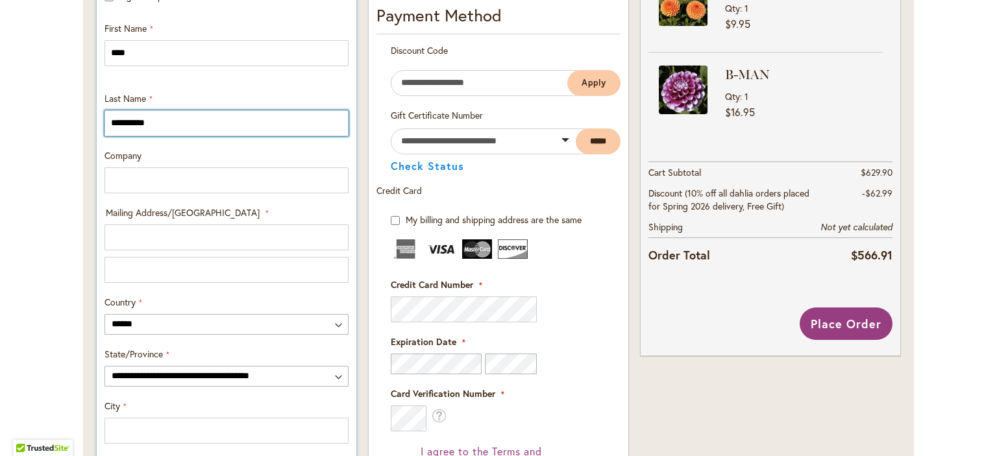
type input "**********"
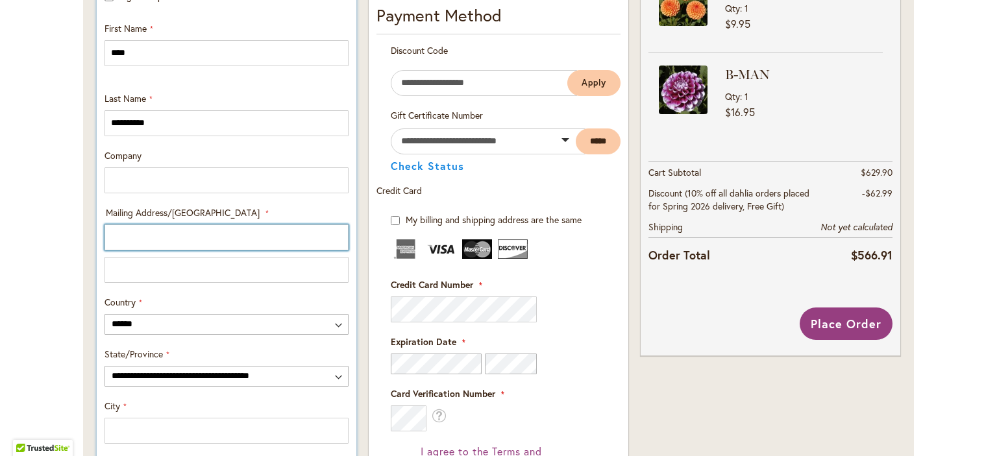
click at [136, 231] on input "Mailing Address/PO BOX: Line 1" at bounding box center [226, 238] width 244 height 26
type input "**********"
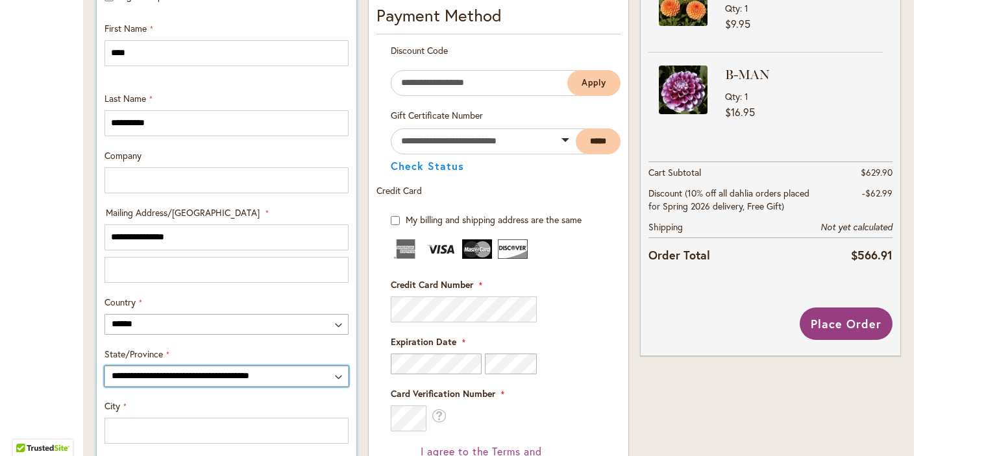
select select "**"
click option "**********" at bounding box center [0, 0] width 0 height 0
click at [139, 382] on select "**********" at bounding box center [226, 376] width 244 height 21
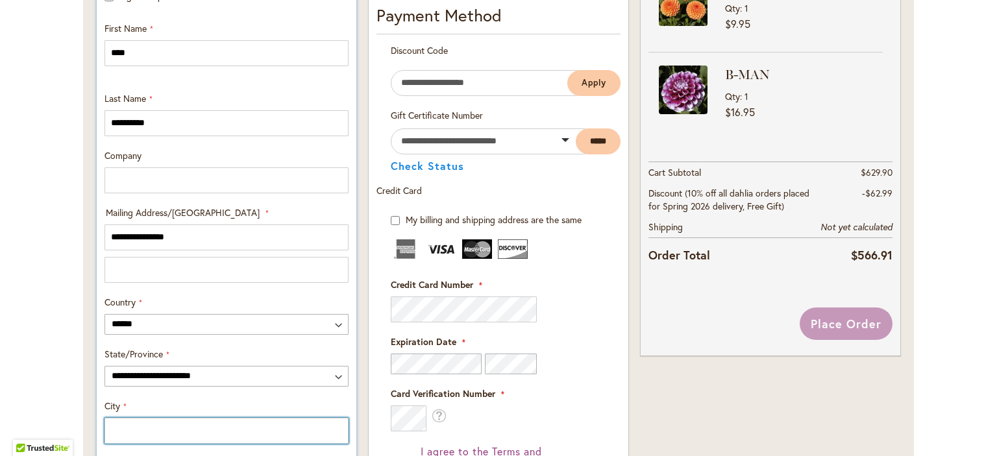
click at [148, 429] on input "City" at bounding box center [226, 431] width 244 height 26
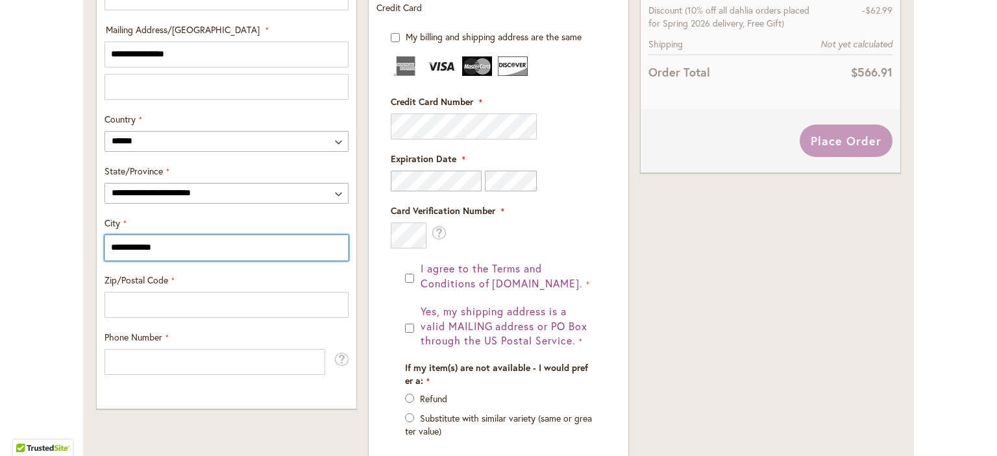
scroll to position [677, 0]
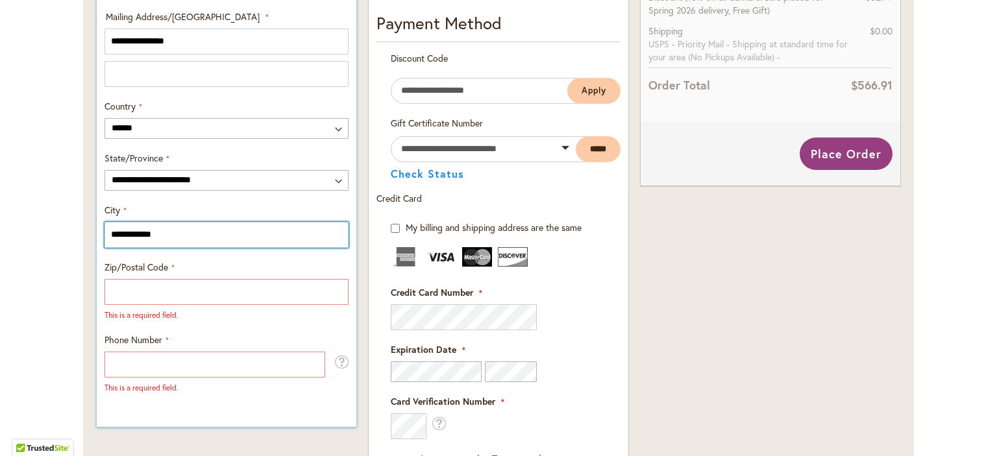
type input "**********"
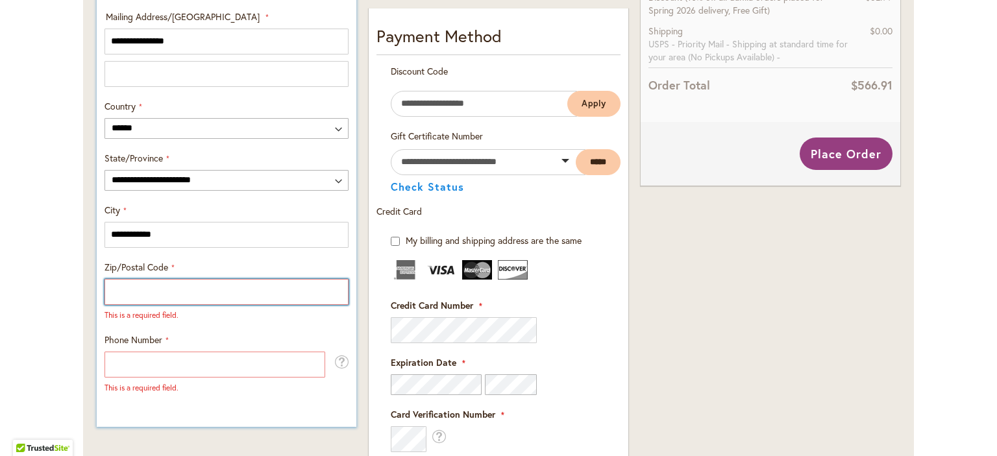
click at [193, 293] on input "Zip/Postal Code" at bounding box center [226, 292] width 244 height 26
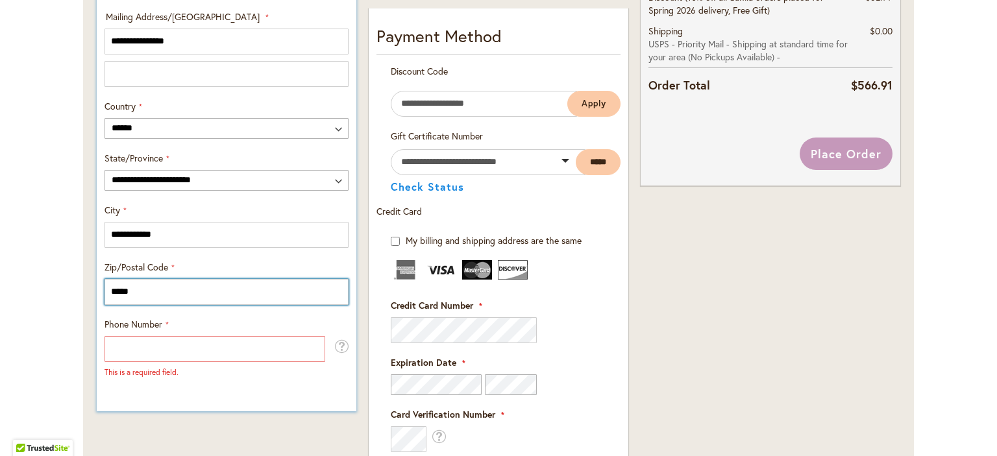
type input "*****"
click at [152, 411] on div "**********" at bounding box center [226, 167] width 271 height 1153
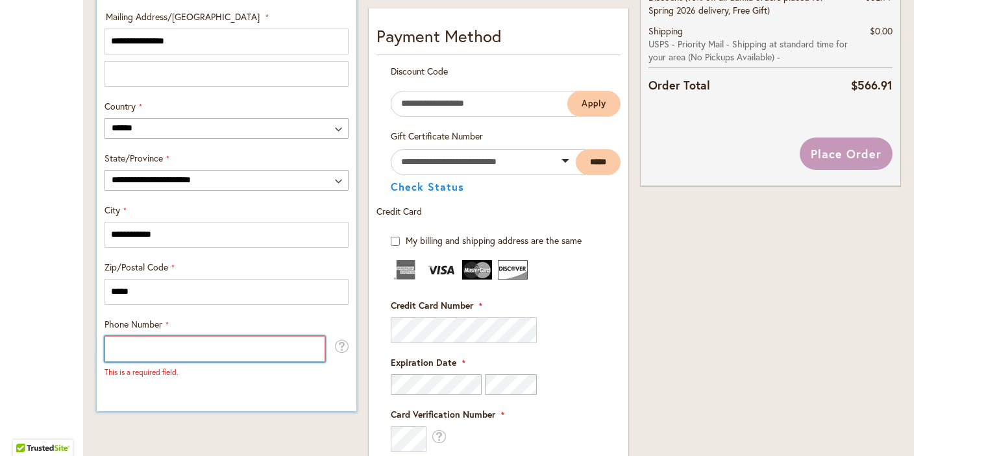
click at [153, 343] on input "Phone Number" at bounding box center [214, 349] width 221 height 26
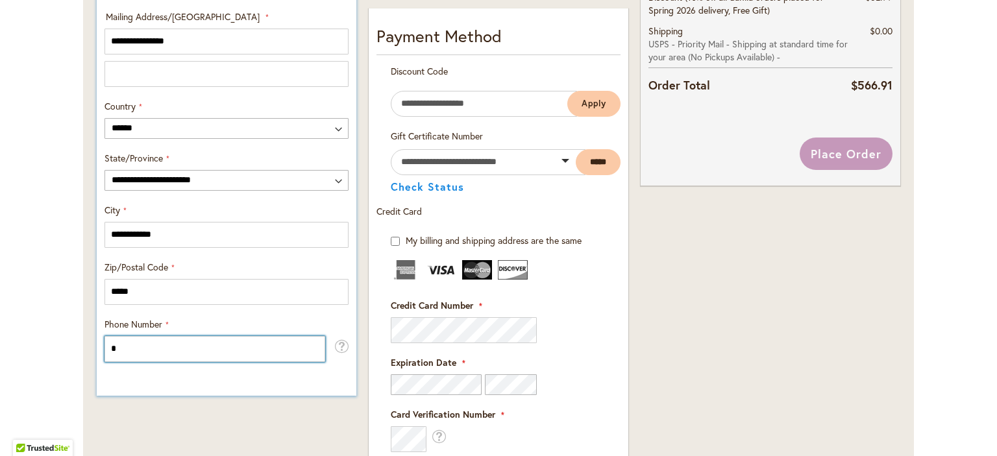
click at [153, 343] on input "*" at bounding box center [214, 349] width 221 height 26
click at [149, 346] on input "***" at bounding box center [214, 349] width 221 height 26
click at [123, 353] on input "***" at bounding box center [214, 349] width 221 height 26
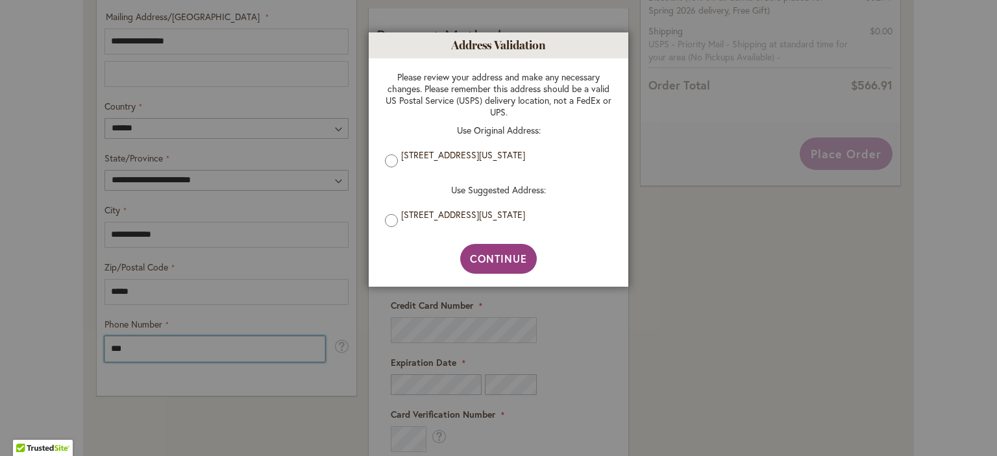
type input "***"
click at [130, 347] on div at bounding box center [498, 228] width 997 height 456
click at [496, 263] on span "Continue" at bounding box center [499, 259] width 58 height 14
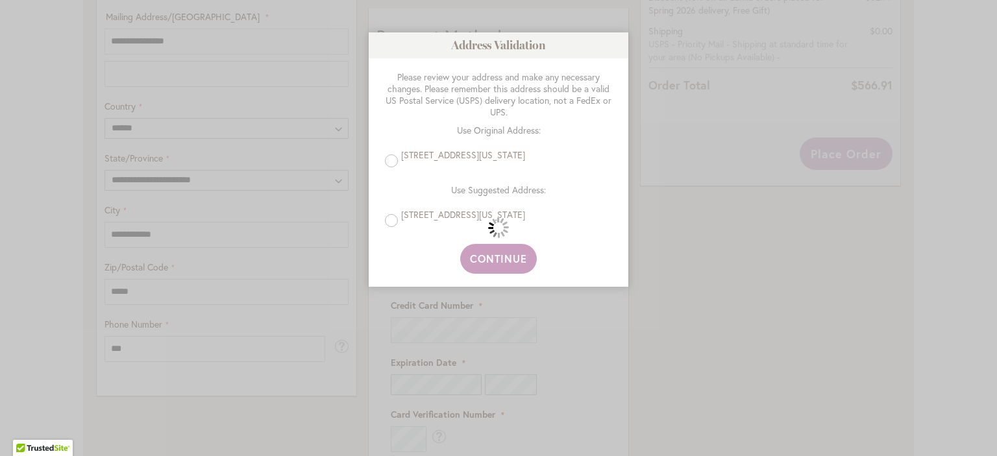
click at [152, 347] on div "Please wait..." at bounding box center [498, 228] width 997 height 456
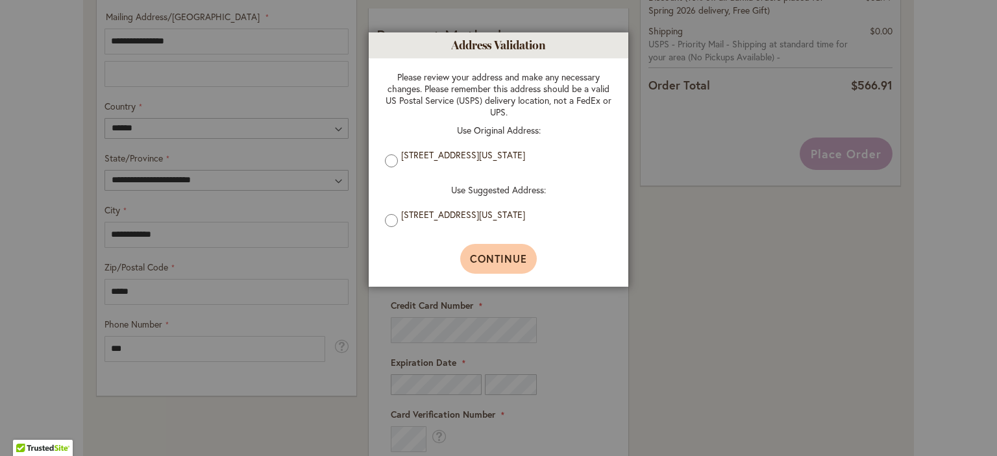
click at [481, 258] on span "Continue" at bounding box center [499, 259] width 58 height 14
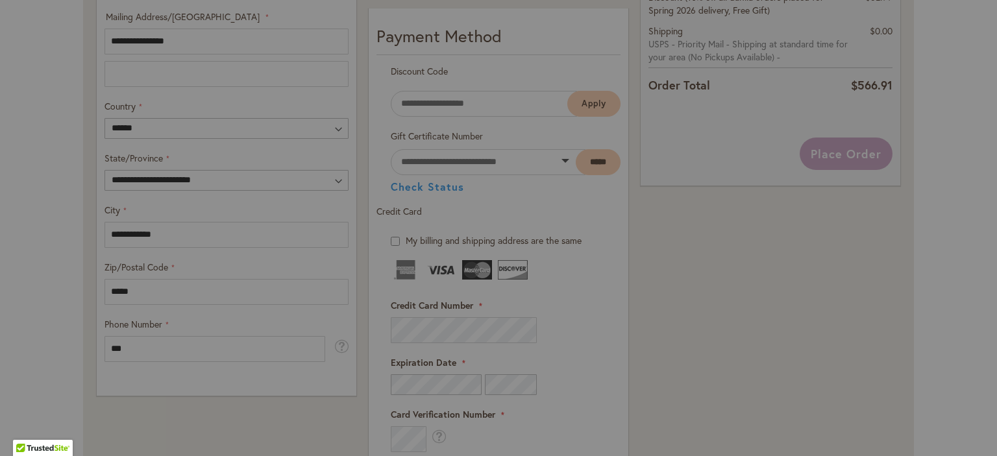
type input "**********"
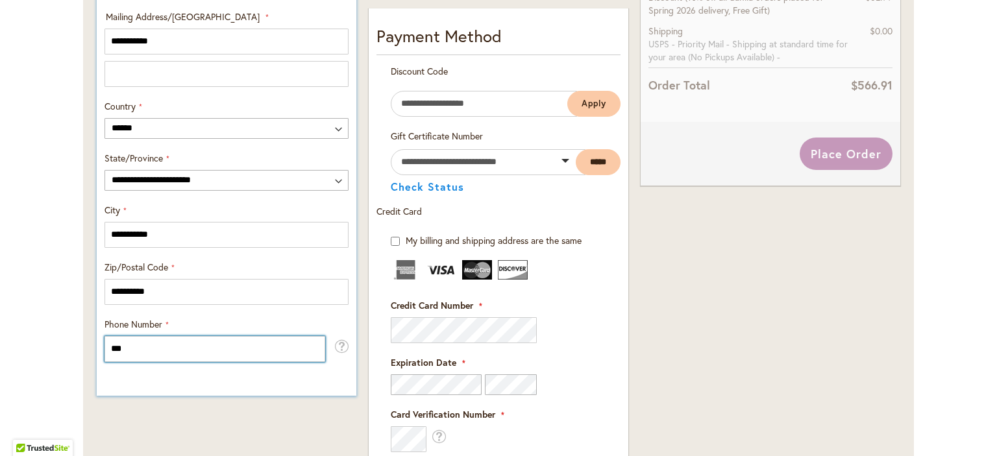
click at [184, 349] on input "***" at bounding box center [214, 349] width 221 height 26
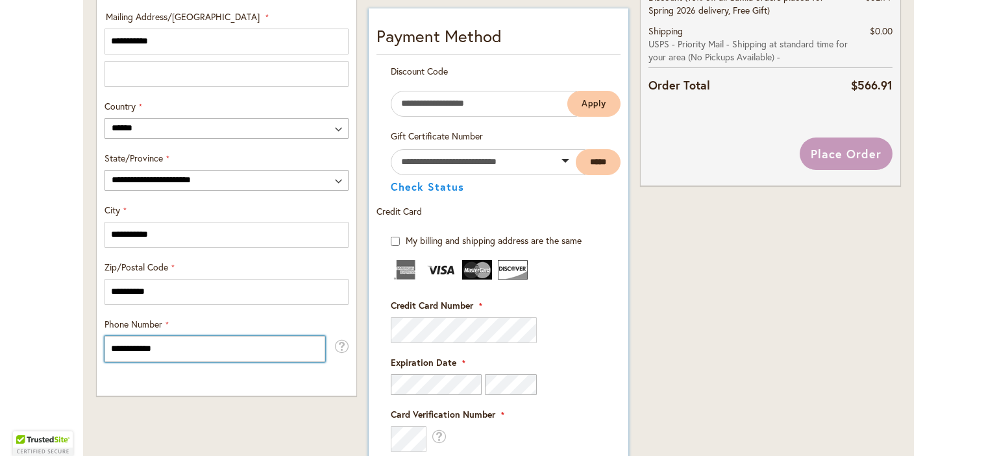
type input "**********"
click at [427, 334] on fieldset "Payment Information Payment Method Discount Code Enter discount code Apply Gift…" at bounding box center [498, 359] width 244 height 670
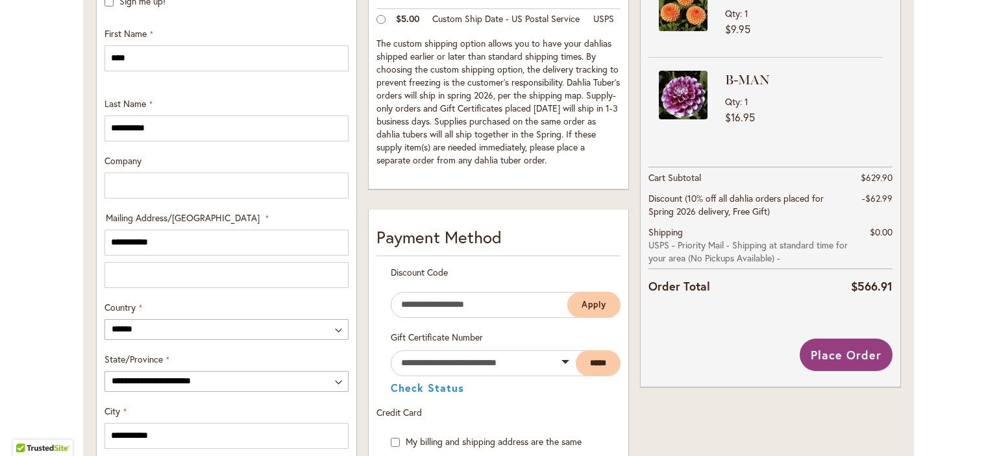
scroll to position [475, 0]
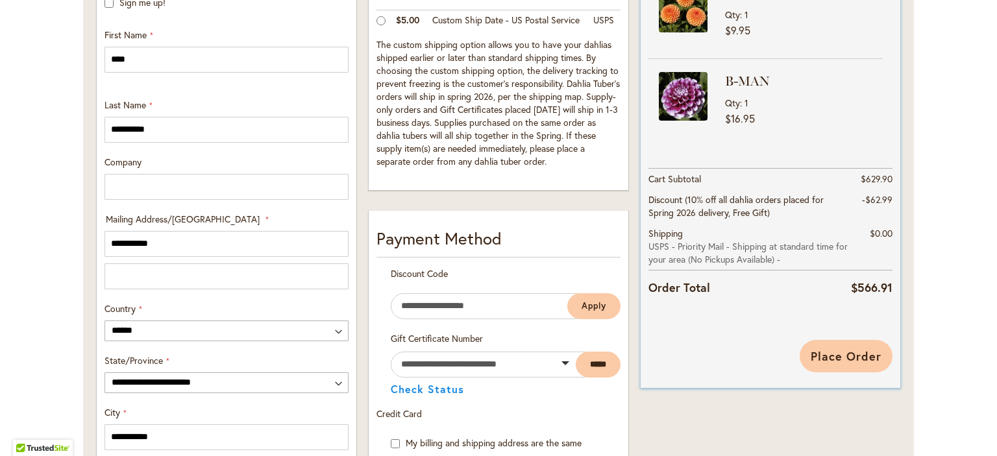
click at [844, 352] on span "Place Order" at bounding box center [845, 356] width 71 height 16
